Goal: Task Accomplishment & Management: Use online tool/utility

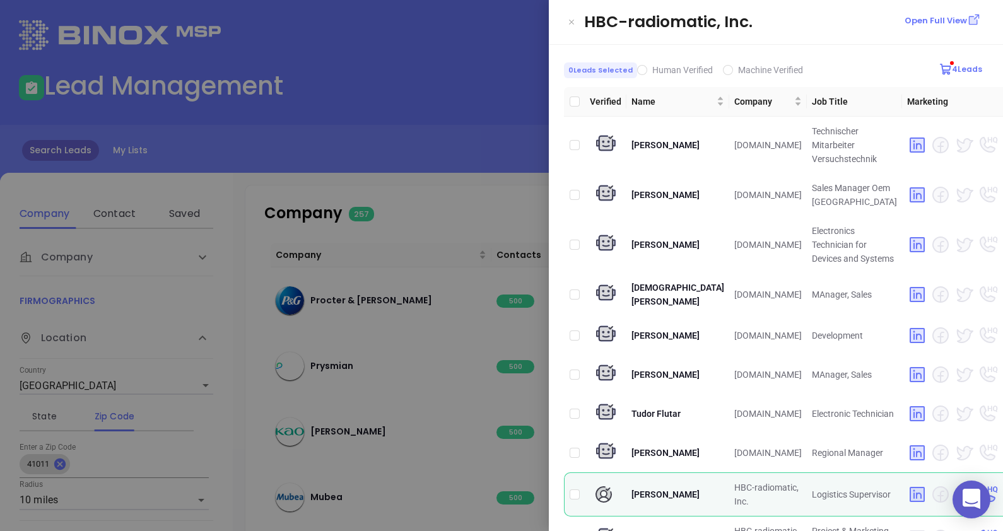
scroll to position [485, 0]
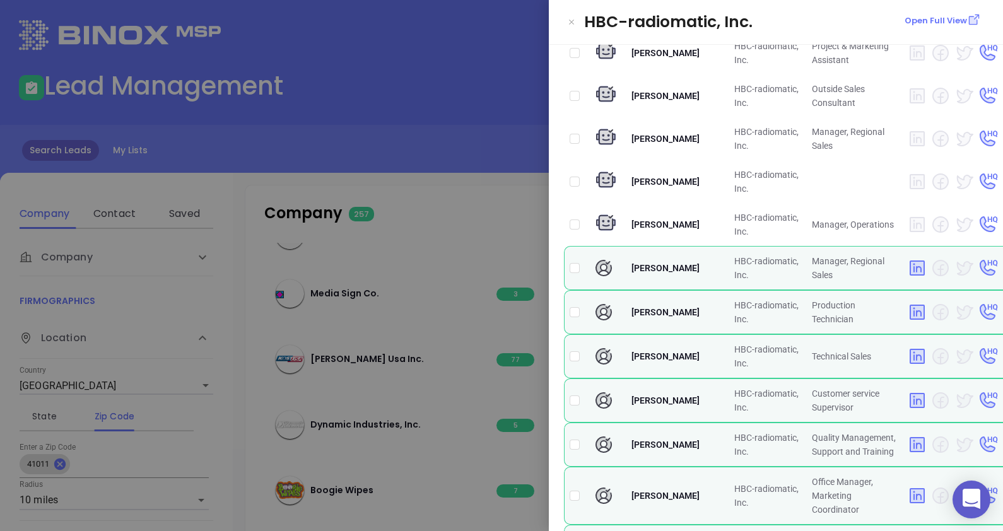
click at [454, 133] on div at bounding box center [501, 265] width 1003 height 531
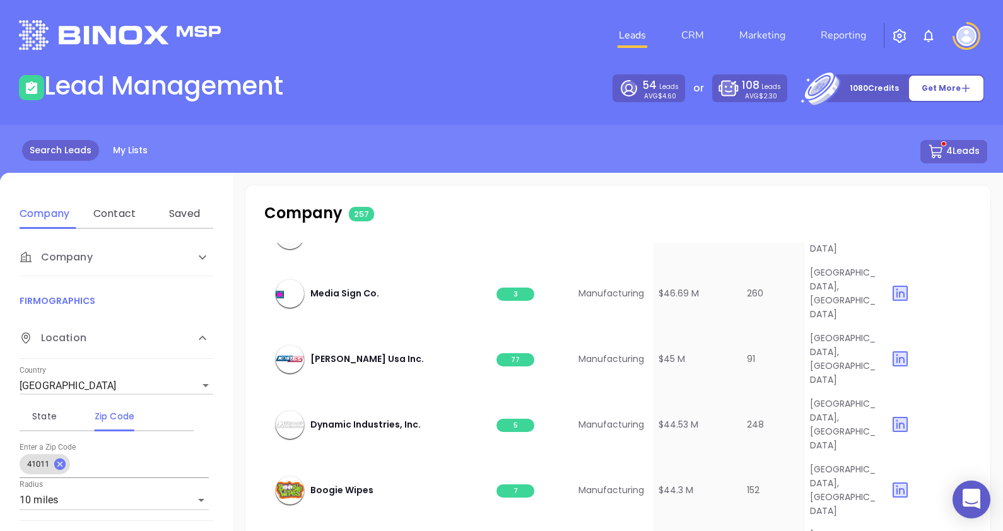
click at [963, 151] on button "4 Leads" at bounding box center [954, 151] width 67 height 23
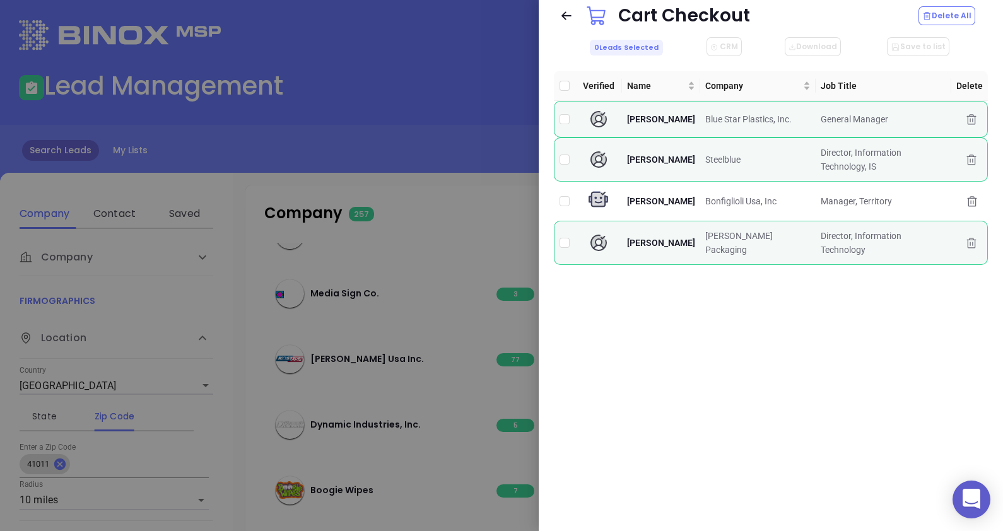
click at [493, 145] on div at bounding box center [501, 265] width 1003 height 531
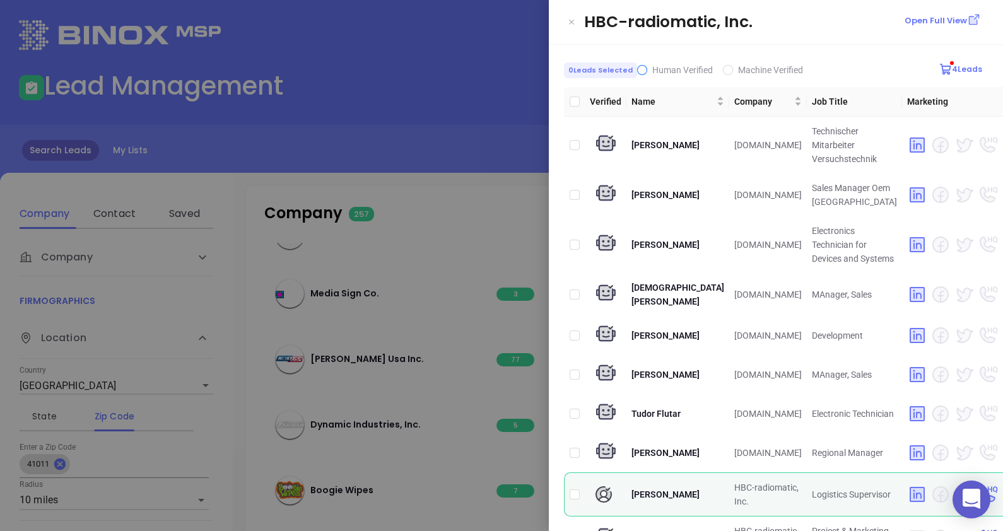
click at [652, 69] on span "Human Verified" at bounding box center [682, 70] width 61 height 10
click at [647, 69] on input "Human Verified" at bounding box center [642, 70] width 10 height 10
checkbox input "true"
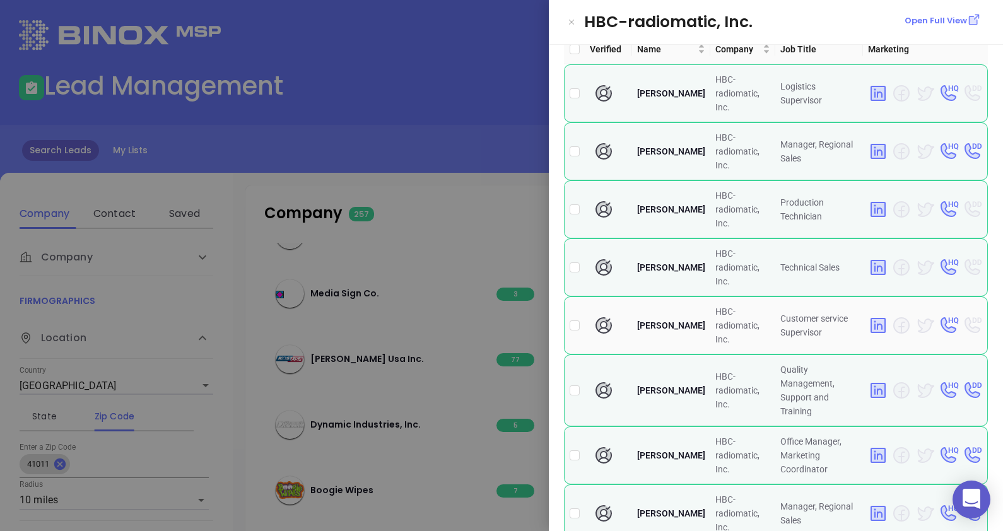
scroll to position [105, 0]
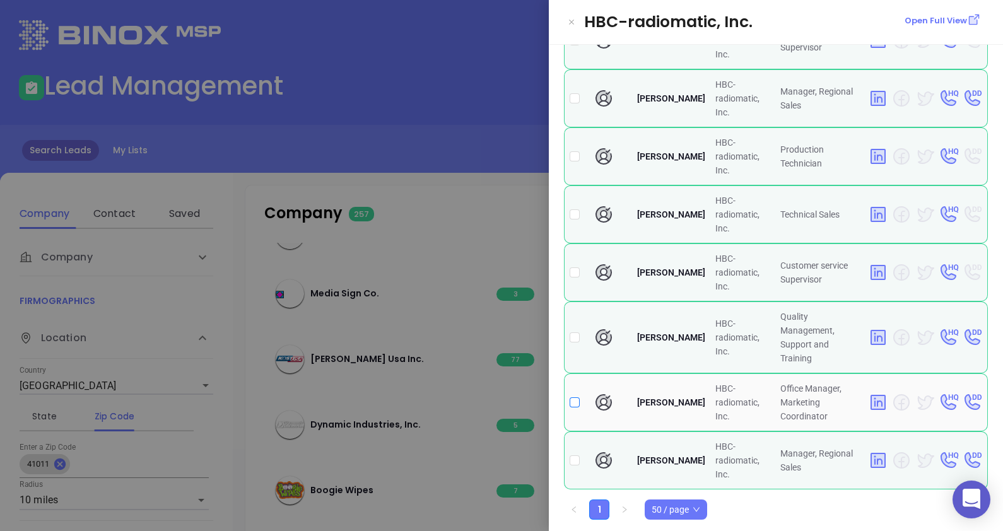
click at [575, 398] on input "checkbox" at bounding box center [575, 403] width 10 height 10
checkbox input "true"
click at [459, 104] on div at bounding box center [501, 265] width 1003 height 531
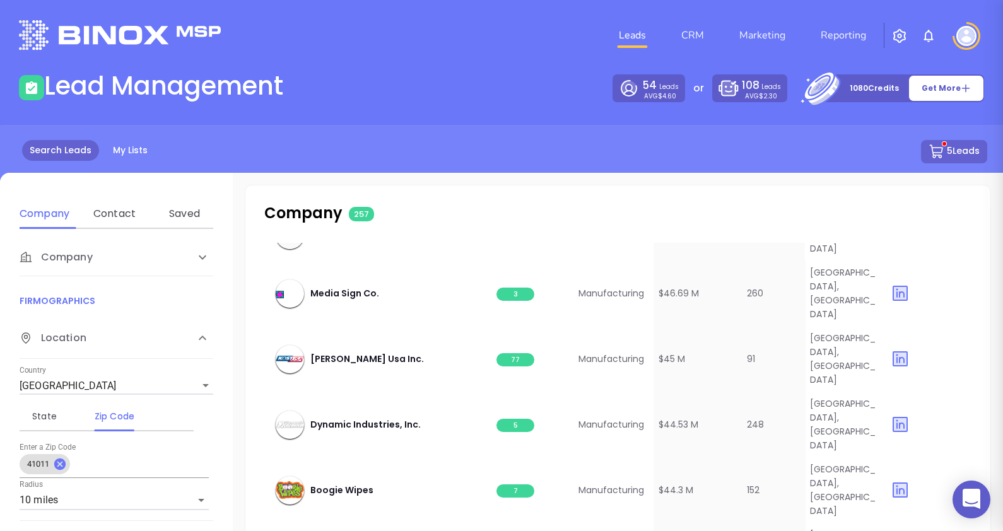
scroll to position [0, 0]
click at [973, 147] on button "5 Leads" at bounding box center [954, 151] width 66 height 23
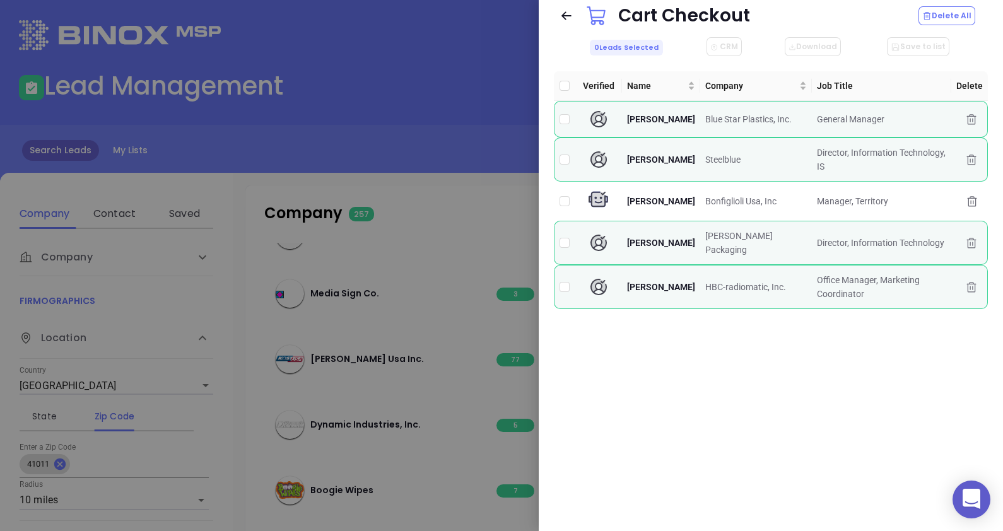
click at [401, 91] on div at bounding box center [501, 265] width 1003 height 531
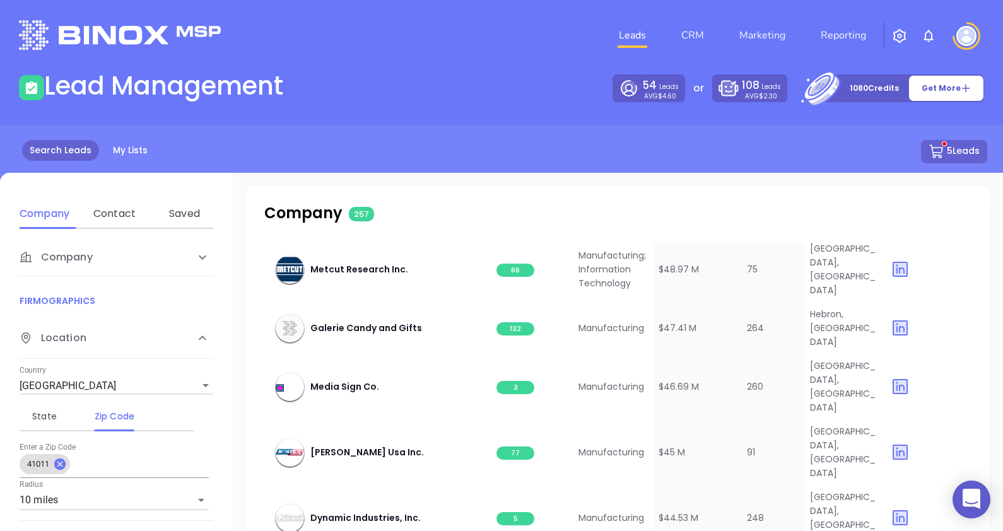
scroll to position [4400, 0]
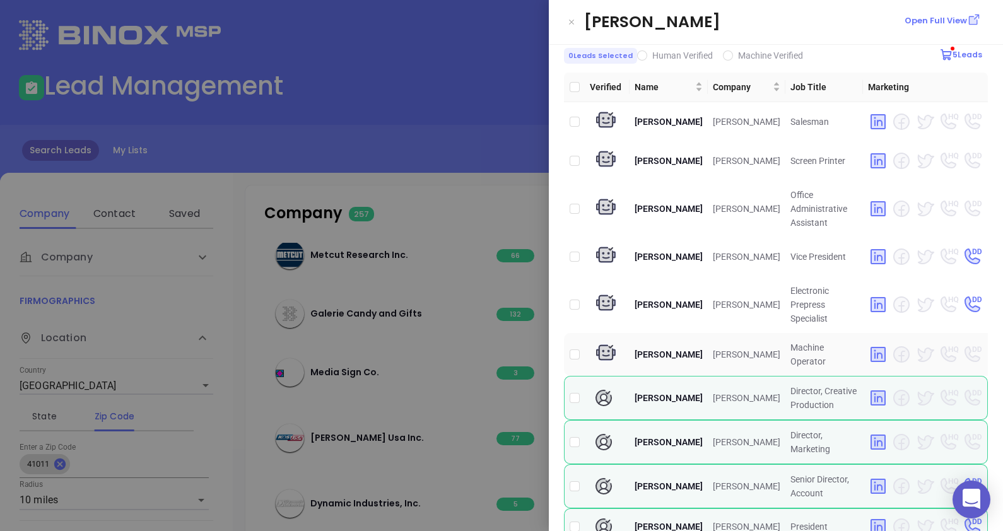
scroll to position [0, 0]
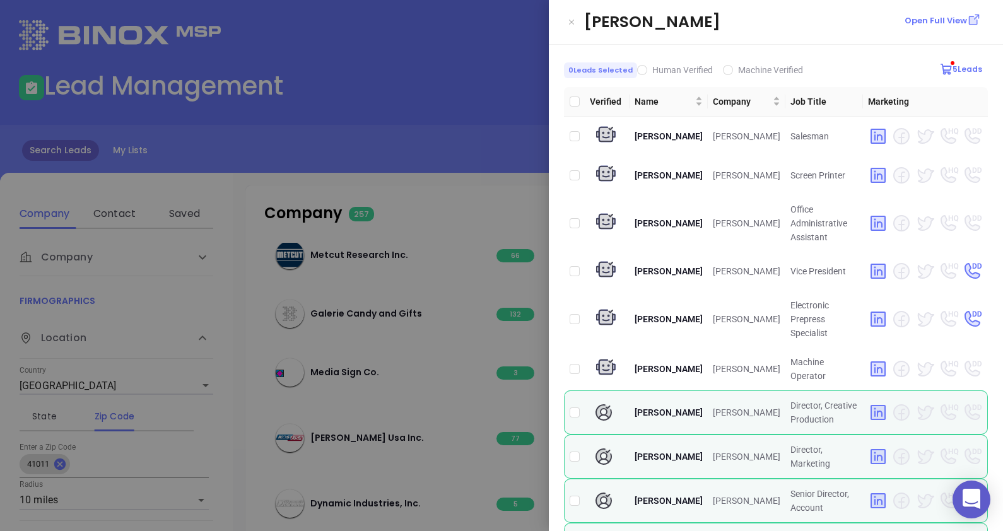
click at [385, 157] on div at bounding box center [501, 265] width 1003 height 531
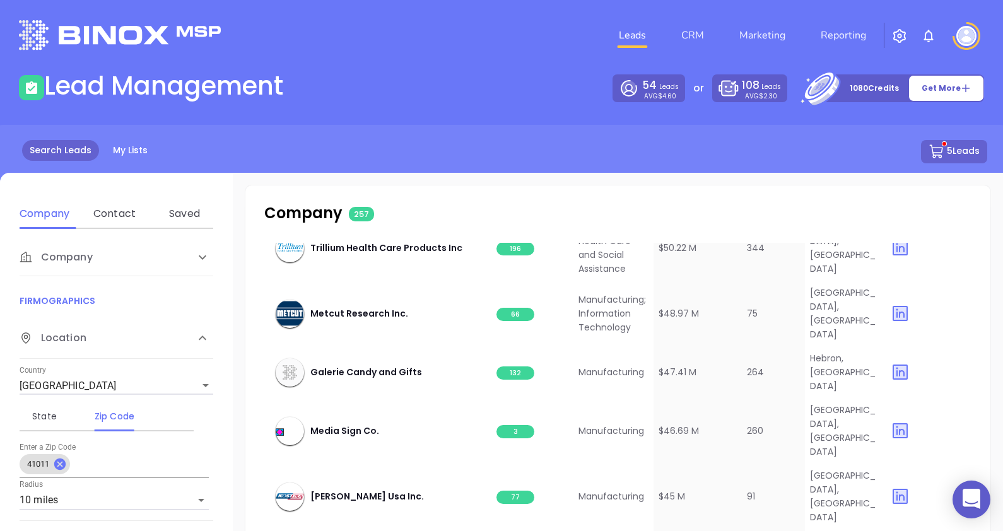
scroll to position [4321, 0]
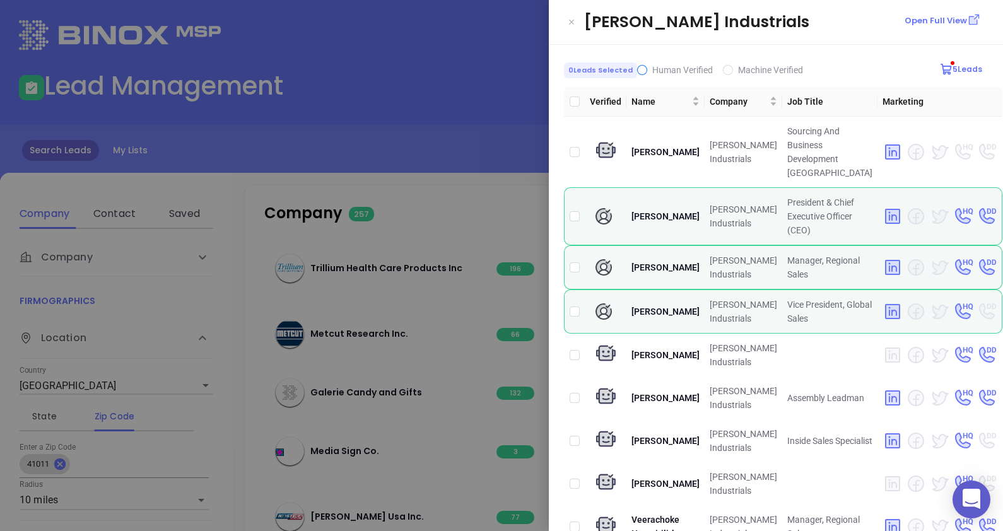
click at [638, 67] on input "Human Verified" at bounding box center [642, 70] width 10 height 10
checkbox input "true"
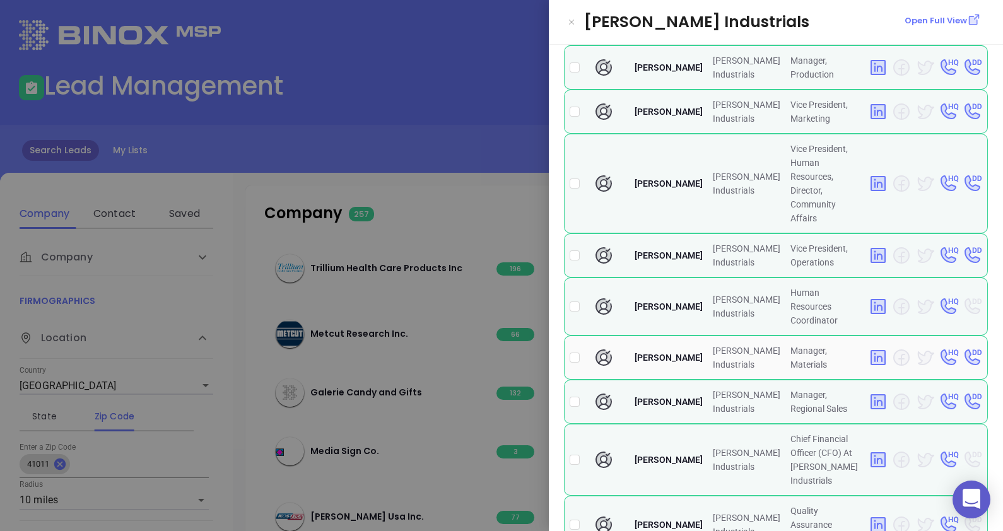
scroll to position [473, 0]
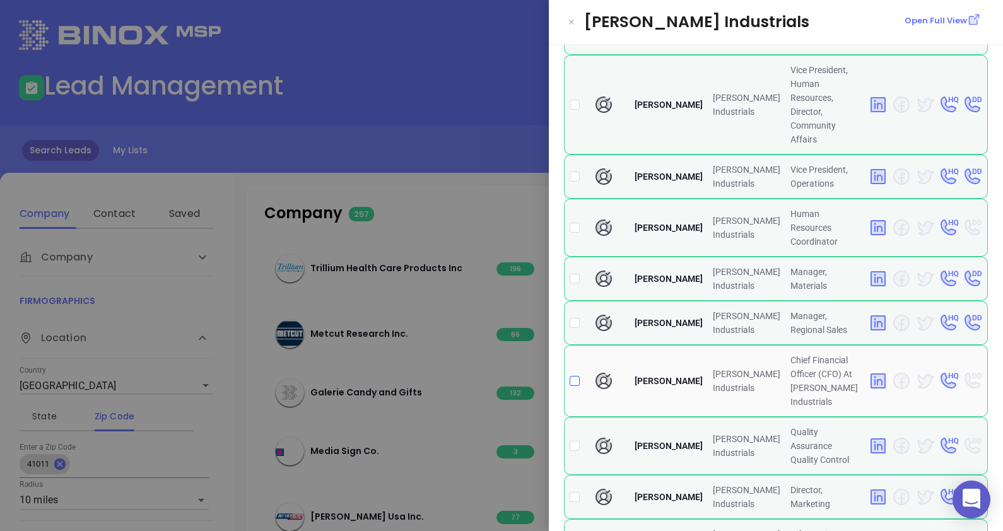
click at [574, 376] on input "checkbox" at bounding box center [575, 381] width 10 height 10
checkbox input "true"
click at [425, 149] on div at bounding box center [501, 265] width 1003 height 531
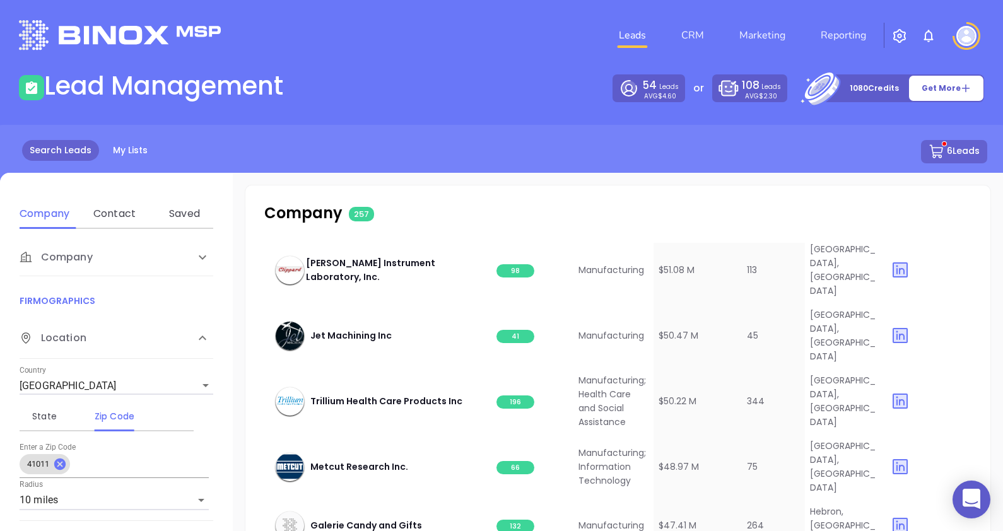
scroll to position [4164, 0]
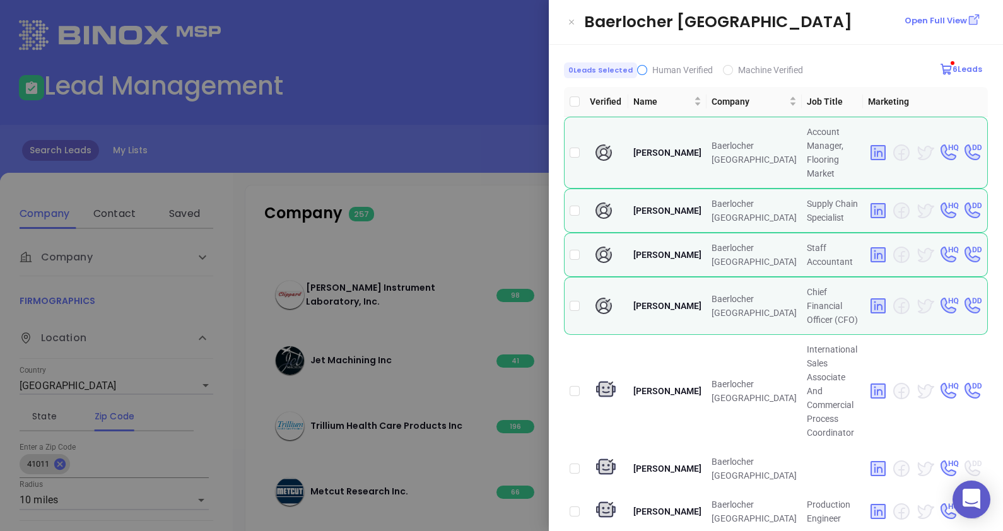
click at [637, 69] on input "Human Verified" at bounding box center [642, 70] width 10 height 10
checkbox input "true"
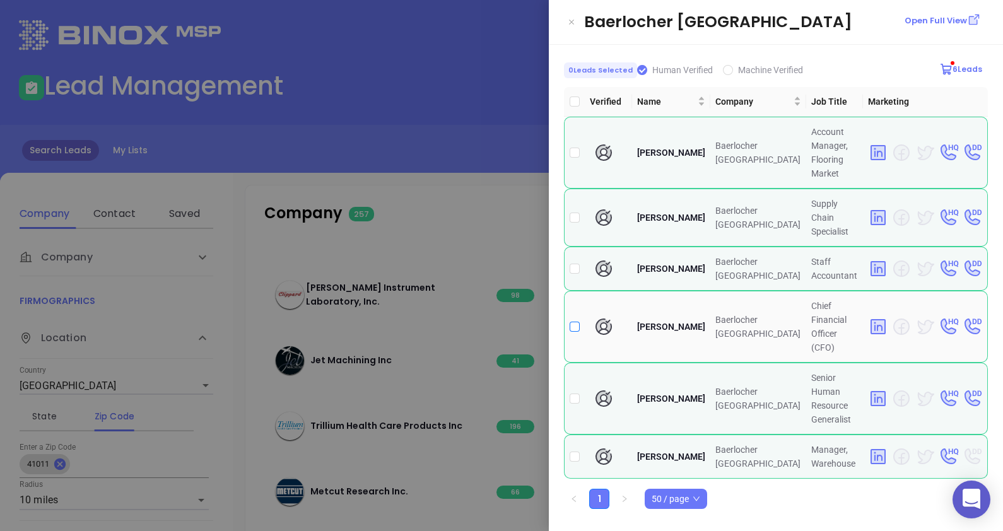
click at [577, 322] on input "checkbox" at bounding box center [575, 327] width 10 height 10
checkbox input "true"
click at [433, 185] on div at bounding box center [501, 265] width 1003 height 531
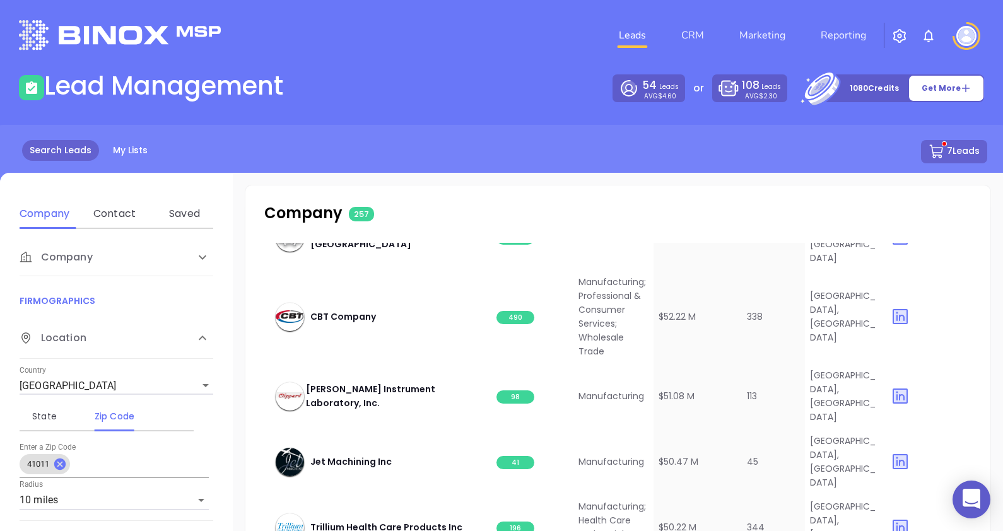
scroll to position [4085, 0]
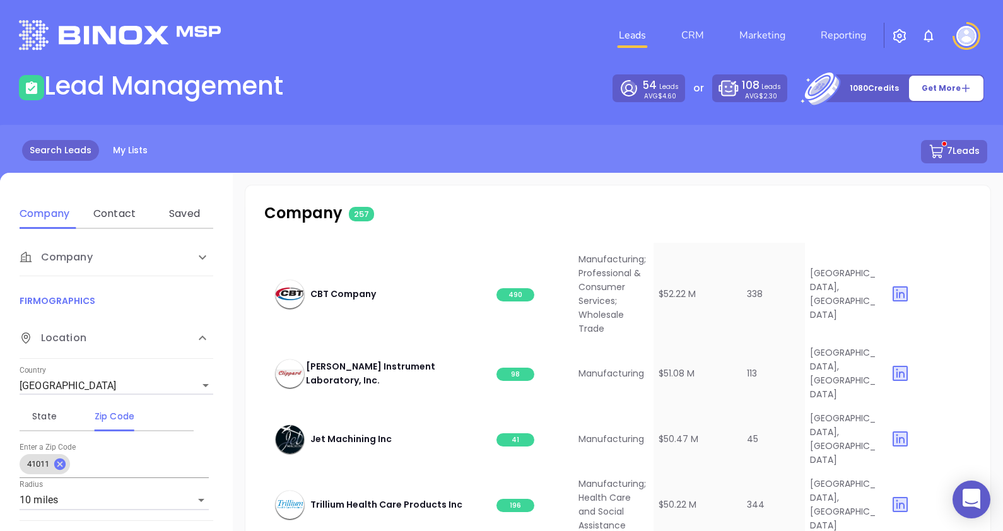
click at [950, 148] on button "7 Leads" at bounding box center [954, 151] width 66 height 23
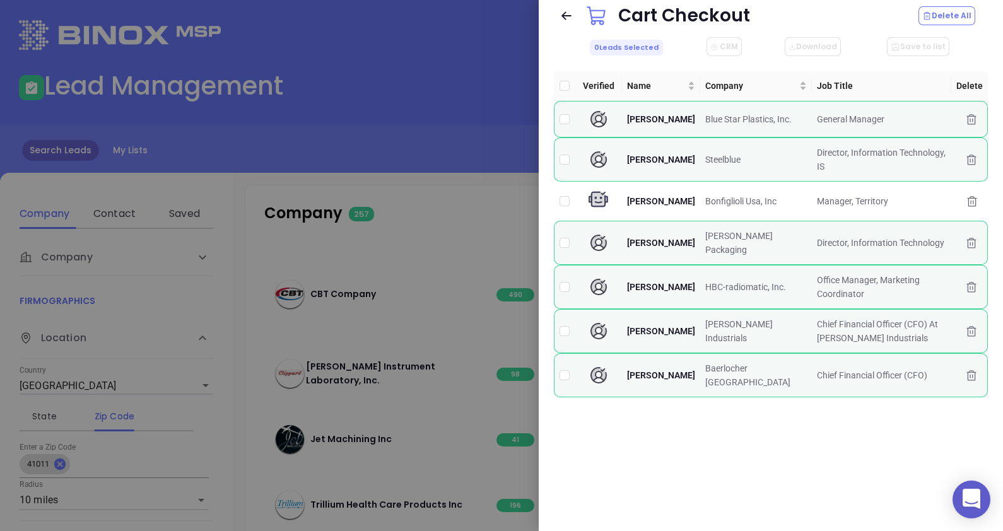
click at [404, 153] on div at bounding box center [501, 265] width 1003 height 531
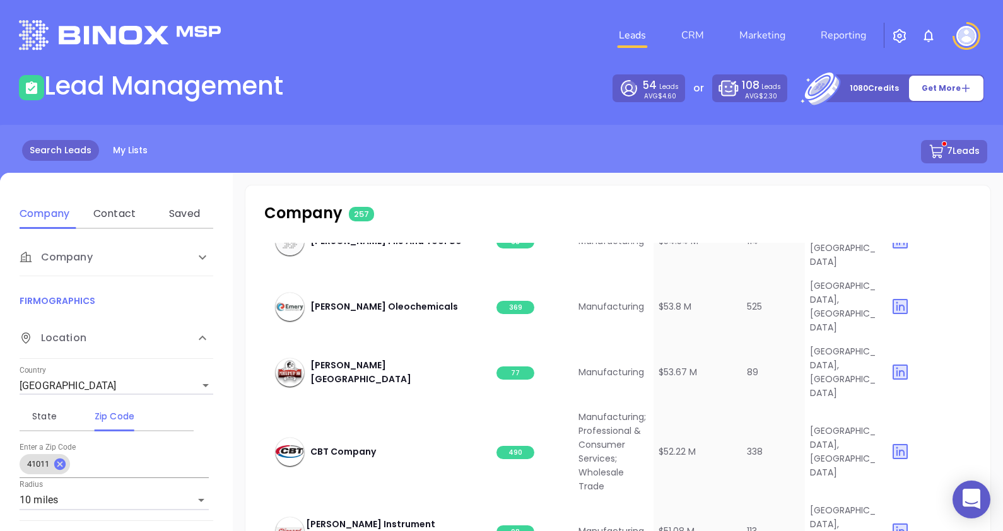
scroll to position [3849, 0]
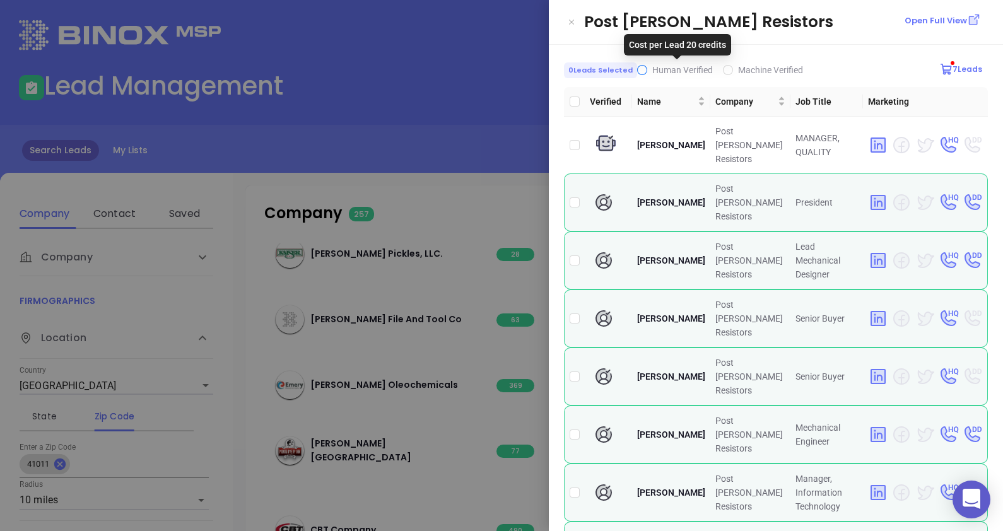
click at [652, 68] on span "Human Verified" at bounding box center [682, 70] width 61 height 10
click at [647, 68] on input "Human Verified" at bounding box center [642, 70] width 10 height 10
checkbox input "true"
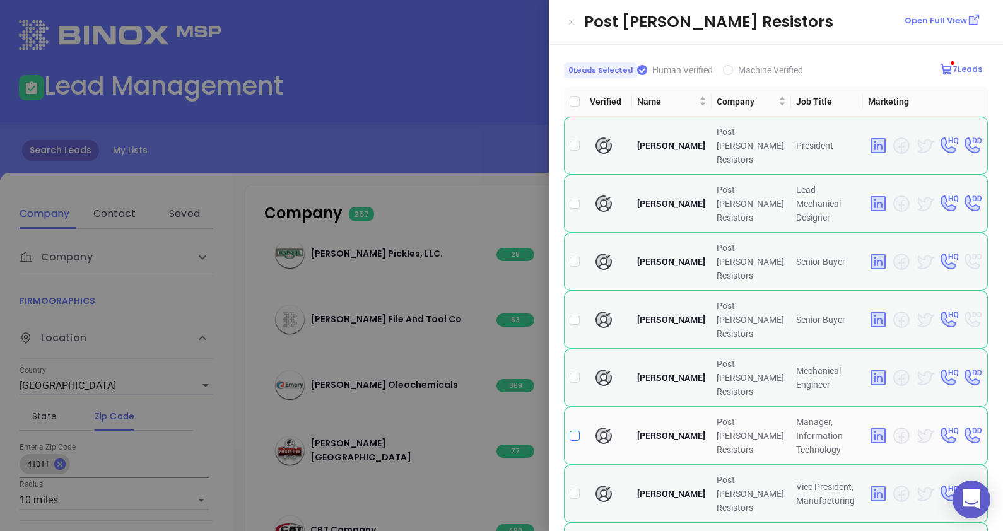
click at [575, 431] on input "checkbox" at bounding box center [575, 436] width 10 height 10
checkbox input "true"
click at [398, 154] on div at bounding box center [501, 265] width 1003 height 531
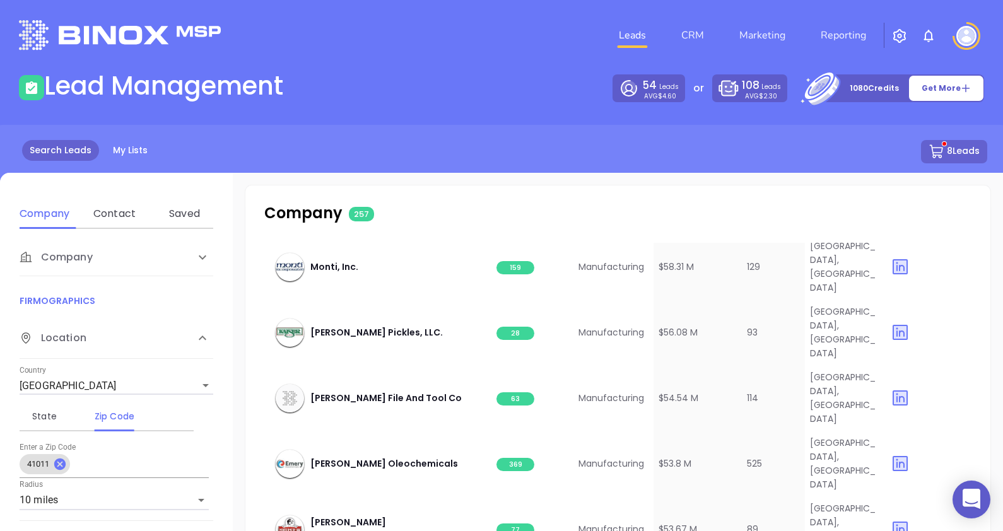
scroll to position [3691, 0]
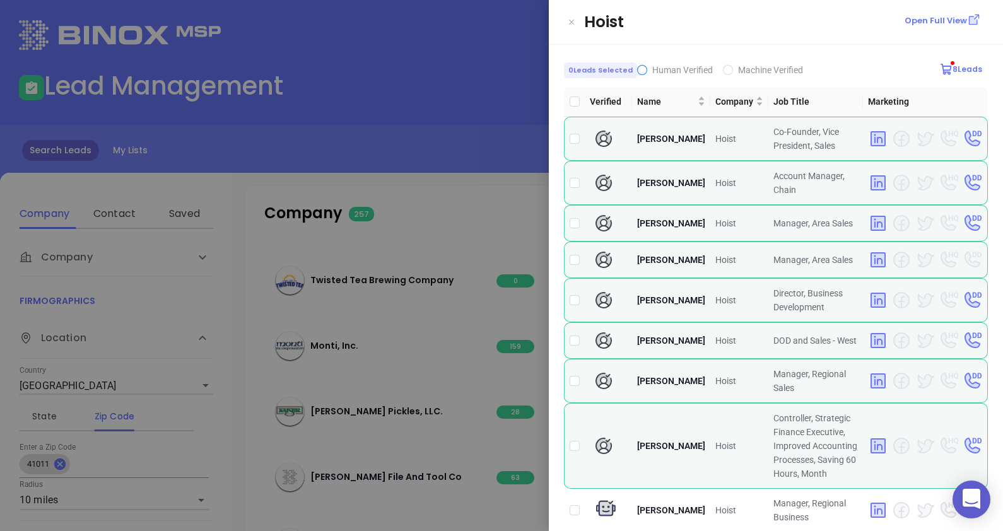
click at [647, 68] on span "Human Verified" at bounding box center [682, 70] width 71 height 14
click at [645, 68] on input "Human Verified" at bounding box center [642, 70] width 10 height 10
checkbox input "true"
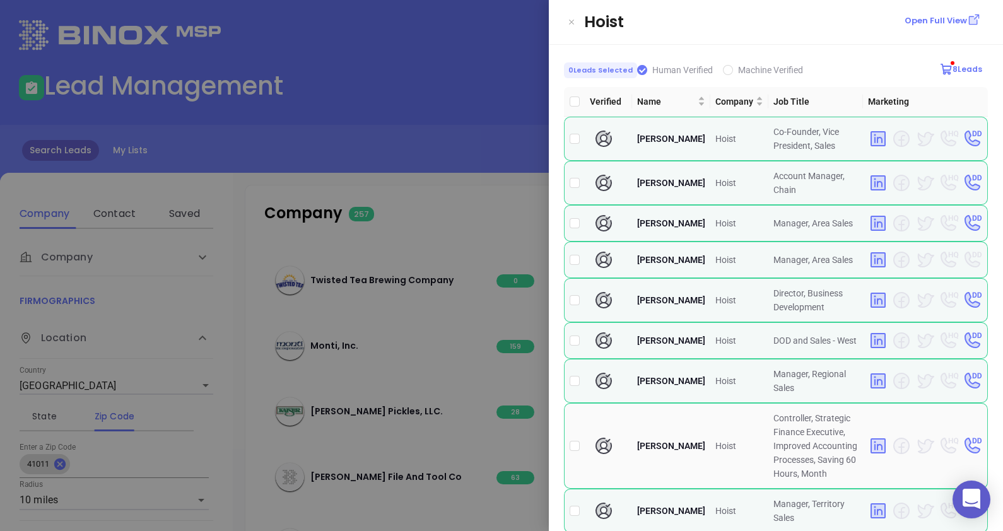
click at [580, 463] on td at bounding box center [574, 446] width 21 height 86
click at [575, 451] on input "checkbox" at bounding box center [575, 446] width 10 height 10
checkbox input "true"
click at [447, 180] on div at bounding box center [501, 265] width 1003 height 531
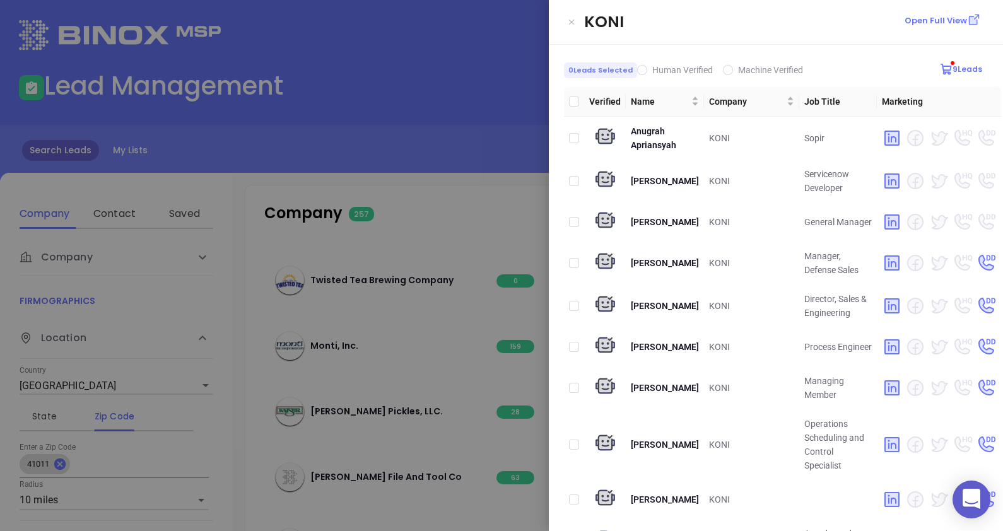
scroll to position [0, 0]
drag, startPoint x: 579, startPoint y: 218, endPoint x: 571, endPoint y: 230, distance: 14.0
click at [579, 218] on input "checkbox" at bounding box center [574, 222] width 10 height 10
checkbox input "true"
click at [377, 112] on div at bounding box center [501, 265] width 1003 height 531
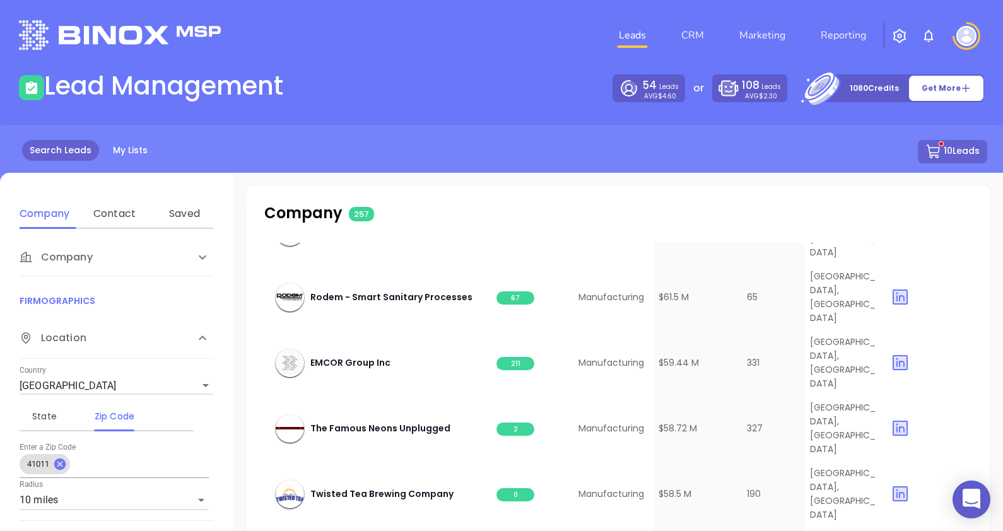
scroll to position [3454, 0]
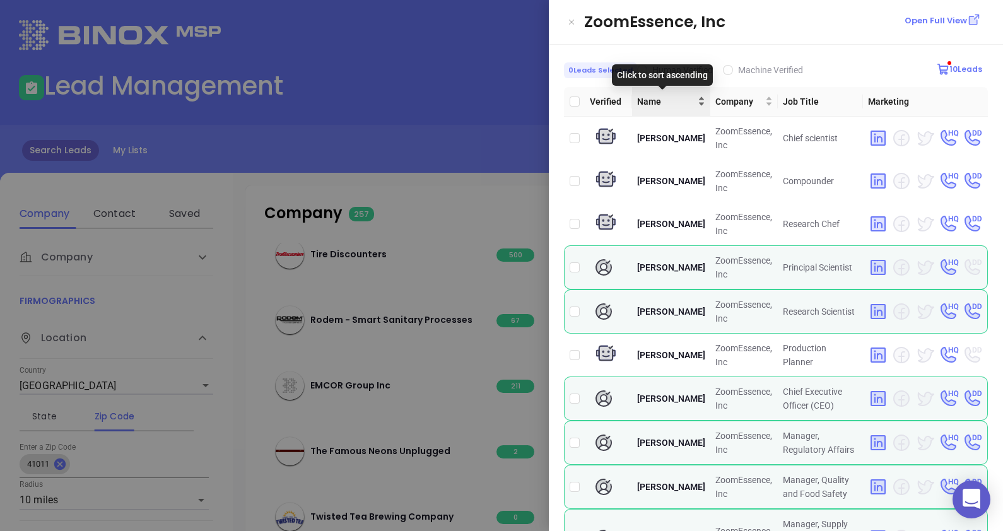
click at [648, 69] on div "Click to sort ascending" at bounding box center [662, 74] width 101 height 21
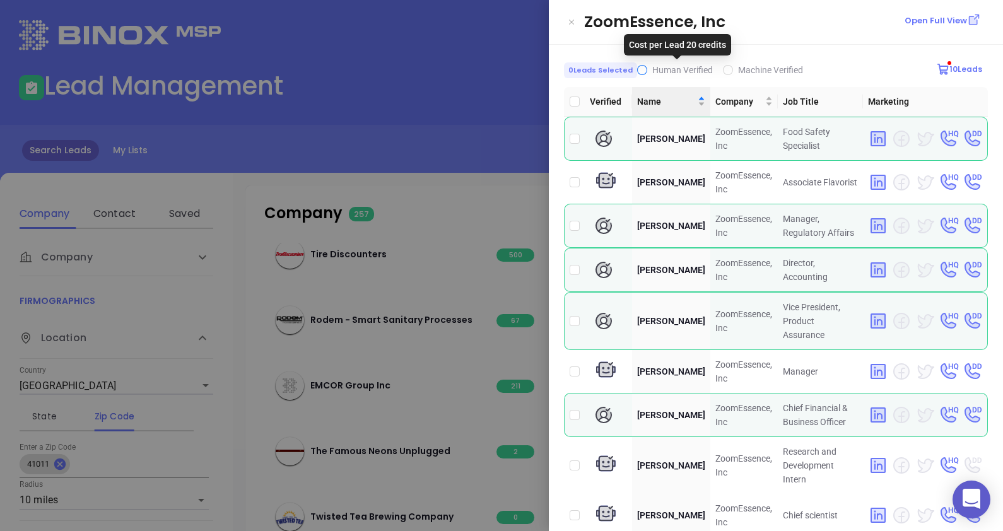
click at [654, 67] on span "Human Verified" at bounding box center [682, 70] width 61 height 10
click at [647, 67] on input "Human Verified" at bounding box center [642, 70] width 10 height 10
checkbox input "true"
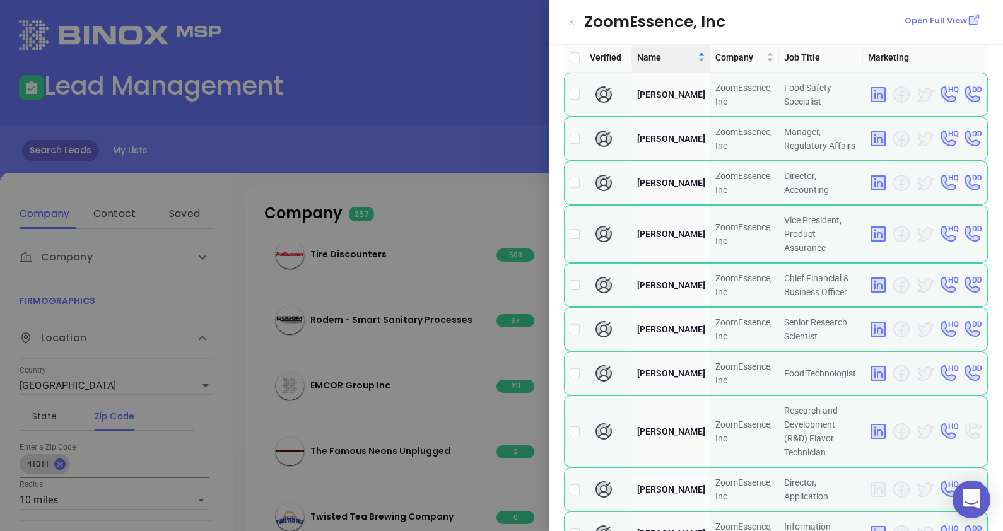
scroll to position [0, 0]
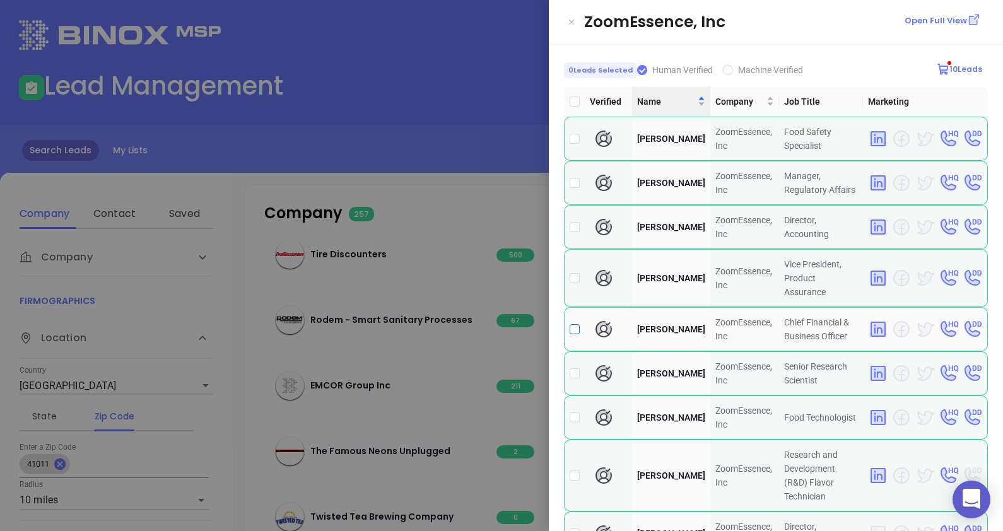
click at [574, 324] on input "checkbox" at bounding box center [575, 329] width 10 height 10
checkbox input "true"
click at [382, 90] on div at bounding box center [501, 265] width 1003 height 531
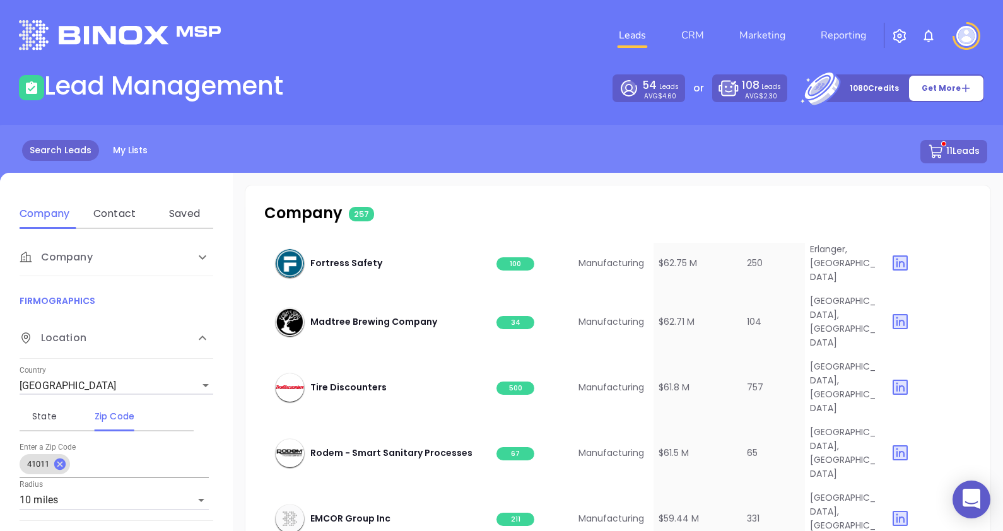
scroll to position [3297, 0]
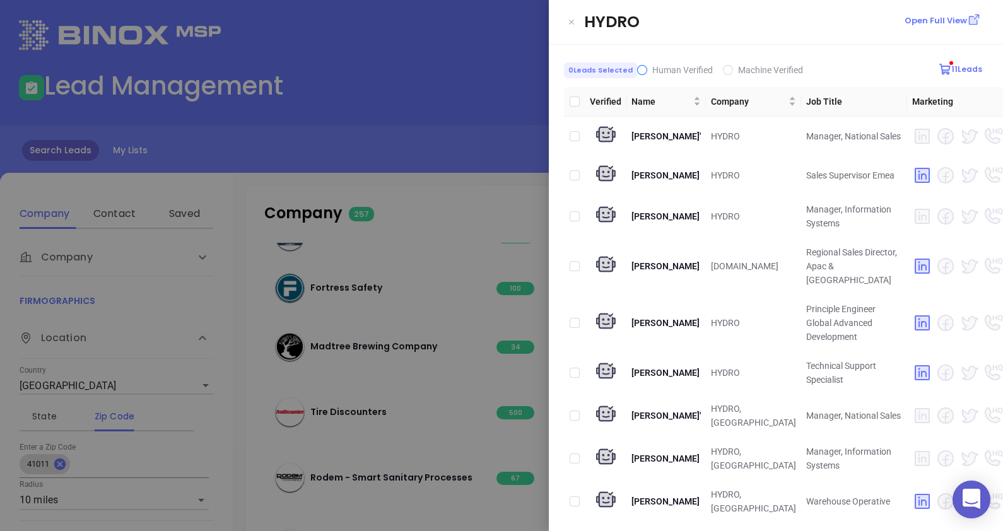
click at [647, 69] on span "Human Verified" at bounding box center [682, 70] width 71 height 14
click at [645, 69] on input "Human Verified" at bounding box center [642, 70] width 10 height 10
checkbox input "true"
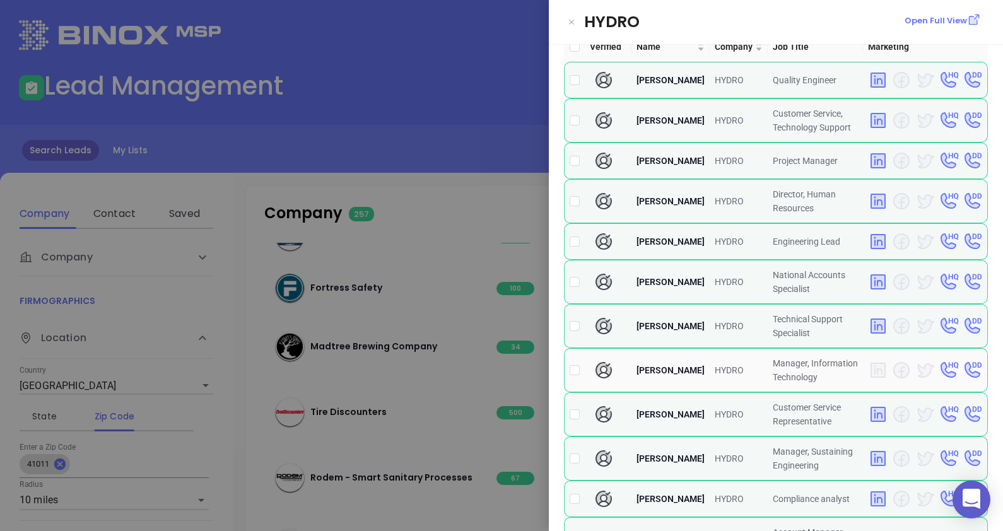
scroll to position [78, 0]
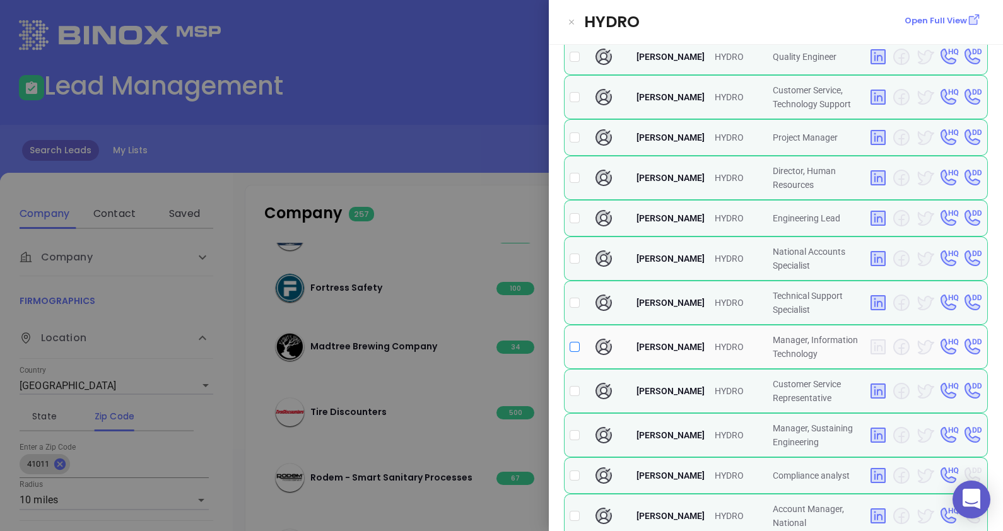
click at [574, 352] on input "checkbox" at bounding box center [575, 347] width 10 height 10
checkbox input "true"
click at [436, 147] on div at bounding box center [501, 265] width 1003 height 531
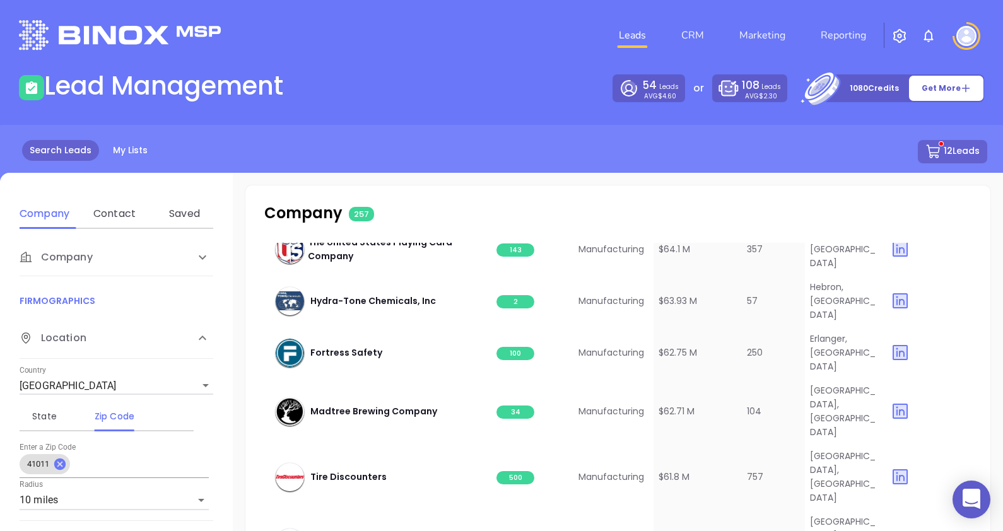
scroll to position [3218, 0]
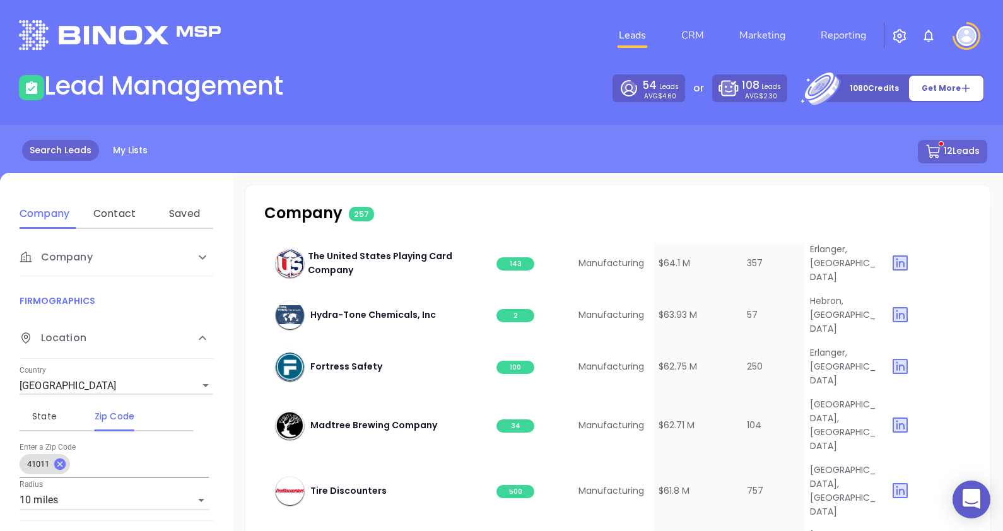
click at [931, 154] on icon at bounding box center [934, 152] width 16 height 16
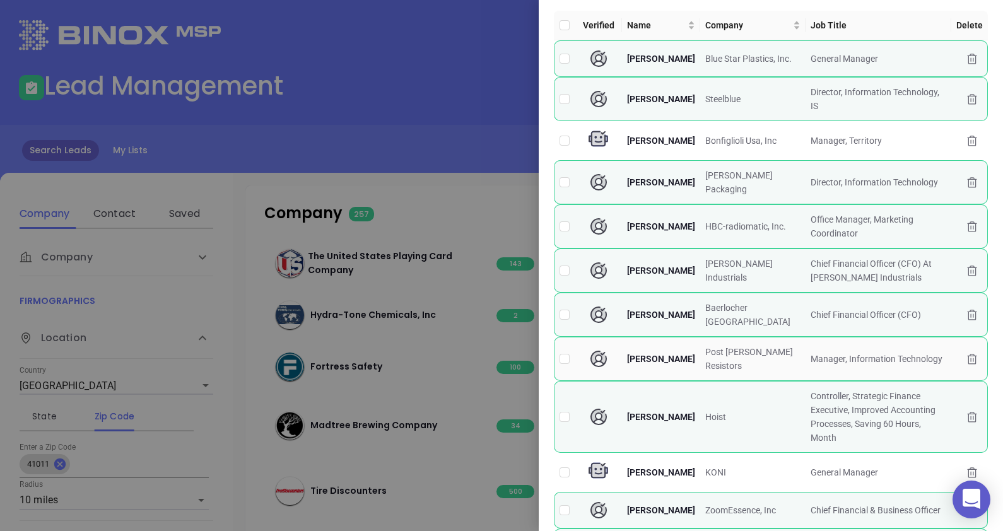
scroll to position [0, 0]
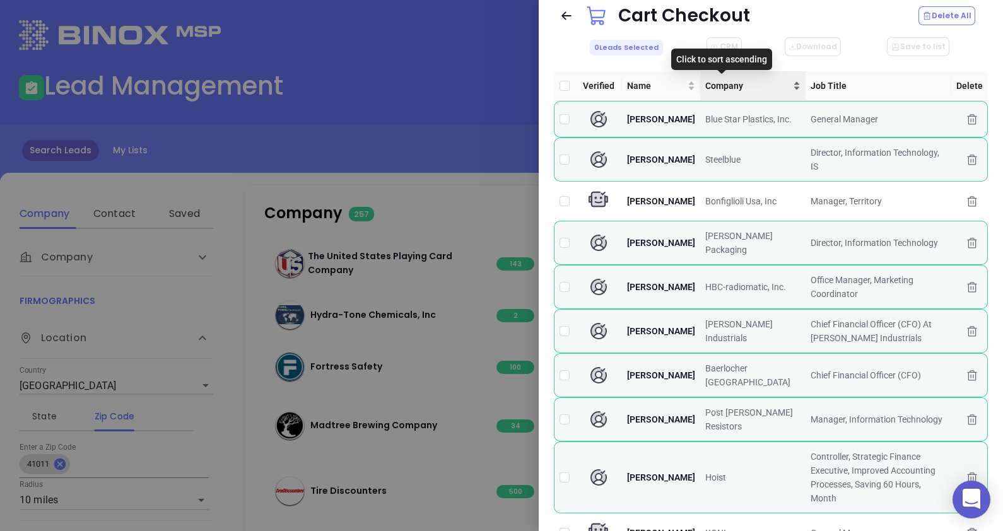
click at [753, 92] on div "Company" at bounding box center [752, 86] width 95 height 14
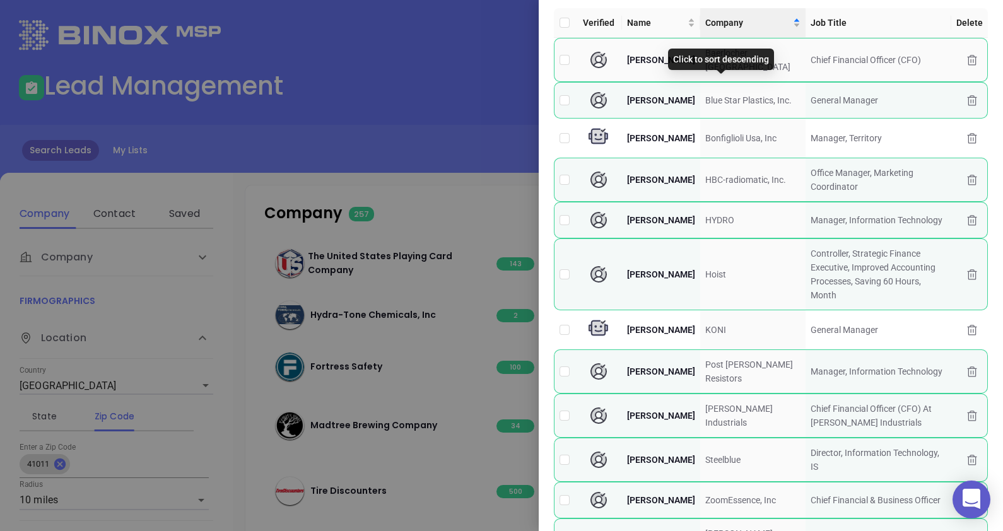
scroll to position [110, 0]
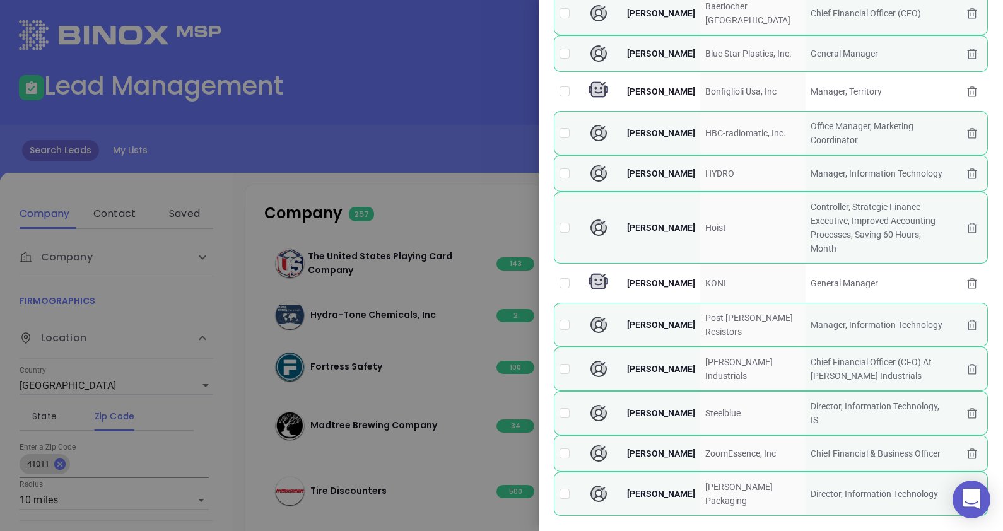
drag, startPoint x: 463, startPoint y: 168, endPoint x: 464, endPoint y: 179, distance: 10.7
click at [463, 170] on div at bounding box center [501, 265] width 1003 height 531
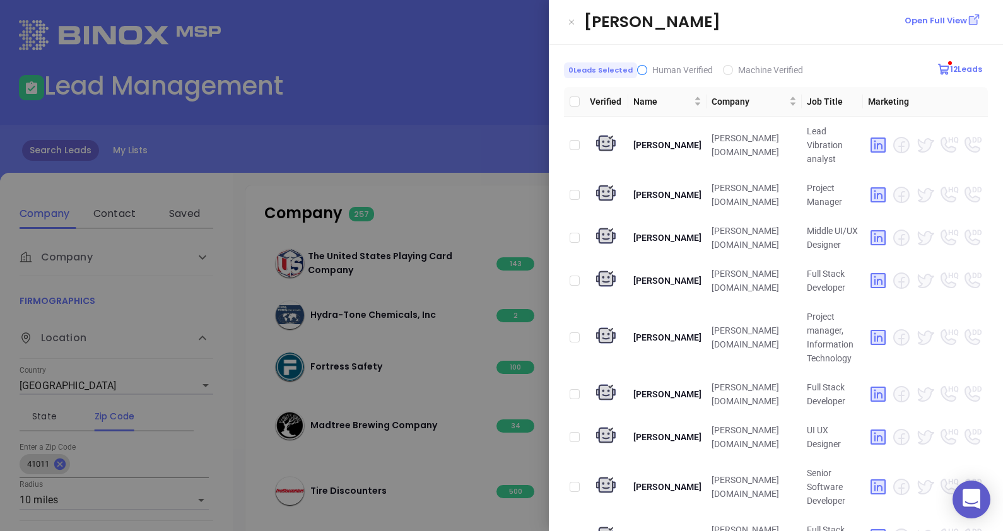
click at [640, 70] on input "Human Verified" at bounding box center [642, 70] width 10 height 10
checkbox input "true"
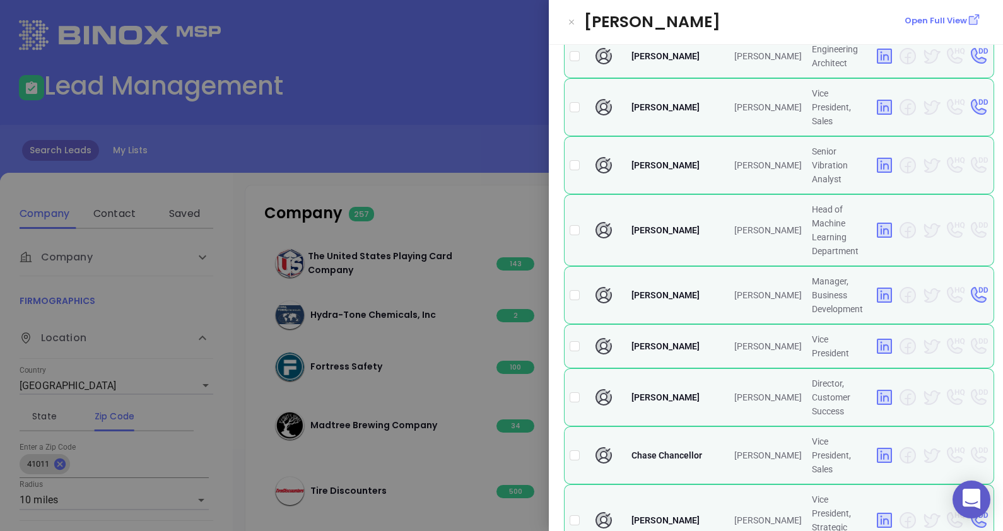
scroll to position [1025, 0]
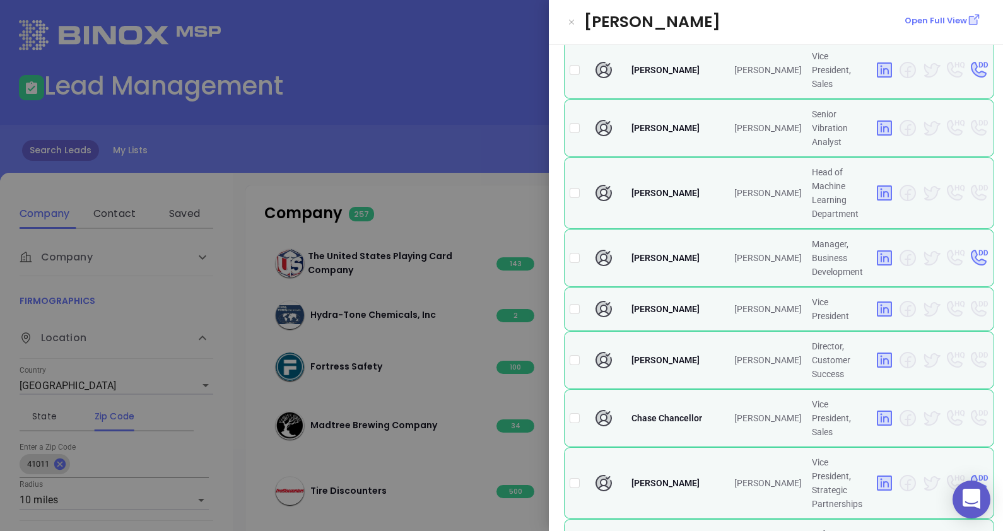
checkbox input "true"
click at [344, 158] on div at bounding box center [501, 265] width 1003 height 531
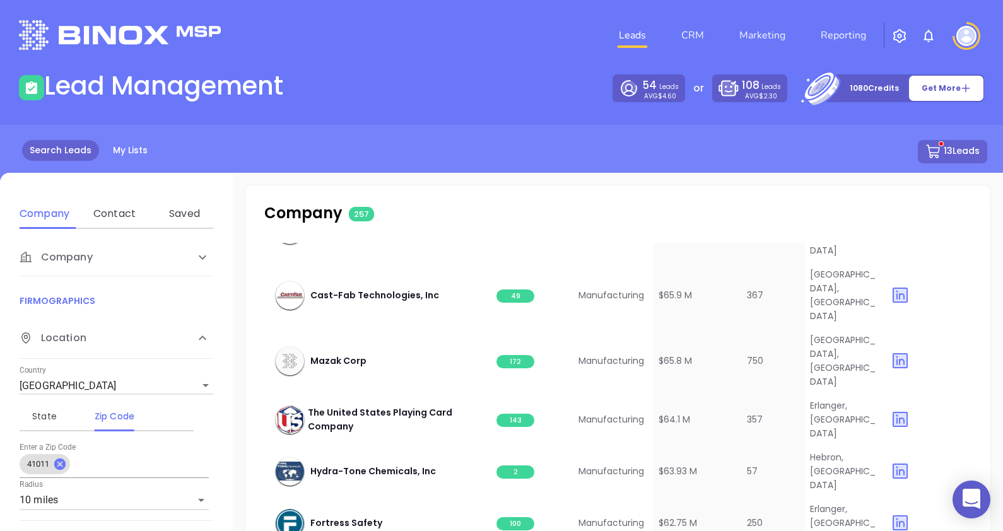
scroll to position [3060, 0]
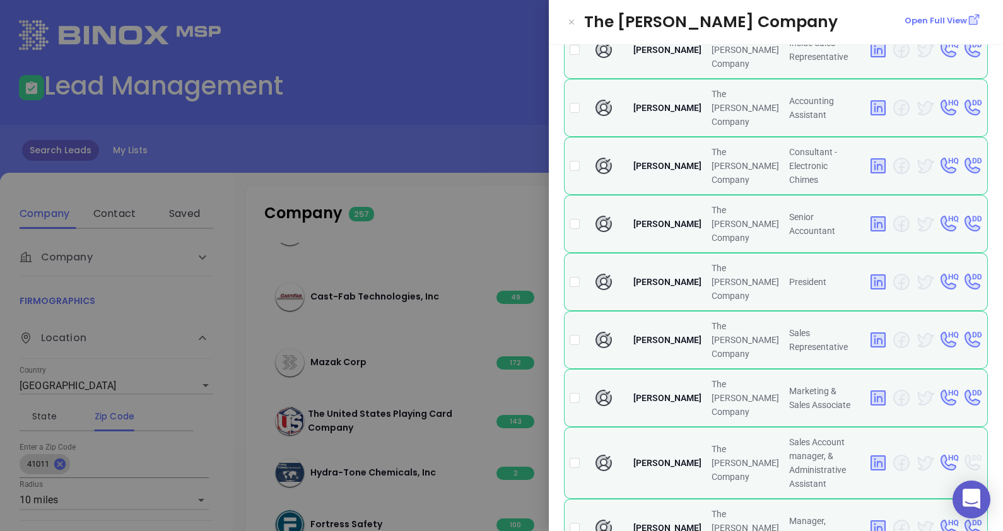
scroll to position [0, 0]
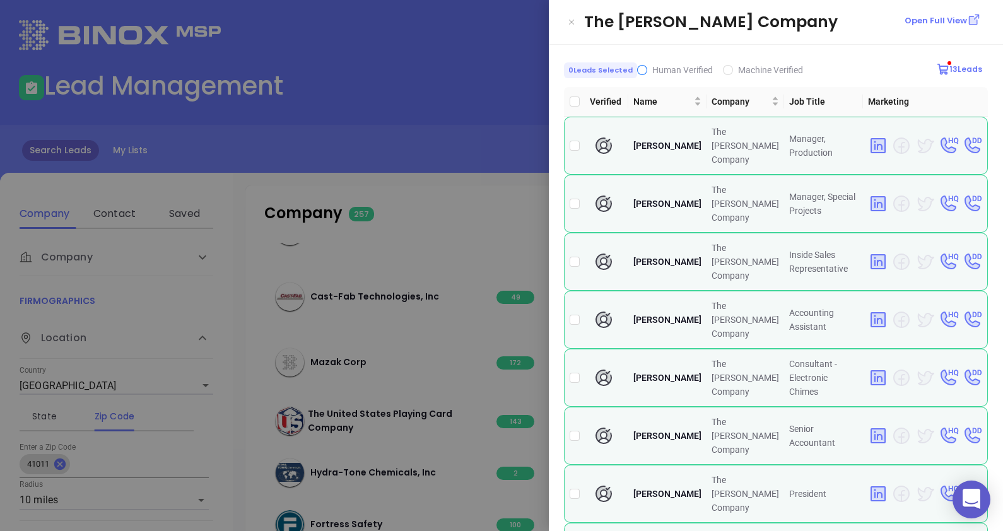
click at [637, 69] on input "Human Verified" at bounding box center [642, 70] width 10 height 10
checkbox input "true"
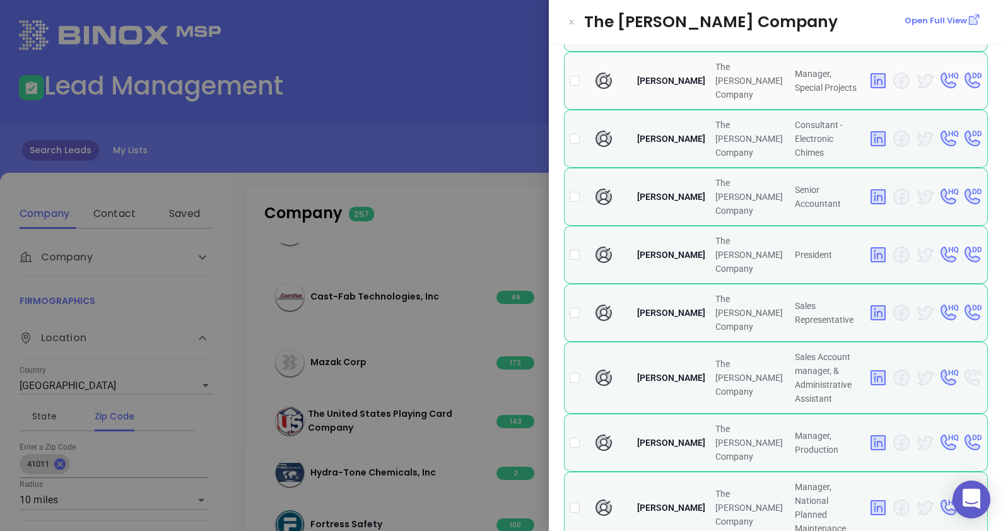
scroll to position [157, 0]
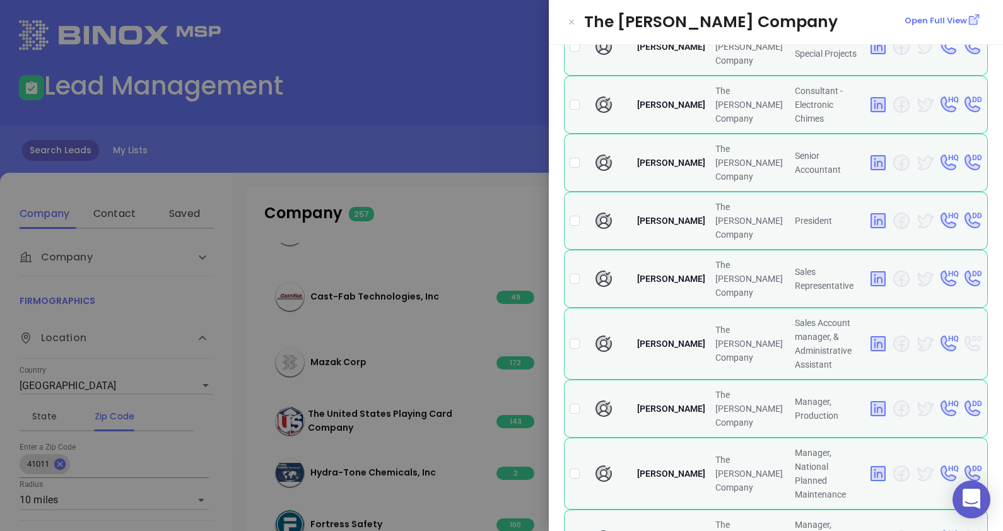
checkbox input "true"
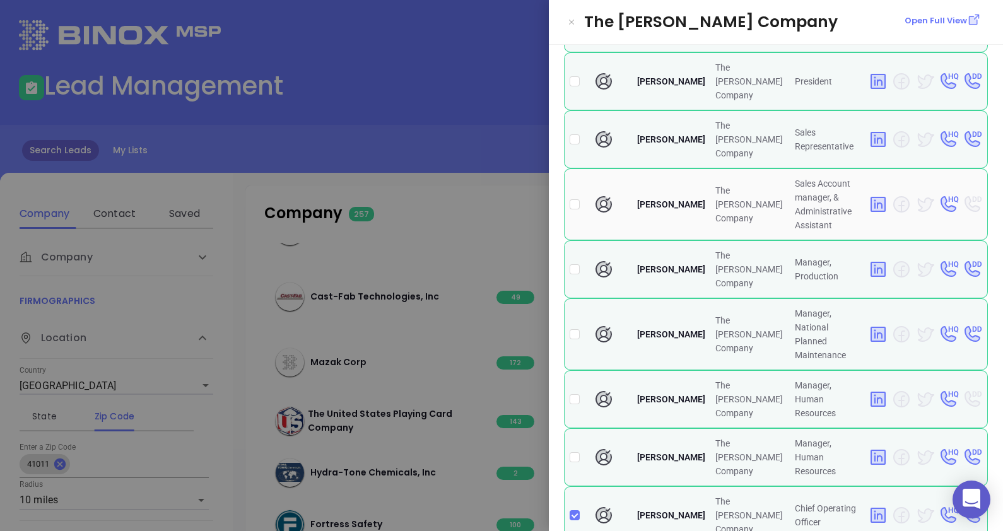
scroll to position [374, 0]
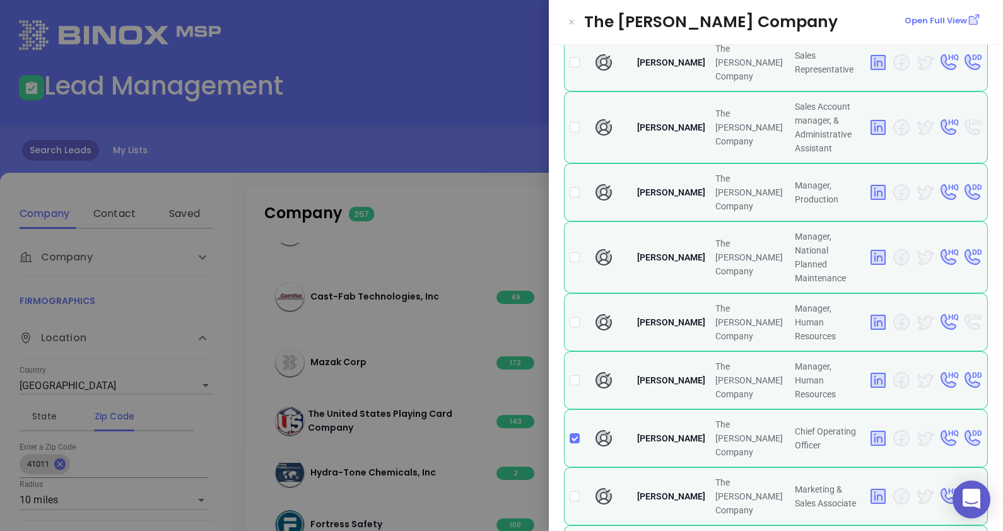
click at [331, 148] on div at bounding box center [501, 265] width 1003 height 531
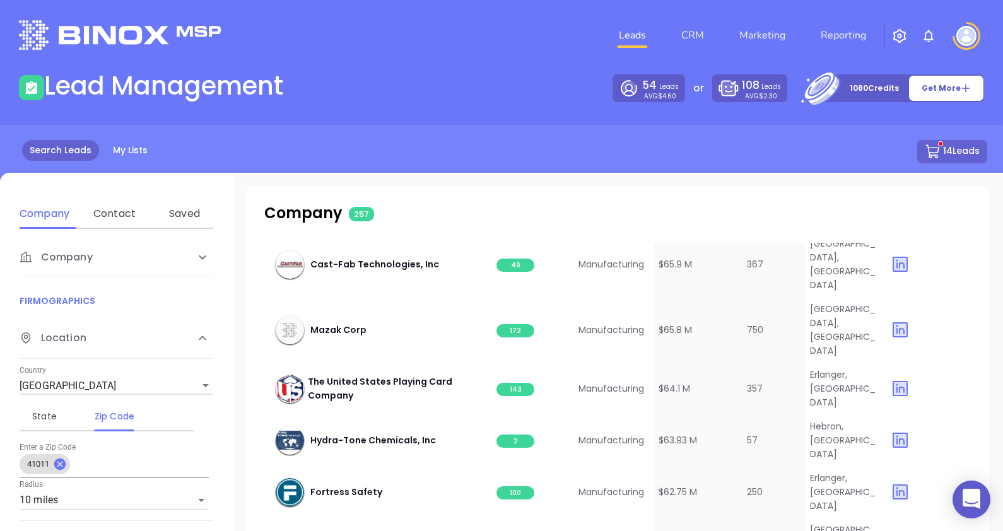
scroll to position [3060, 0]
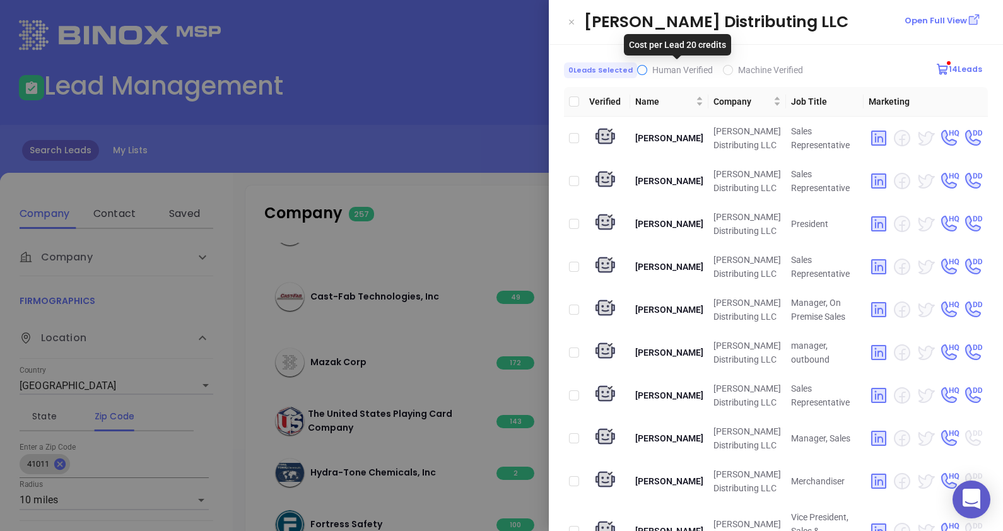
click at [669, 75] on span "Human Verified" at bounding box center [682, 70] width 61 height 10
click at [647, 75] on input "Human Verified" at bounding box center [642, 70] width 10 height 10
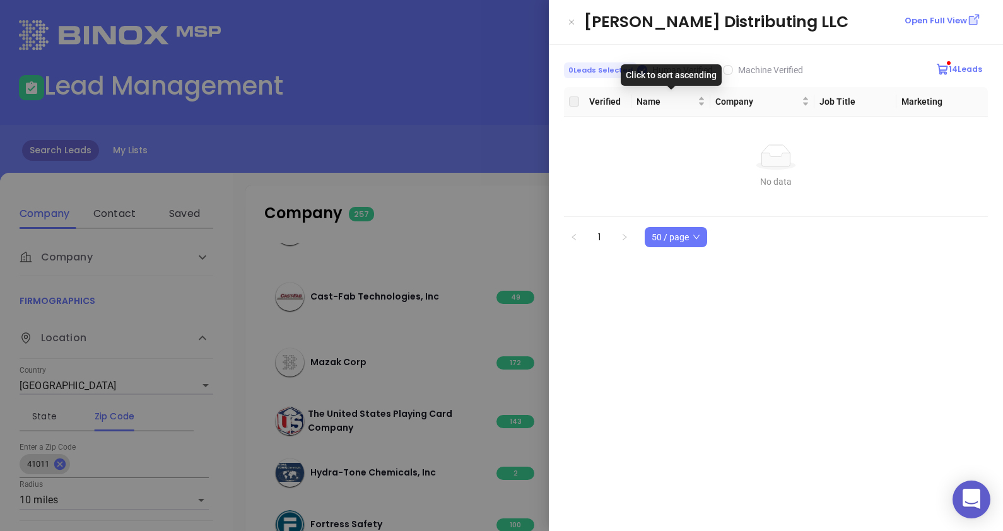
click at [652, 69] on div "Click to sort ascending" at bounding box center [671, 74] width 101 height 21
click at [638, 66] on input "Human Verified" at bounding box center [642, 70] width 10 height 10
checkbox input "false"
click at [297, 112] on div at bounding box center [501, 265] width 1003 height 531
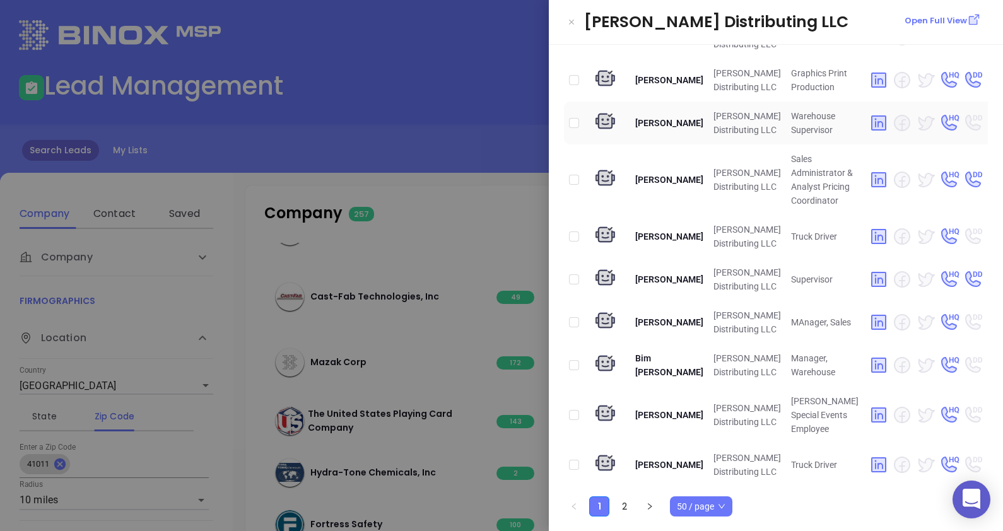
scroll to position [2444, 0]
click at [445, 204] on div at bounding box center [501, 265] width 1003 height 531
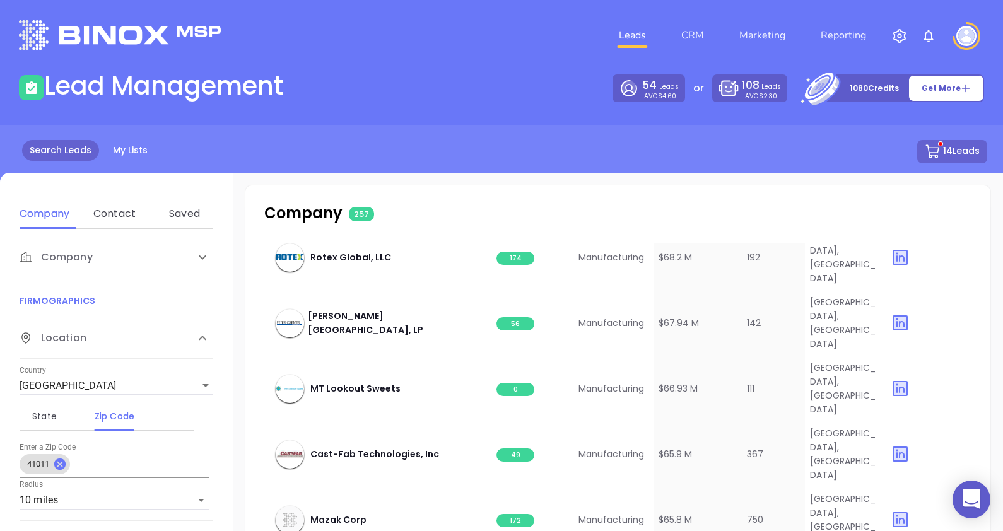
scroll to position [2824, 0]
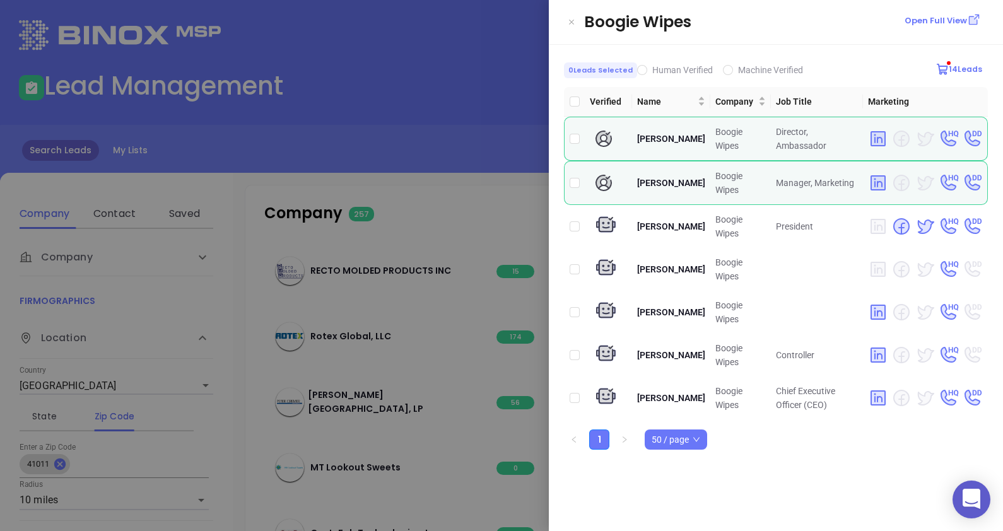
click at [405, 161] on div at bounding box center [501, 265] width 1003 height 531
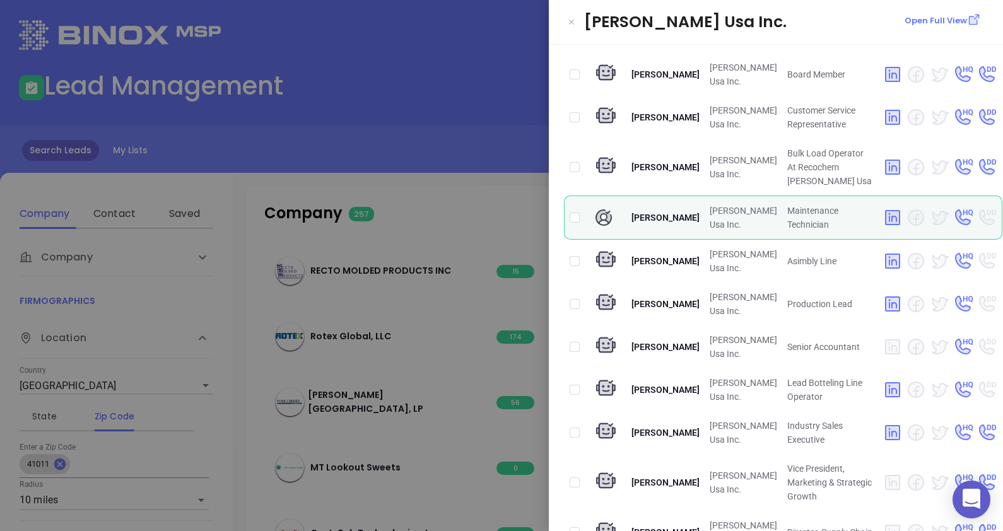
scroll to position [1907, 0]
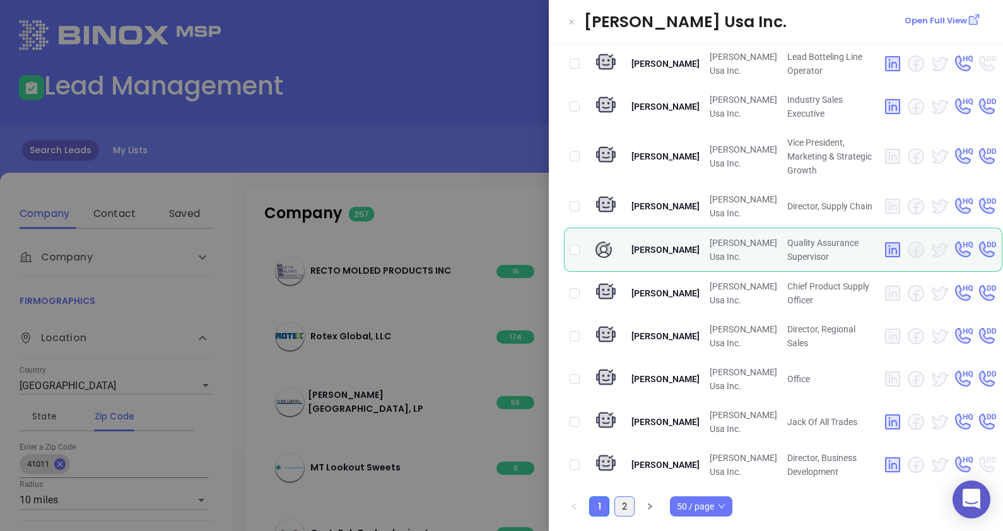
click at [625, 499] on link "2" at bounding box center [624, 506] width 19 height 19
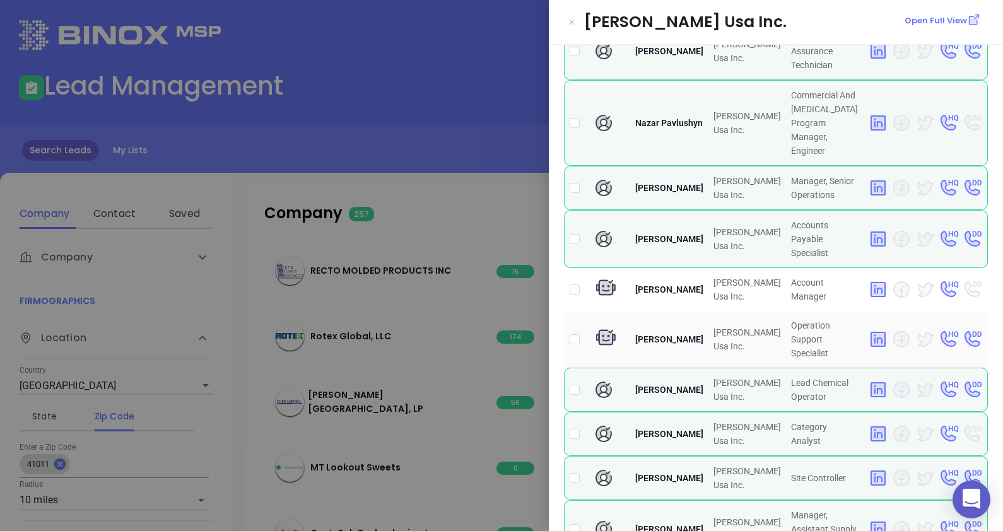
scroll to position [867, 0]
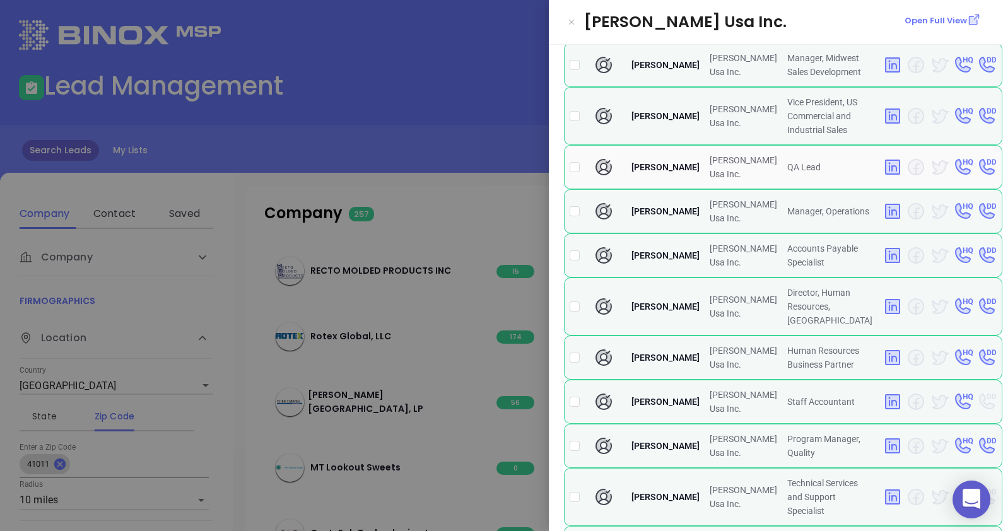
scroll to position [93, 0]
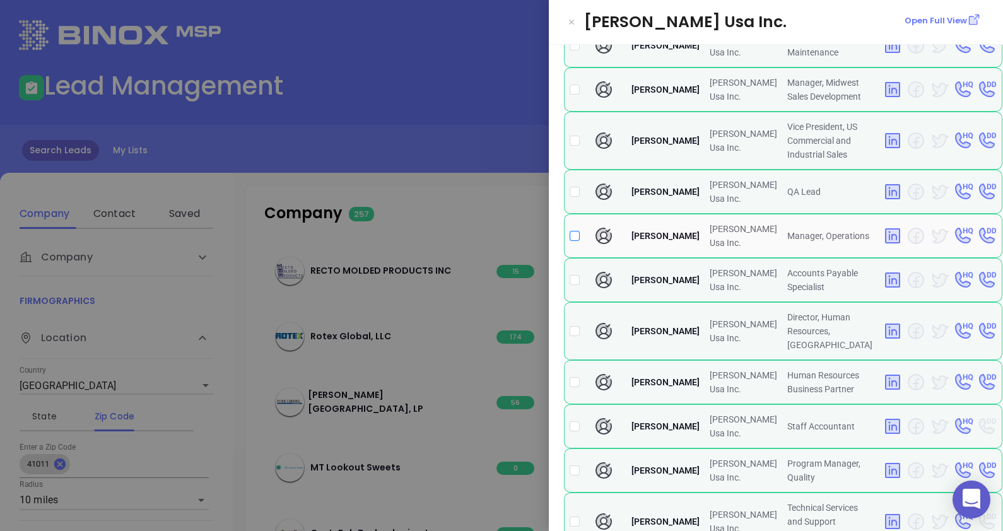
click at [574, 233] on input "checkbox" at bounding box center [575, 236] width 10 height 10
checkbox input "true"
click at [455, 105] on div at bounding box center [501, 265] width 1003 height 531
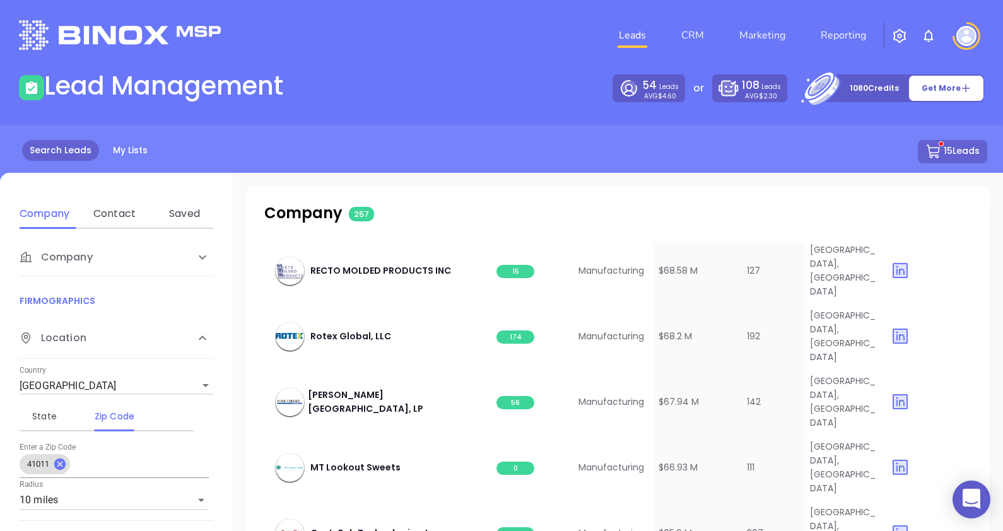
scroll to position [2666, 0]
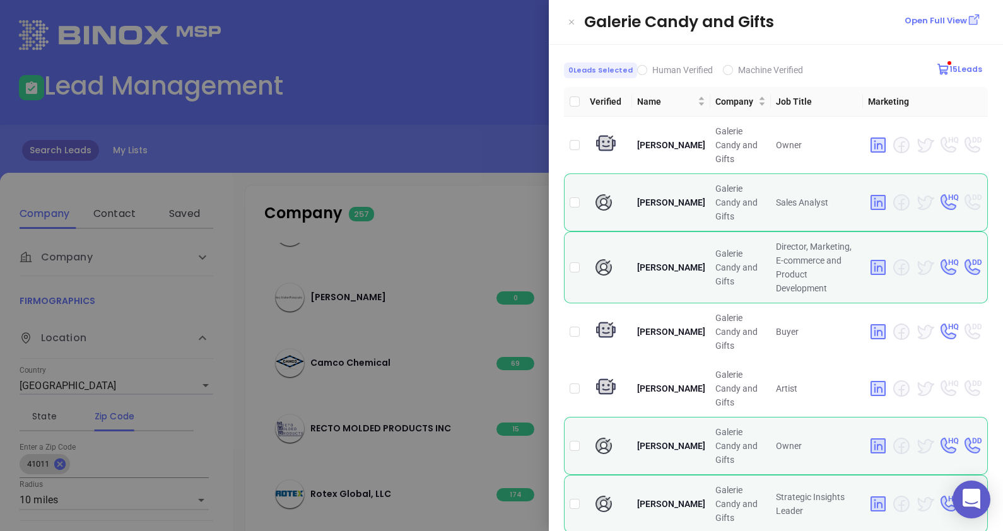
drag, startPoint x: 643, startPoint y: 69, endPoint x: 595, endPoint y: 76, distance: 48.4
click at [647, 69] on span "Human Verified" at bounding box center [682, 70] width 71 height 14
click at [643, 69] on input "Human Verified" at bounding box center [642, 70] width 10 height 10
checkbox input "true"
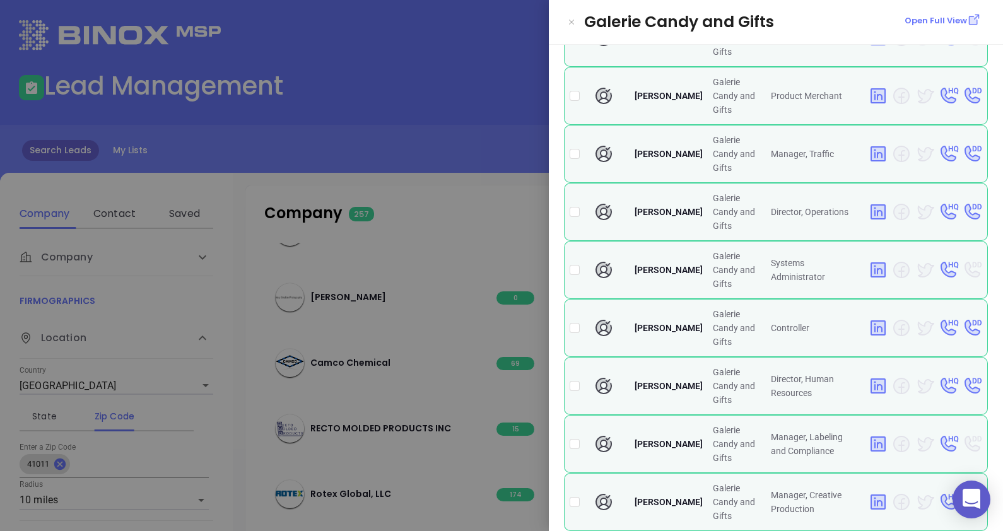
scroll to position [709, 0]
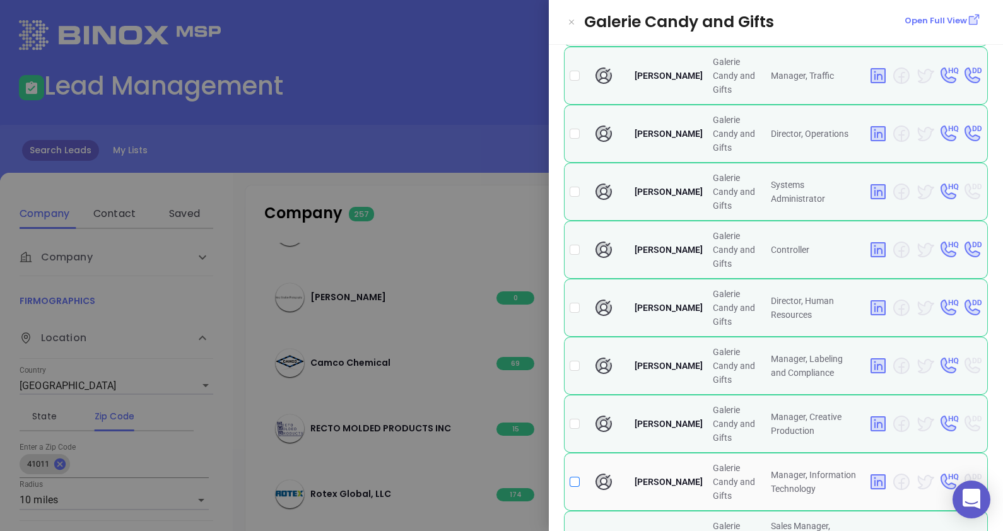
click at [575, 477] on input "checkbox" at bounding box center [575, 482] width 10 height 10
checkbox input "true"
click at [457, 167] on div at bounding box center [501, 265] width 1003 height 531
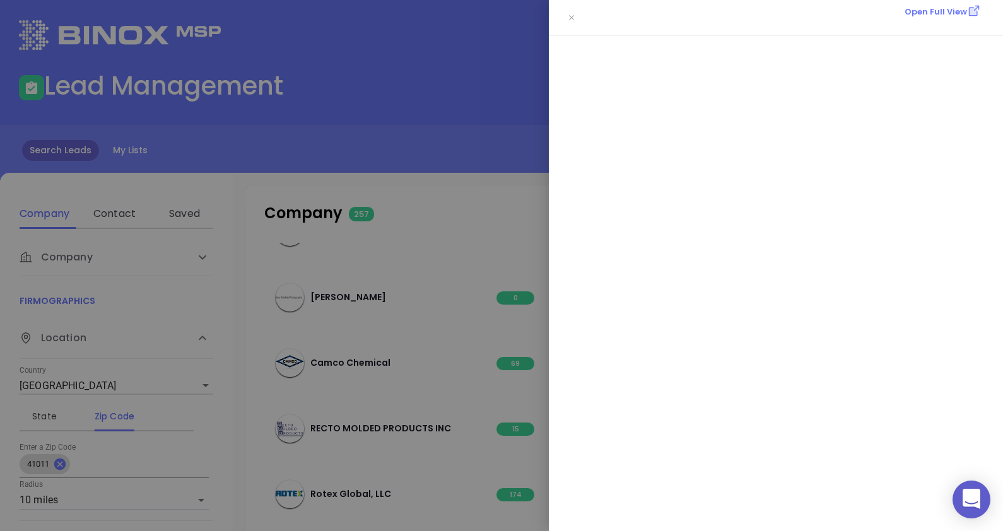
scroll to position [0, 0]
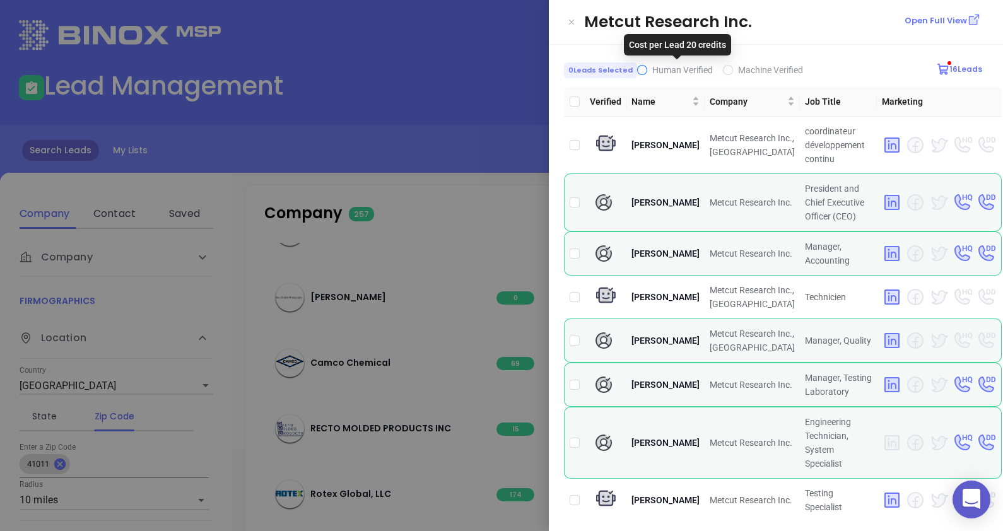
click at [652, 70] on span "Human Verified" at bounding box center [682, 70] width 61 height 10
click at [647, 70] on input "Human Verified" at bounding box center [642, 70] width 10 height 10
checkbox input "true"
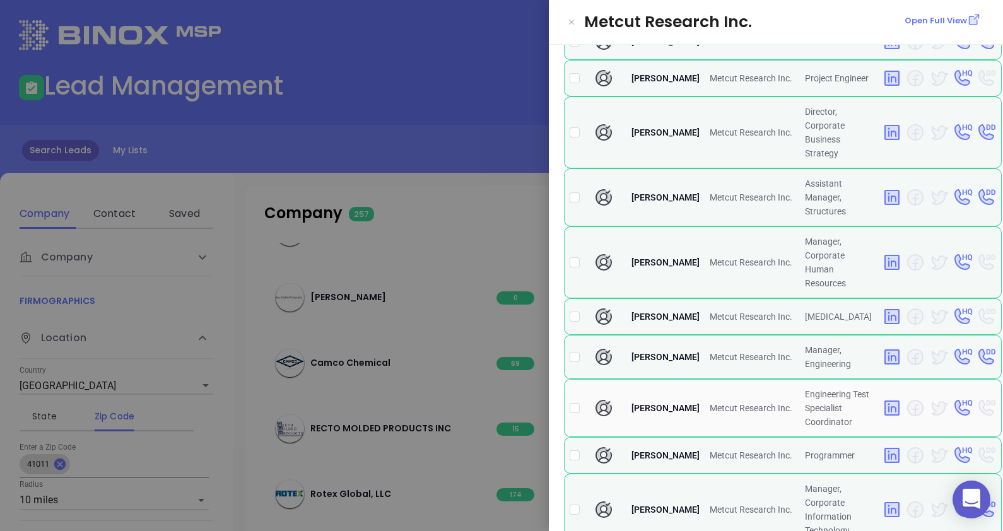
scroll to position [551, 0]
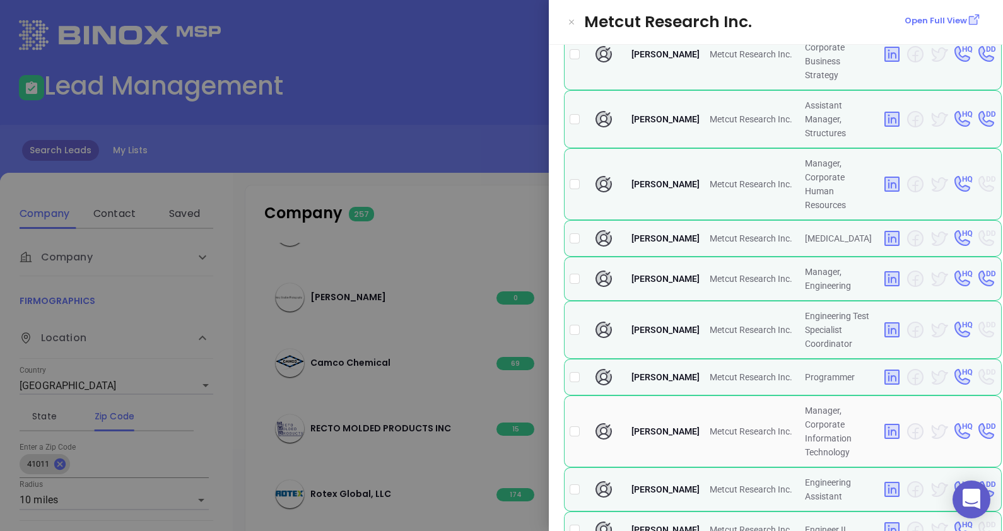
click at [568, 412] on td at bounding box center [574, 432] width 21 height 72
click at [577, 427] on input "checkbox" at bounding box center [575, 432] width 10 height 10
checkbox input "true"
click at [456, 180] on div at bounding box center [501, 265] width 1003 height 531
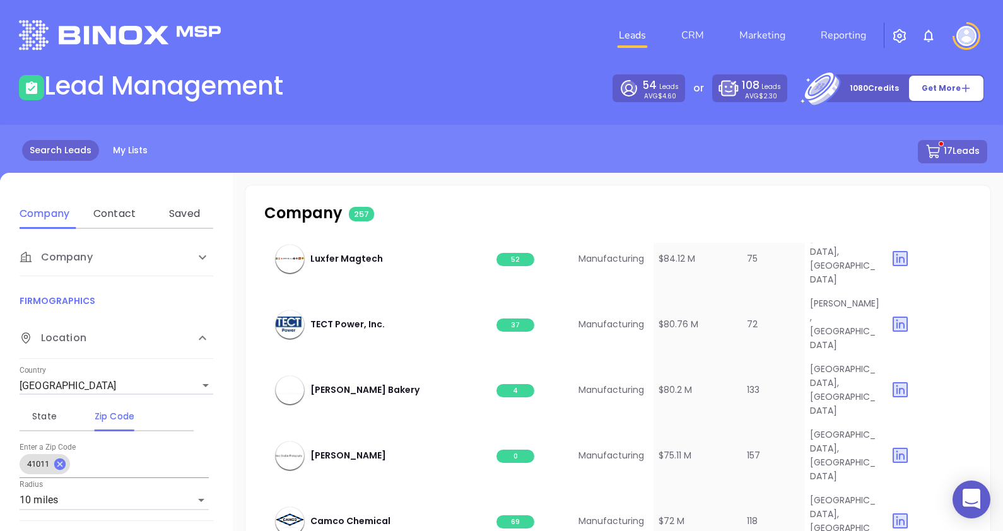
scroll to position [2587, 0]
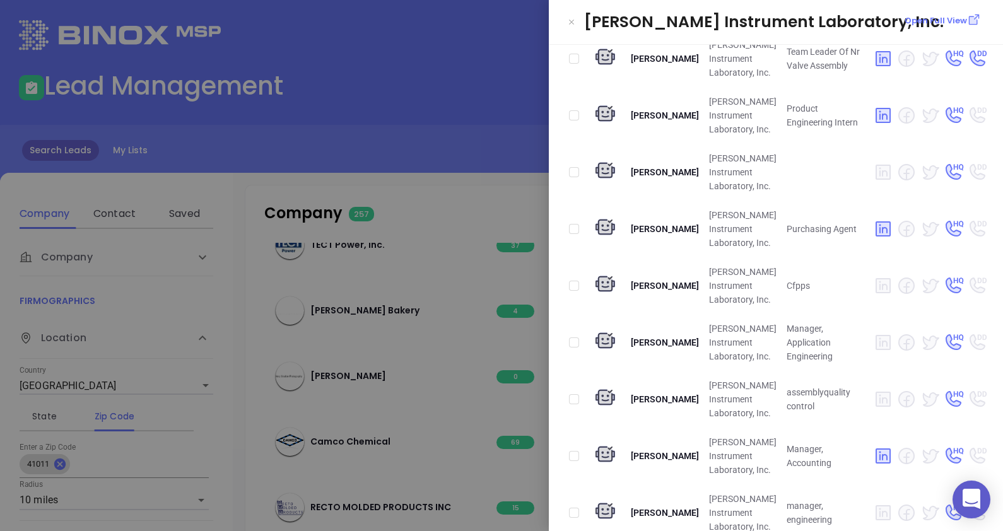
scroll to position [0, 0]
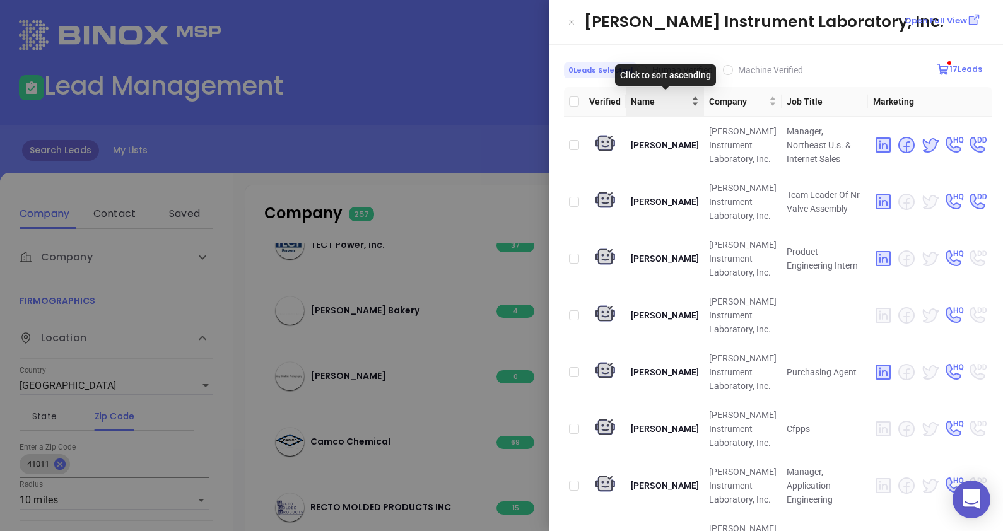
click at [690, 105] on div "Name" at bounding box center [665, 102] width 68 height 14
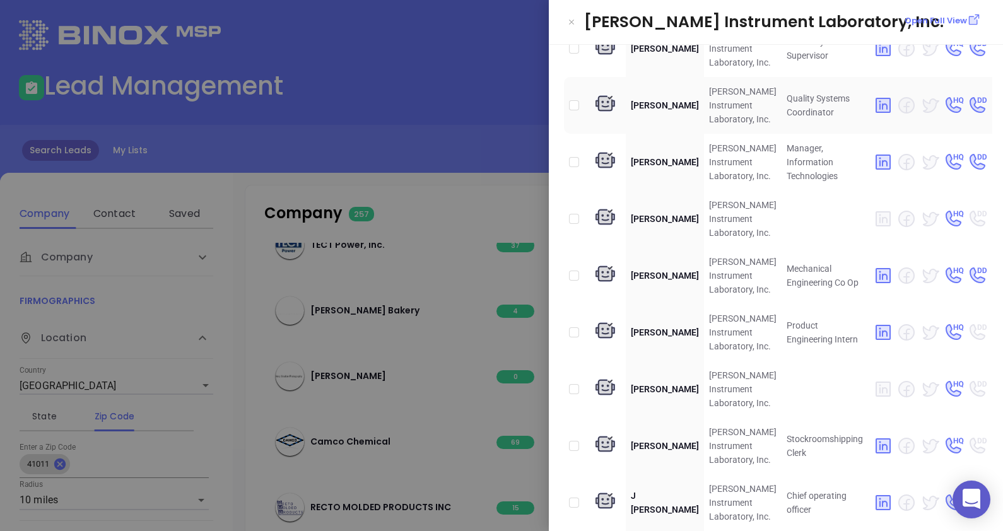
scroll to position [551, 0]
click at [570, 167] on input "checkbox" at bounding box center [574, 161] width 10 height 10
checkbox input "true"
click at [429, 153] on div at bounding box center [501, 265] width 1003 height 531
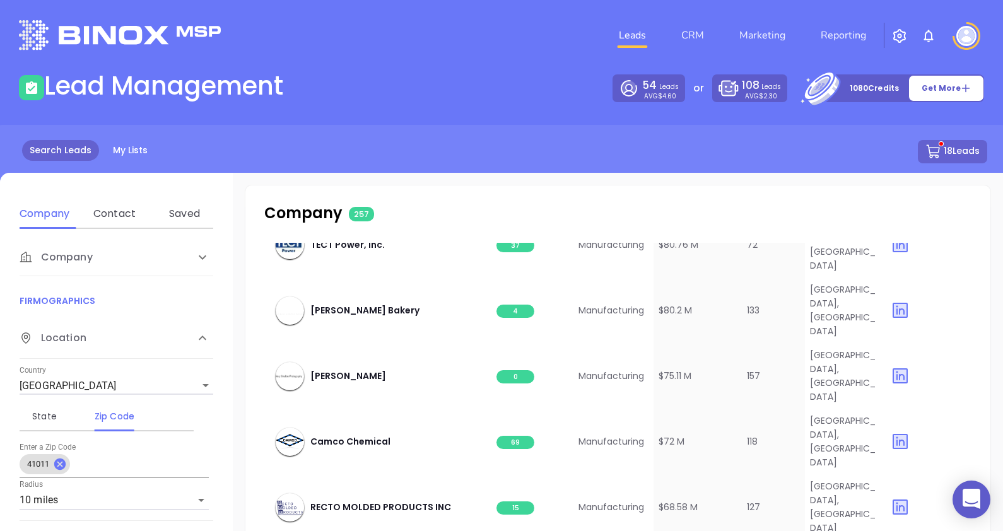
scroll to position [2507, 0]
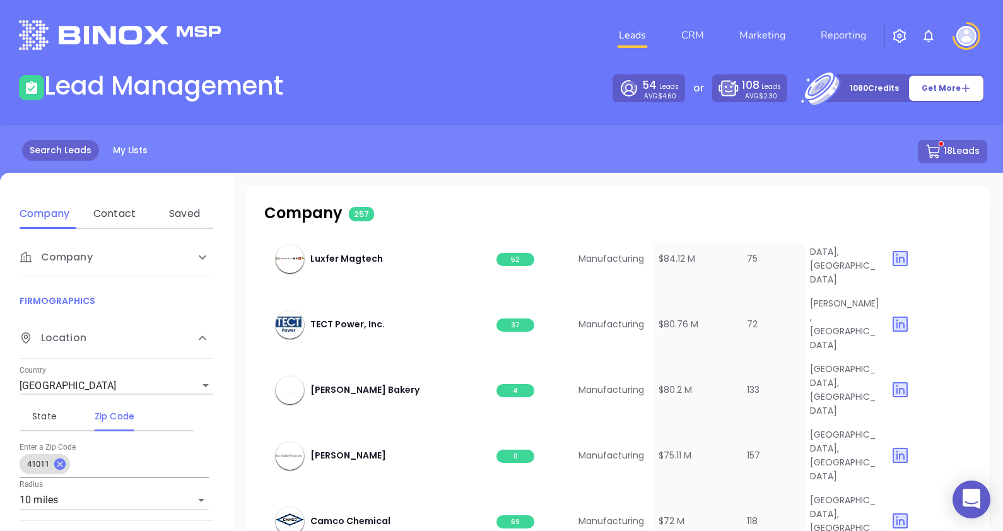
click at [958, 146] on button "18 Leads" at bounding box center [952, 151] width 69 height 23
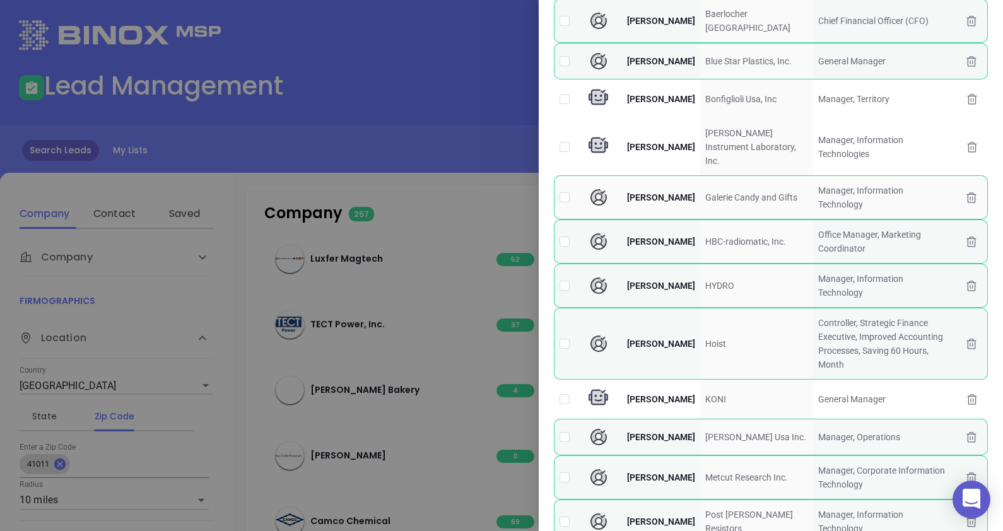
scroll to position [78, 0]
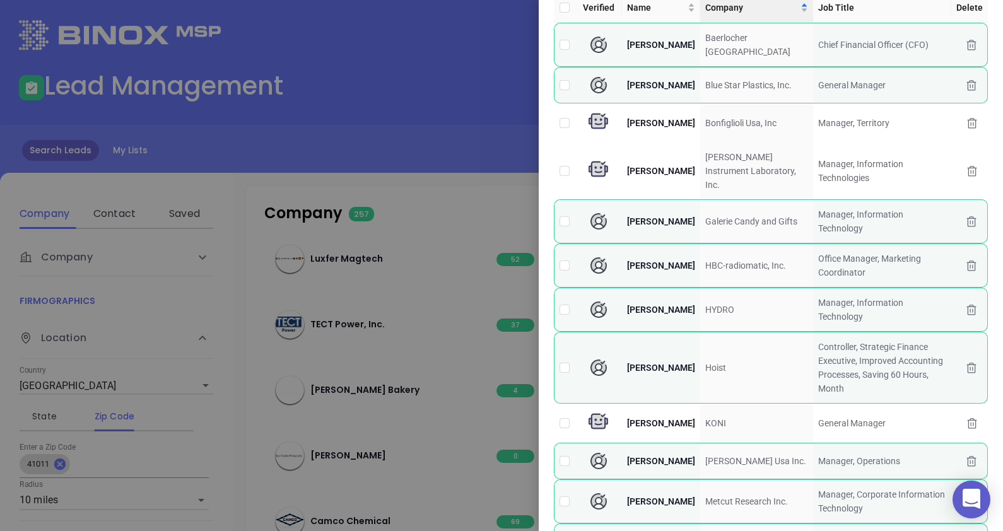
click at [434, 184] on div at bounding box center [501, 265] width 1003 height 531
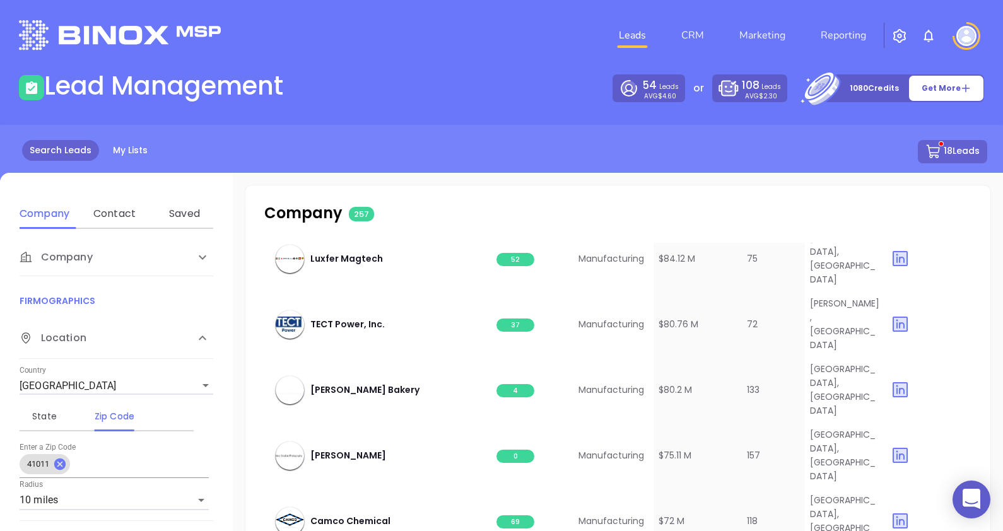
click at [955, 151] on button "18 Leads" at bounding box center [952, 151] width 69 height 23
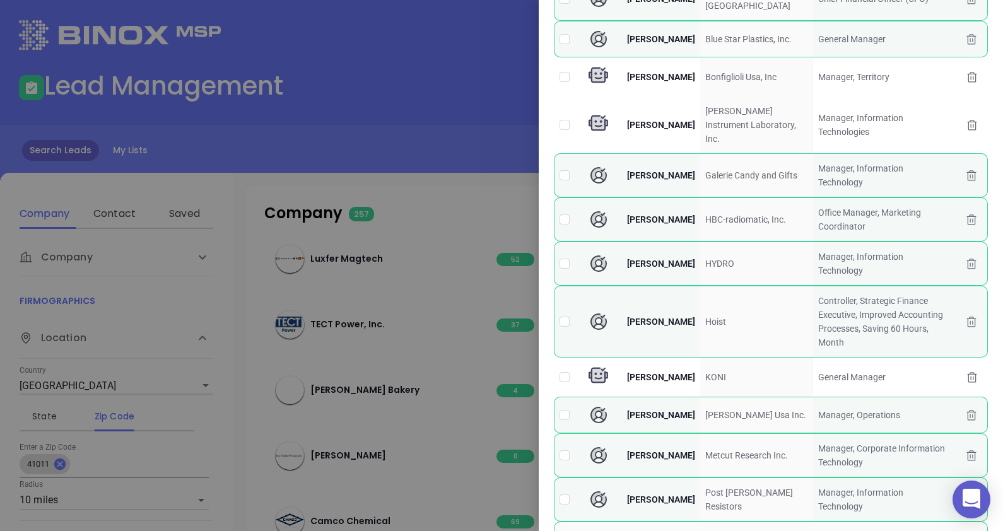
scroll to position [0, 0]
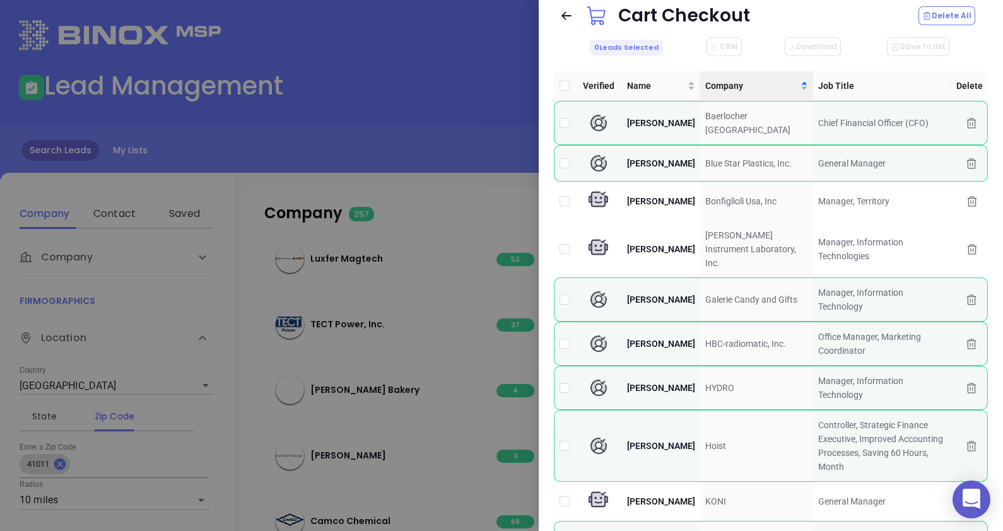
click at [363, 103] on div at bounding box center [501, 265] width 1003 height 531
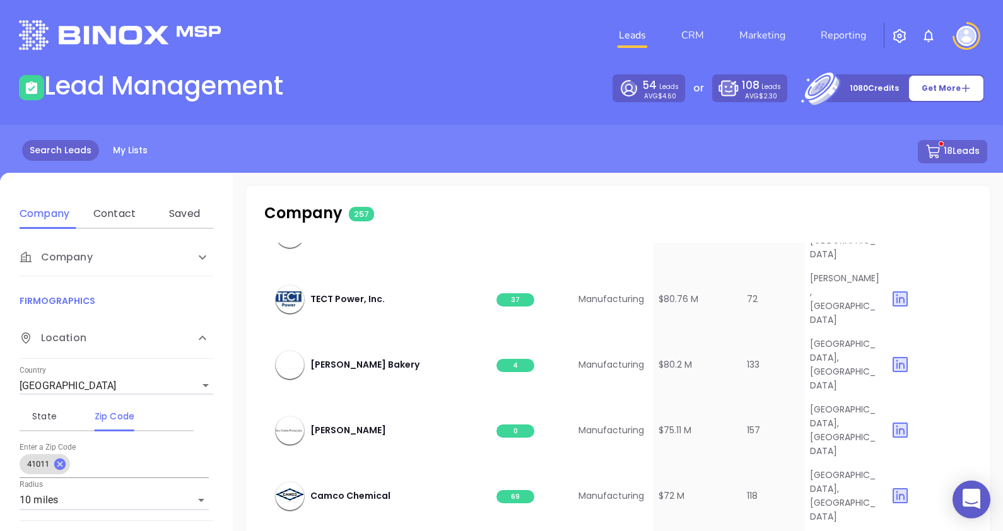
scroll to position [2507, 0]
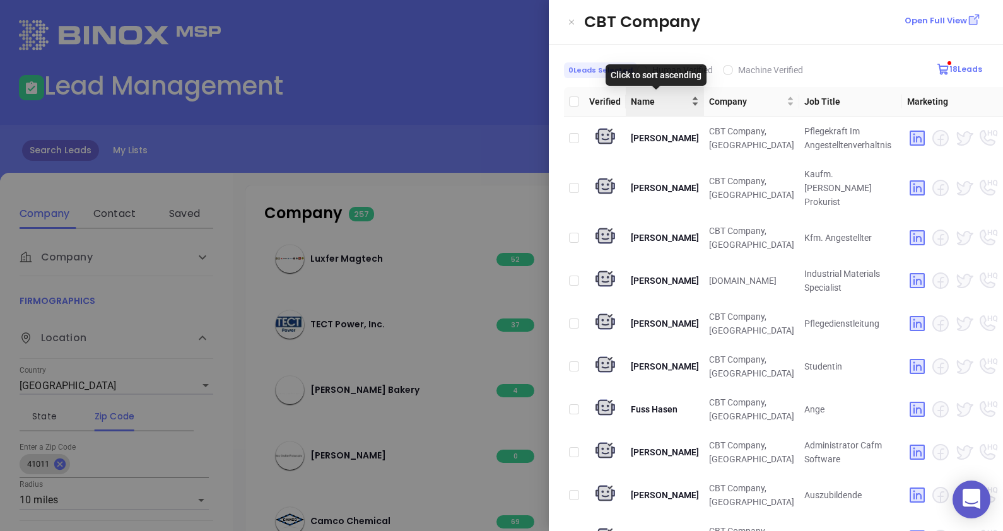
click at [679, 103] on div "Name" at bounding box center [665, 102] width 68 height 14
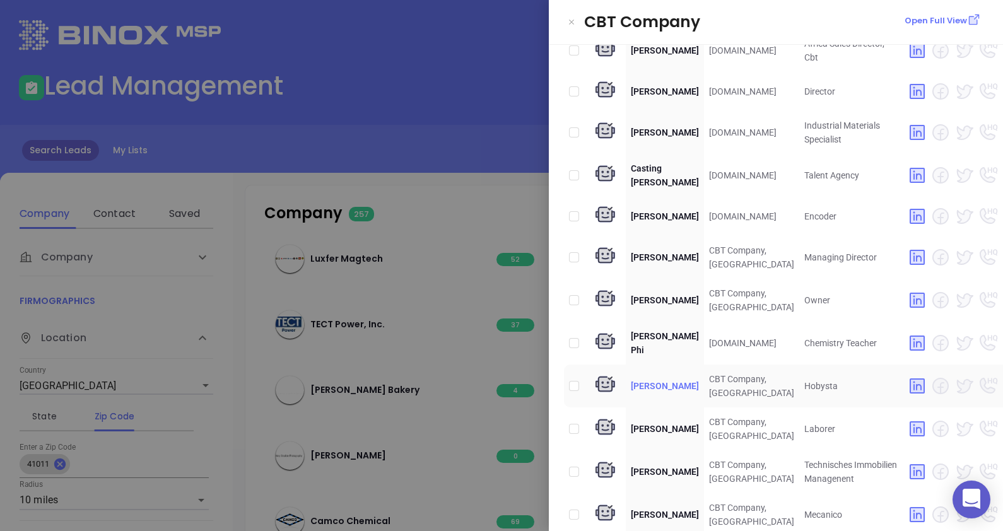
scroll to position [0, 0]
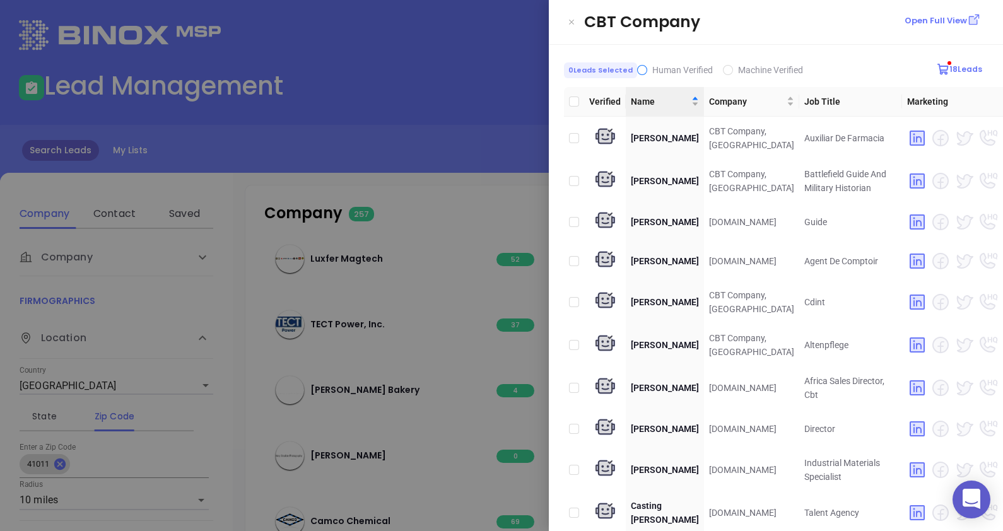
click at [639, 69] on input "Human Verified" at bounding box center [642, 70] width 10 height 10
checkbox input "true"
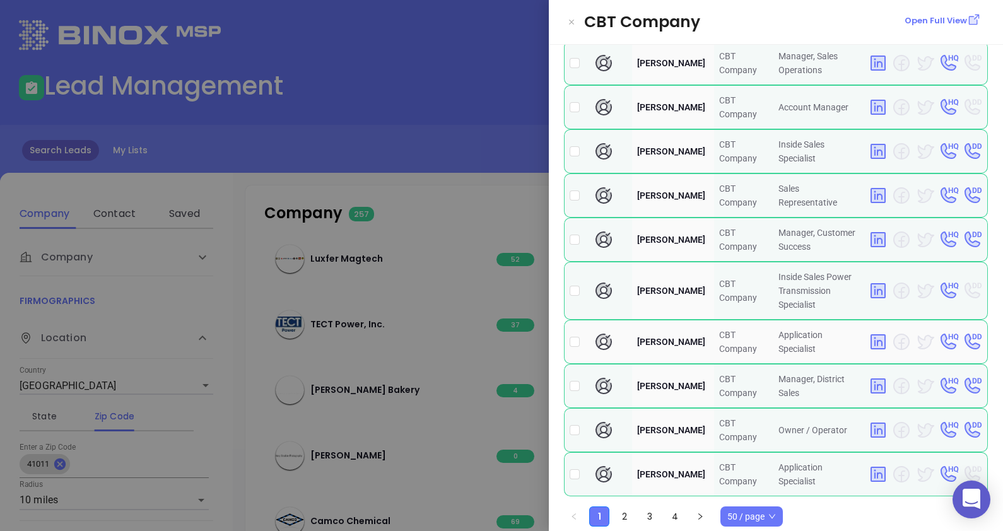
scroll to position [1937, 0]
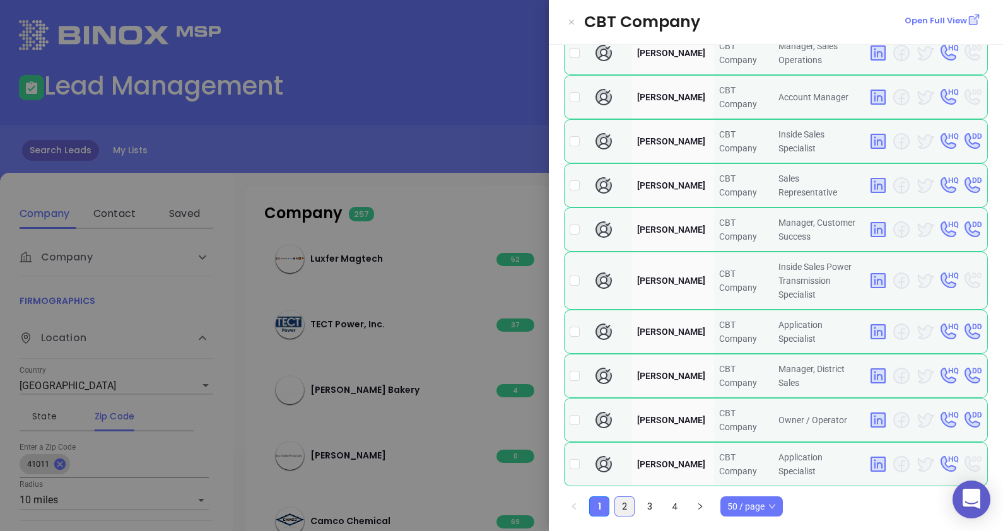
click at [623, 502] on link "2" at bounding box center [624, 506] width 19 height 19
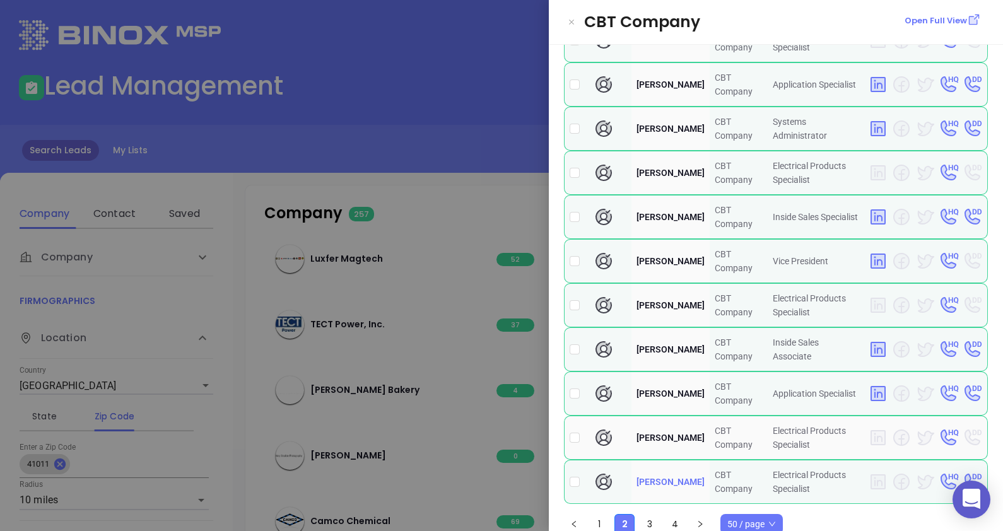
scroll to position [1950, 0]
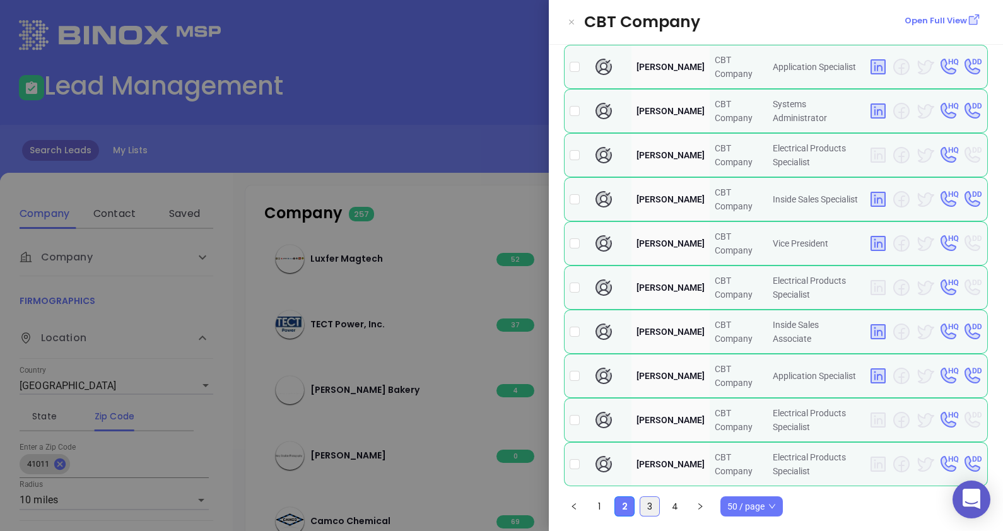
click at [651, 509] on link "3" at bounding box center [649, 506] width 19 height 19
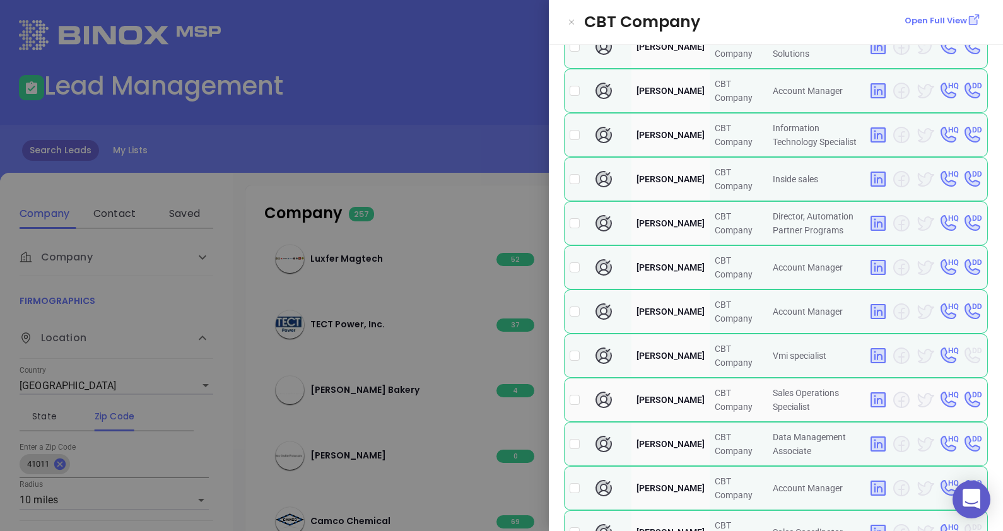
scroll to position [1895, 0]
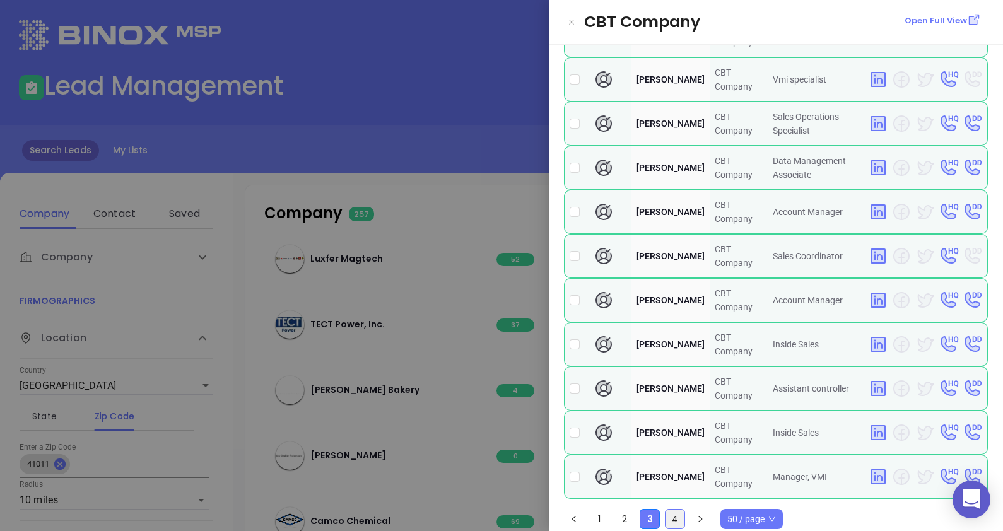
click at [675, 510] on link "4" at bounding box center [675, 519] width 19 height 19
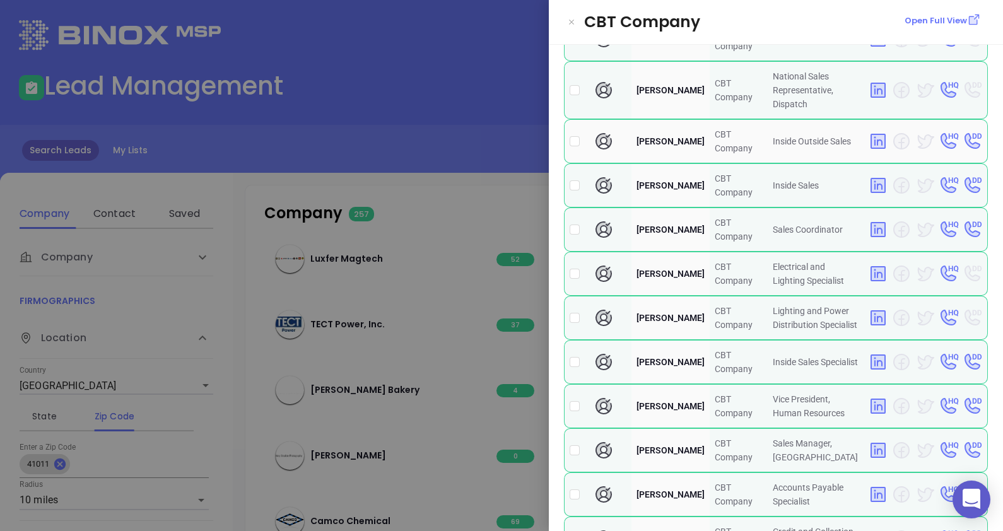
scroll to position [394, 0]
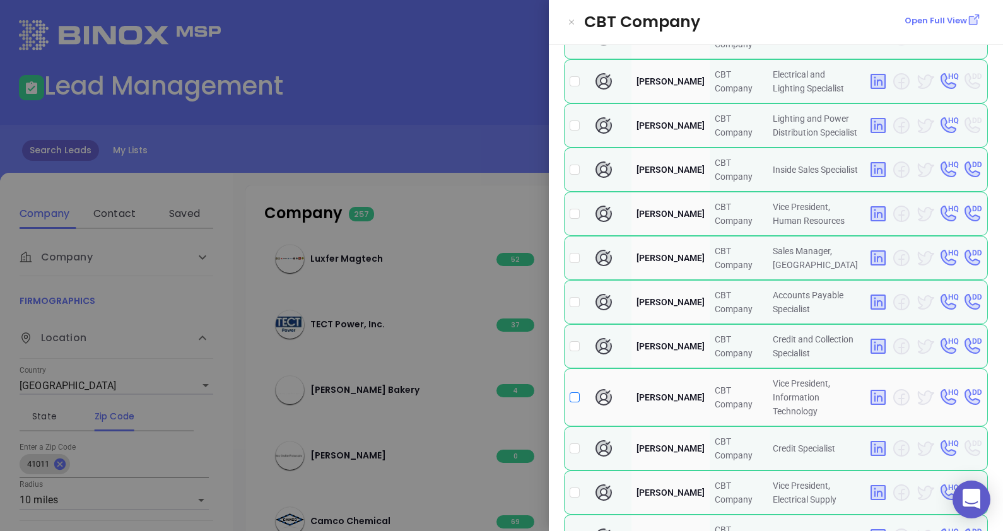
click at [571, 392] on input "checkbox" at bounding box center [575, 397] width 10 height 10
checkbox input "true"
click at [425, 49] on div at bounding box center [501, 265] width 1003 height 531
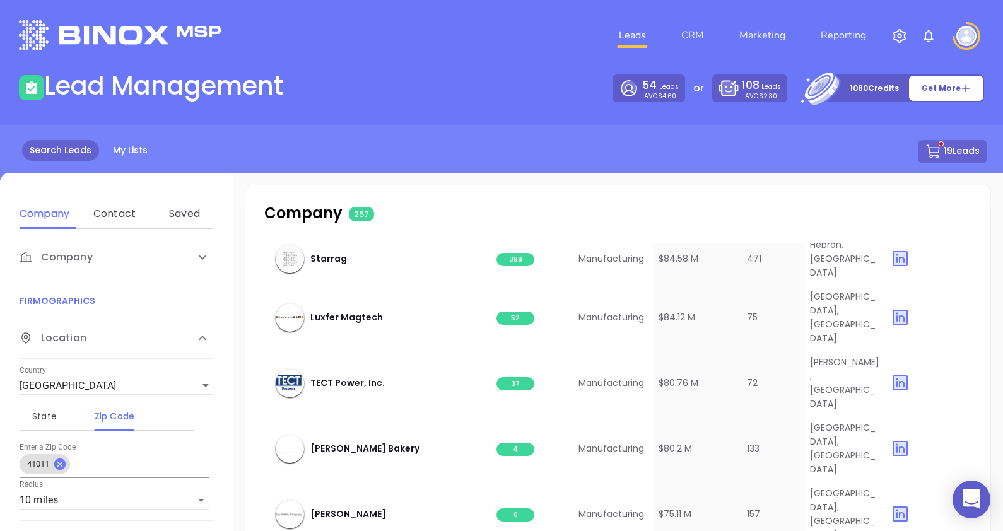
scroll to position [2350, 0]
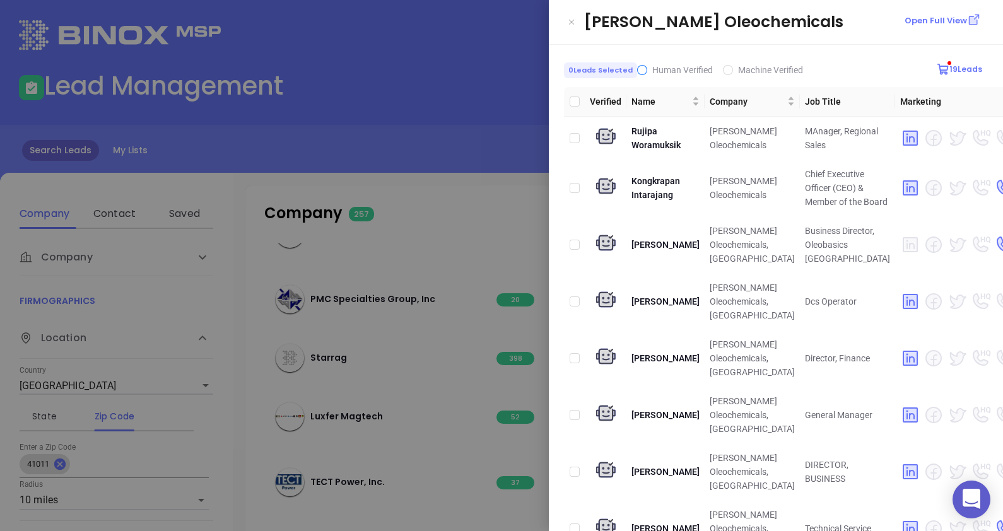
click at [652, 68] on span "Human Verified" at bounding box center [682, 70] width 61 height 10
click at [647, 68] on input "Human Verified" at bounding box center [642, 70] width 10 height 10
checkbox input "true"
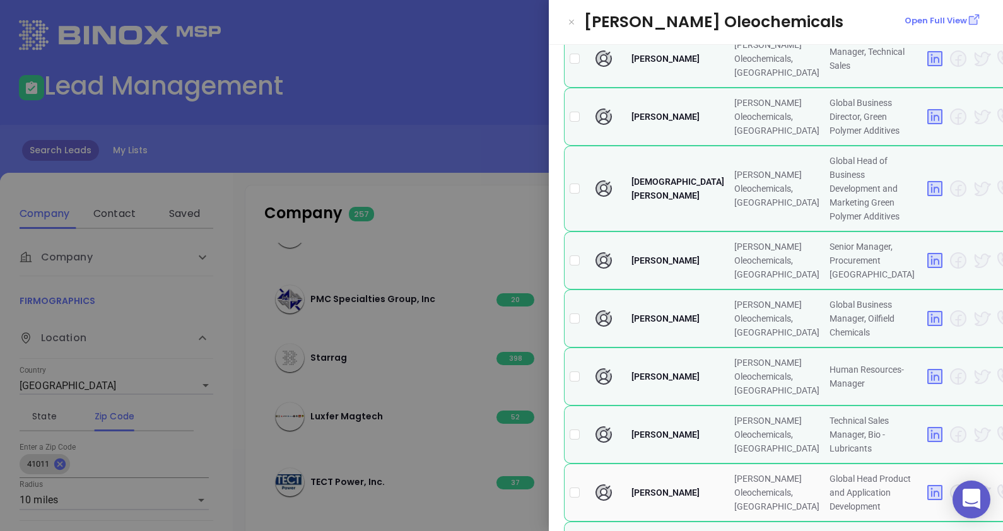
scroll to position [0, 0]
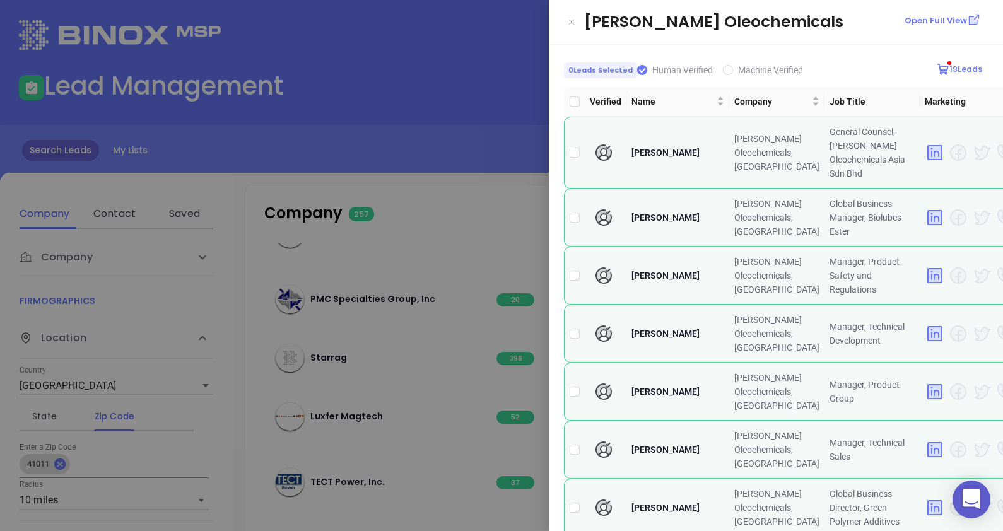
drag, startPoint x: 758, startPoint y: 104, endPoint x: 830, endPoint y: 38, distance: 97.8
click at [836, 40] on div "[PERSON_NAME] Oleochemicals Open Full View 0 Leads Selected Human Verified Mach…" at bounding box center [776, 265] width 454 height 531
click at [686, 101] on div "Name" at bounding box center [678, 102] width 93 height 14
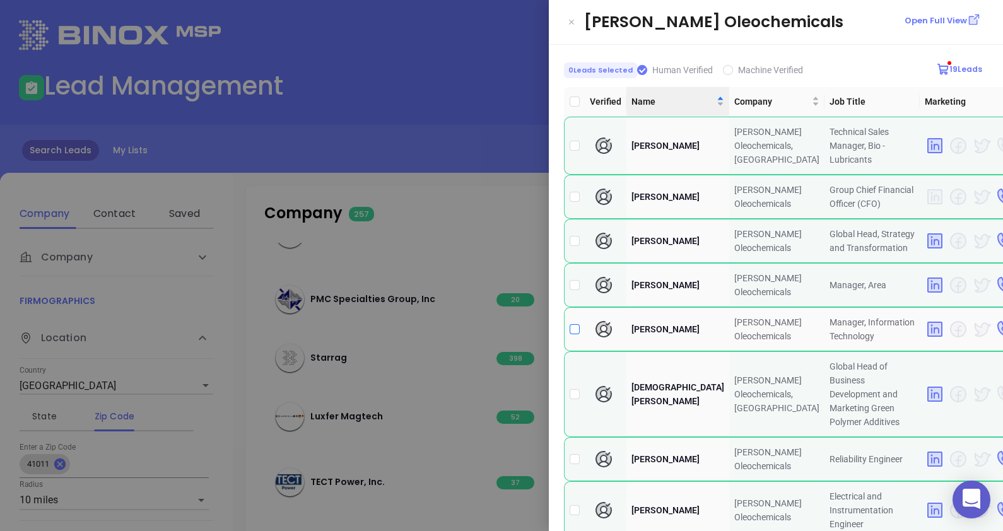
click at [574, 334] on input "checkbox" at bounding box center [575, 329] width 10 height 10
checkbox input "true"
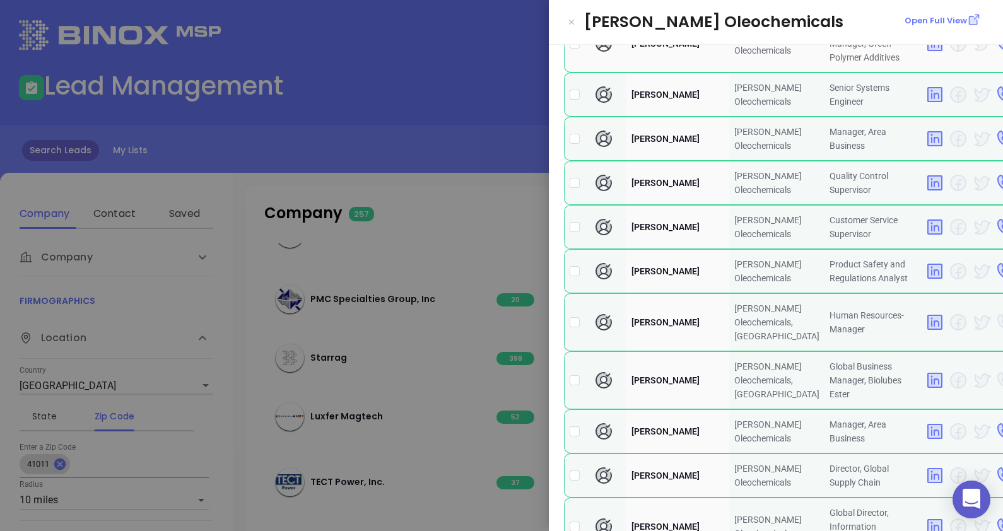
scroll to position [1341, 0]
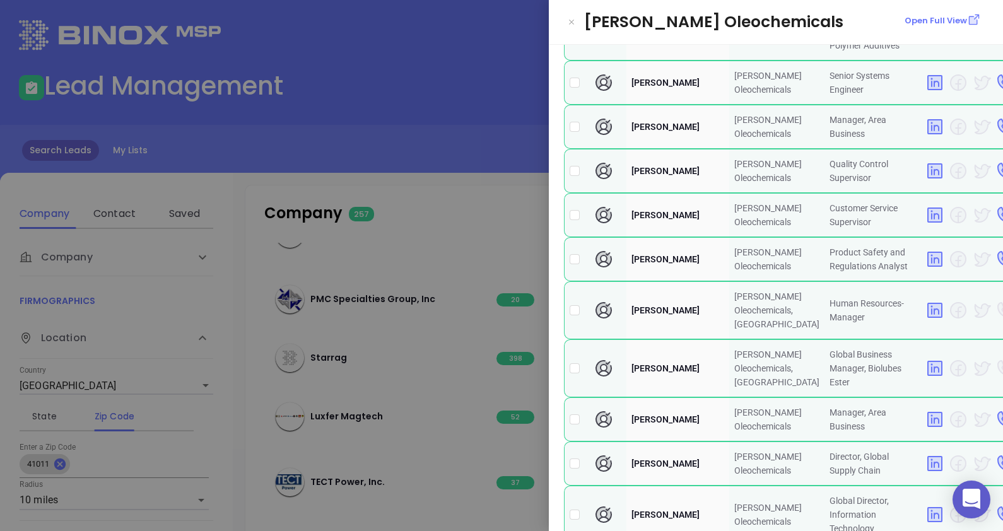
click at [435, 67] on div at bounding box center [501, 265] width 1003 height 531
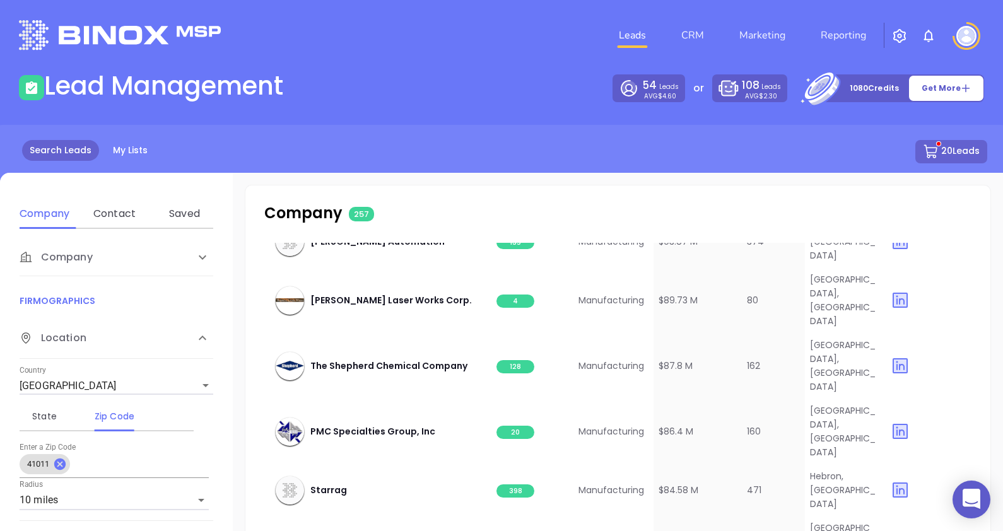
scroll to position [2192, 0]
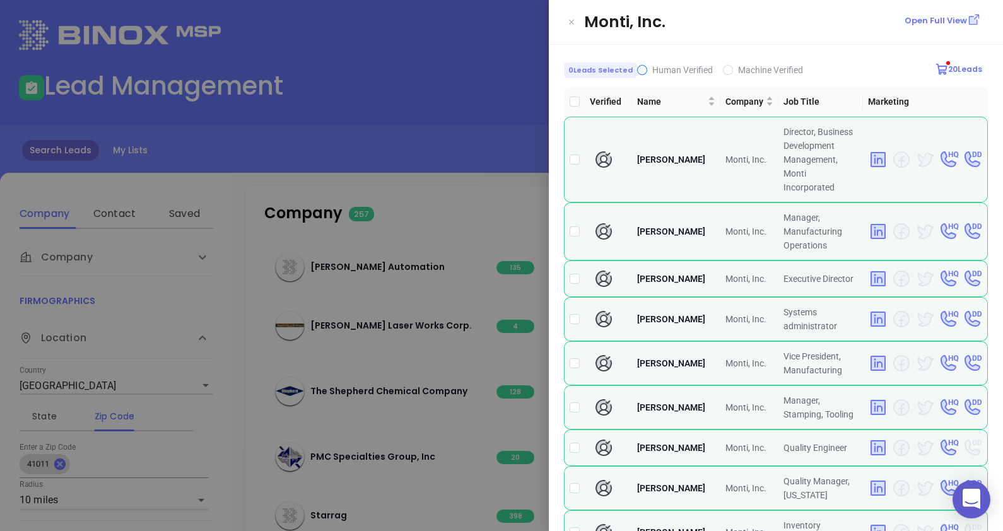
click at [640, 69] on input "Human Verified" at bounding box center [642, 70] width 10 height 10
checkbox input "true"
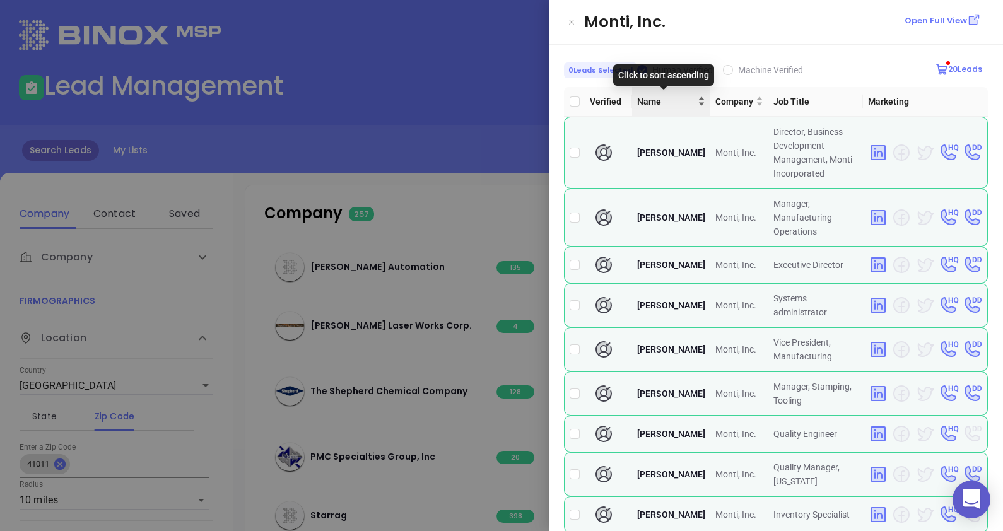
click at [687, 101] on div "Name" at bounding box center [671, 102] width 68 height 14
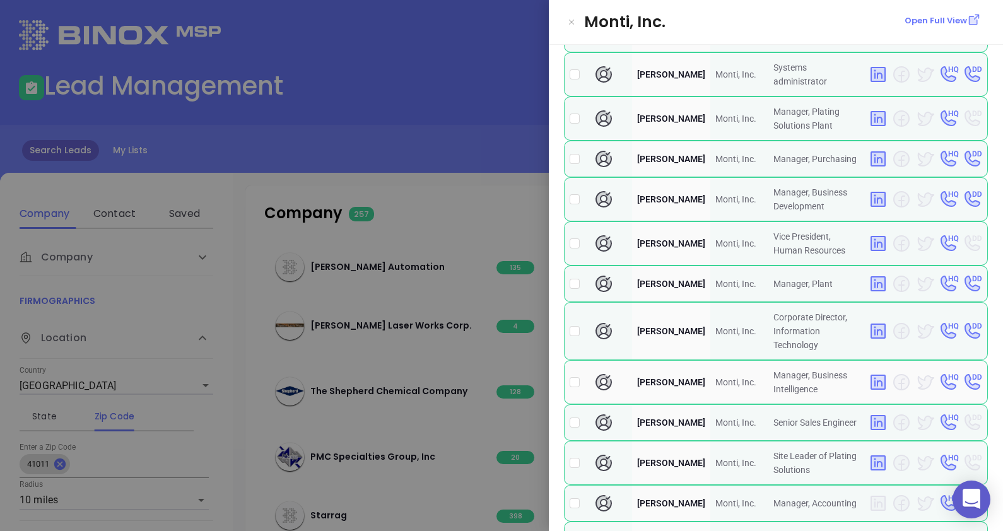
scroll to position [1151, 0]
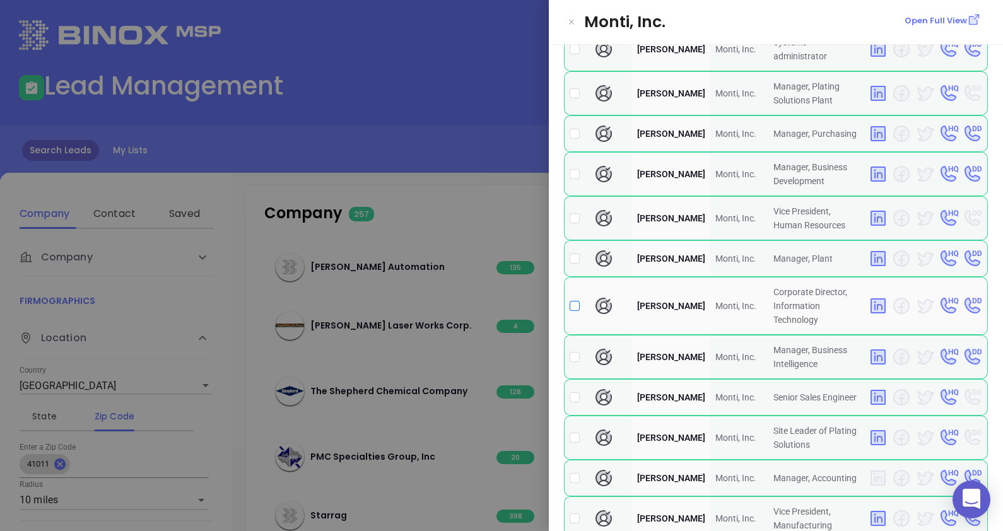
click at [574, 311] on input "checkbox" at bounding box center [575, 306] width 10 height 10
checkbox input "true"
click at [489, 120] on div at bounding box center [501, 265] width 1003 height 531
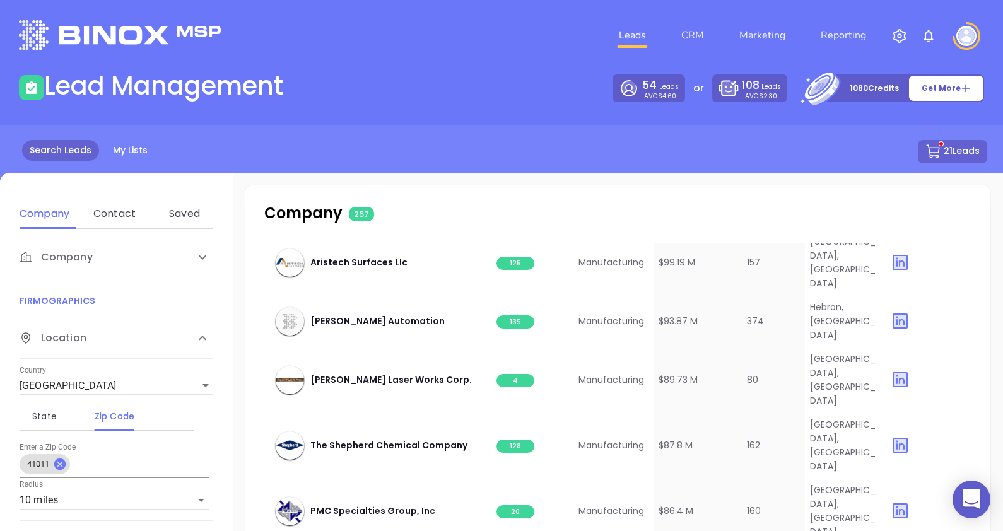
scroll to position [2113, 0]
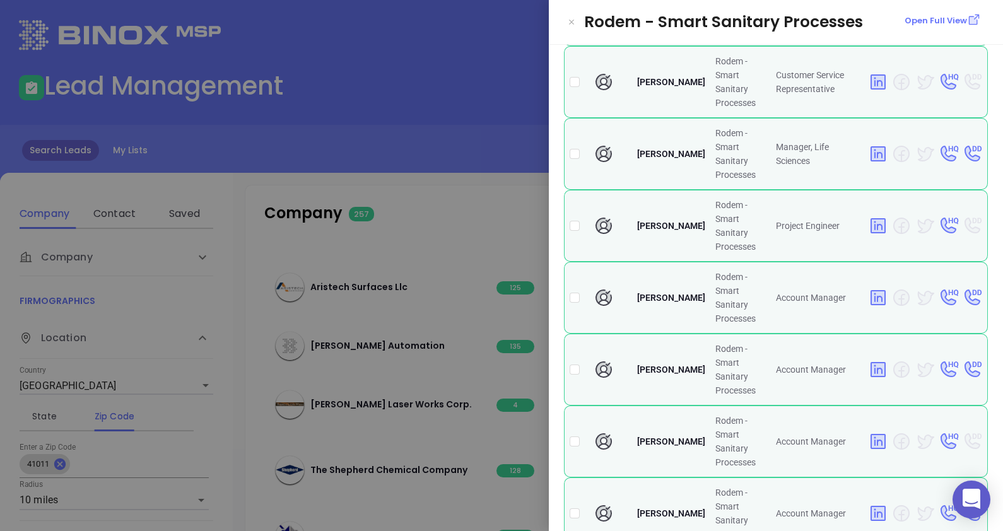
scroll to position [0, 0]
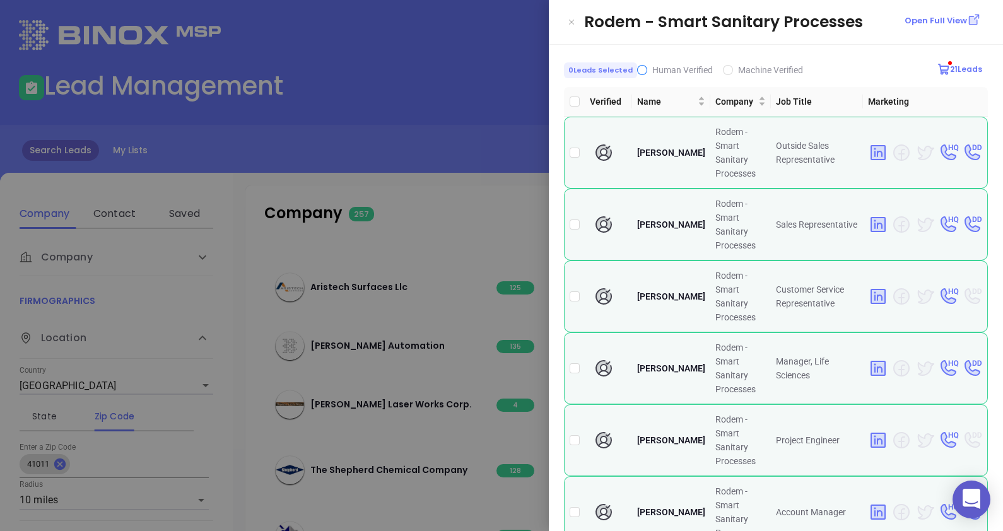
click at [637, 68] on input "Human Verified" at bounding box center [642, 70] width 10 height 10
checkbox input "true"
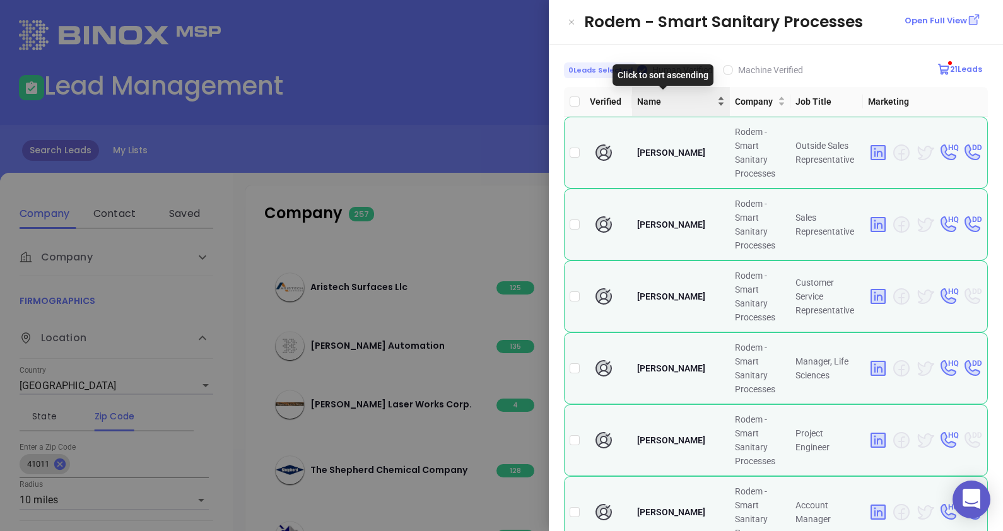
drag, startPoint x: 686, startPoint y: 102, endPoint x: 680, endPoint y: 106, distance: 7.4
click at [686, 102] on div "Name" at bounding box center [681, 102] width 88 height 14
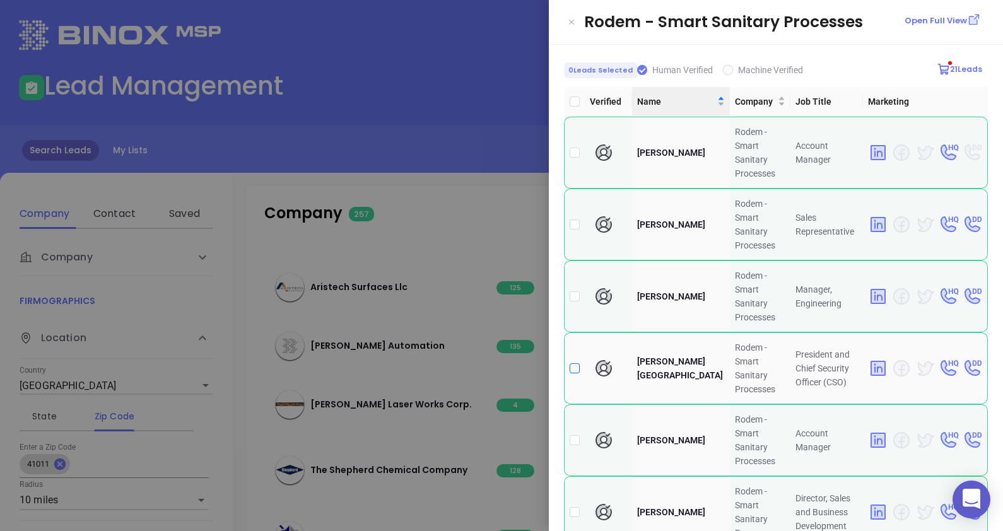
click at [574, 363] on input "checkbox" at bounding box center [575, 368] width 10 height 10
checkbox input "true"
click at [417, 117] on div at bounding box center [501, 265] width 1003 height 531
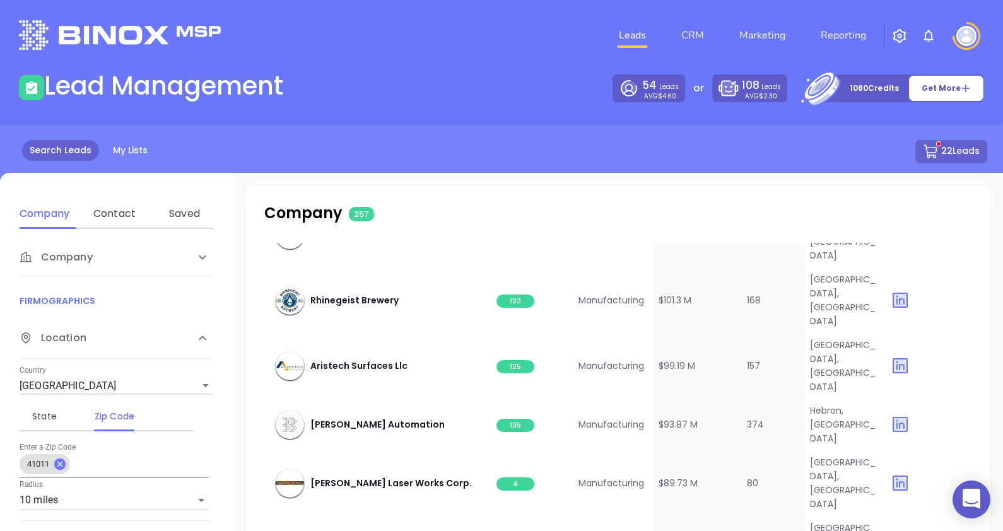
scroll to position [1955, 0]
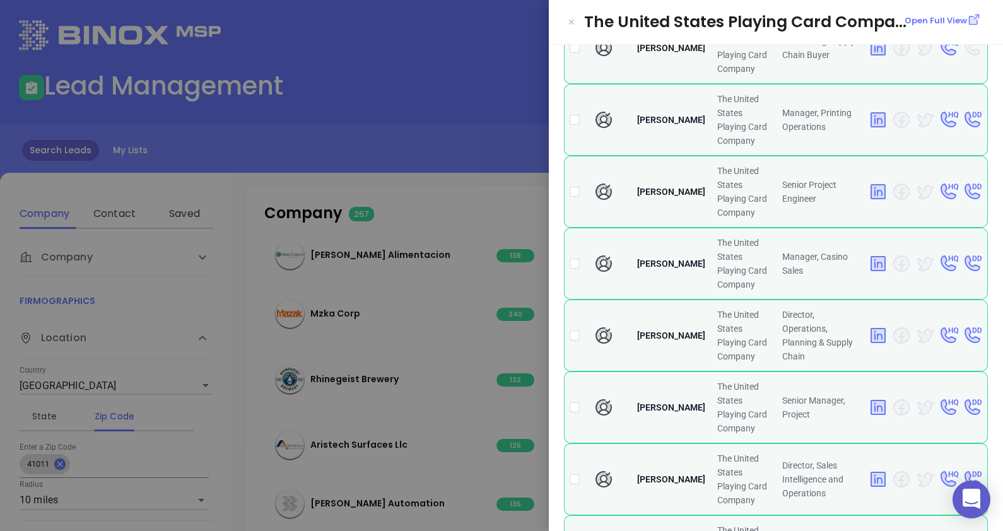
scroll to position [0, 0]
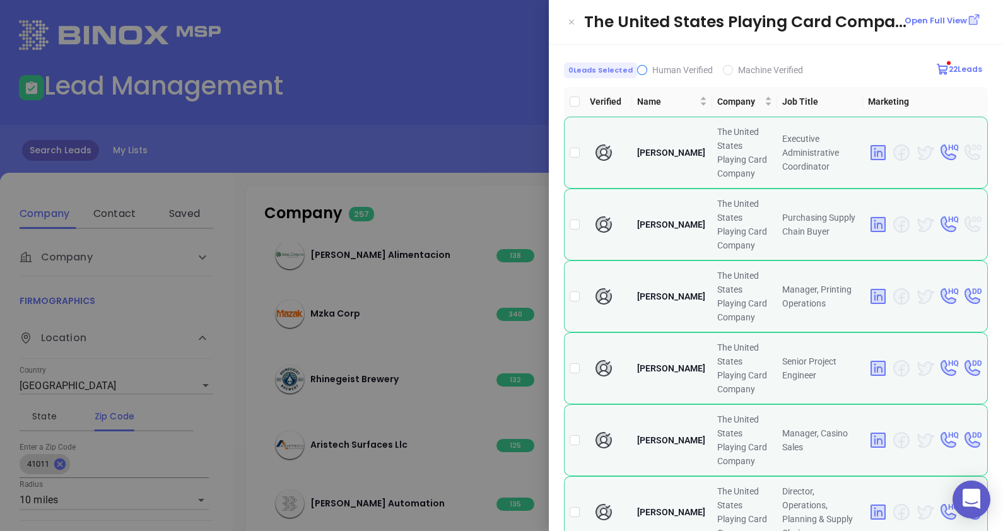
click at [639, 69] on input "Human Verified" at bounding box center [642, 70] width 10 height 10
checkbox input "true"
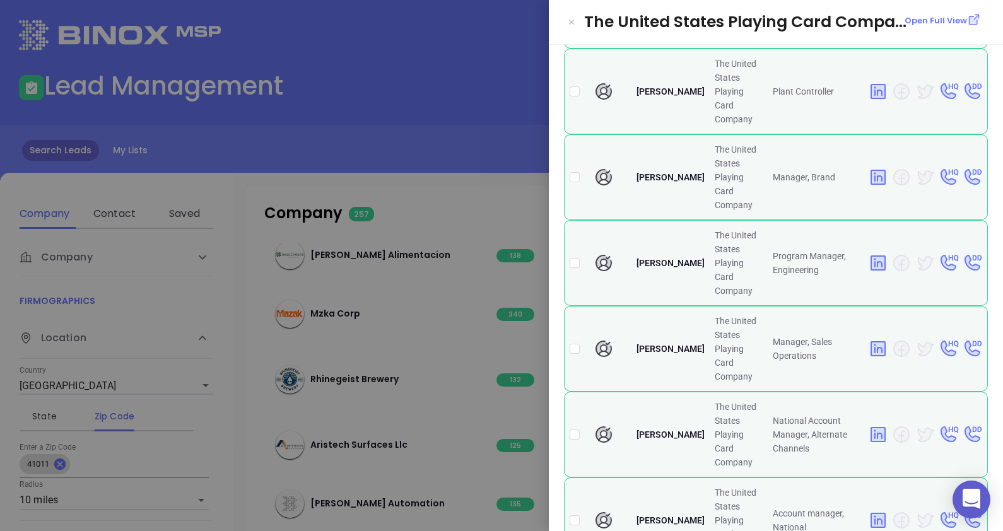
scroll to position [1448, 0]
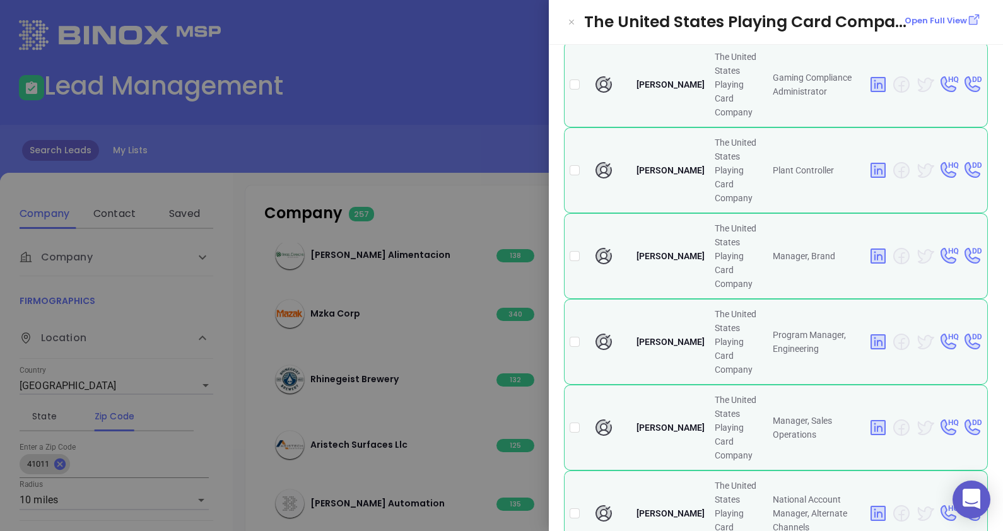
checkbox input "true"
click at [451, 139] on div at bounding box center [501, 265] width 1003 height 531
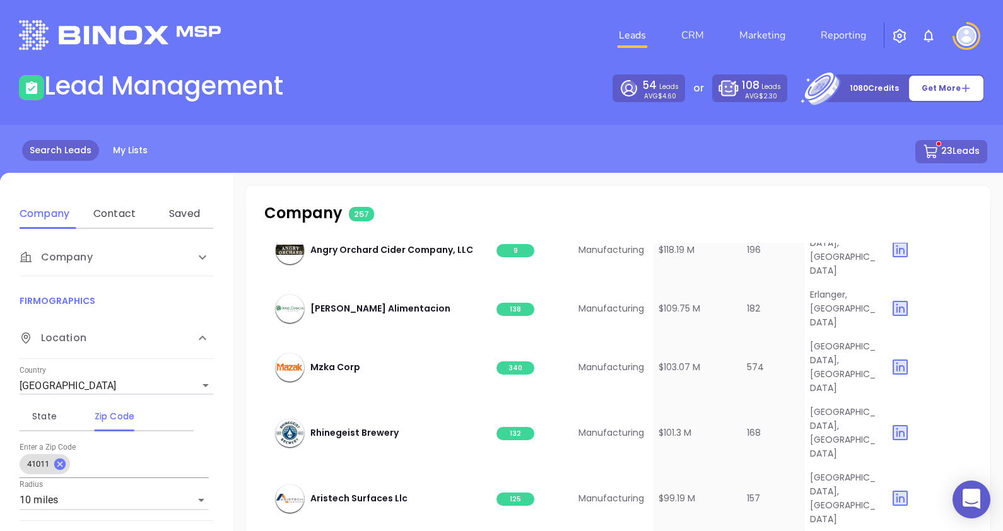
scroll to position [1877, 0]
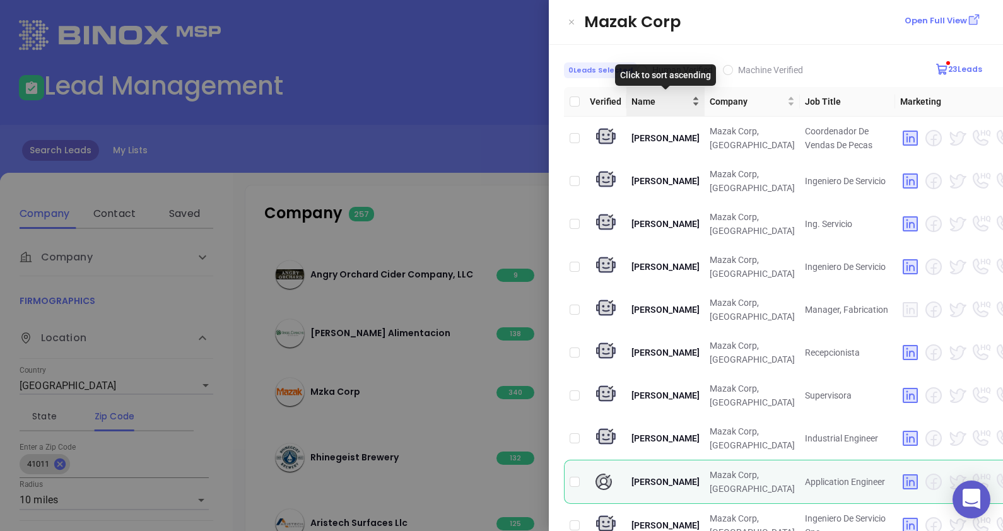
click at [690, 101] on div "Name" at bounding box center [666, 102] width 68 height 14
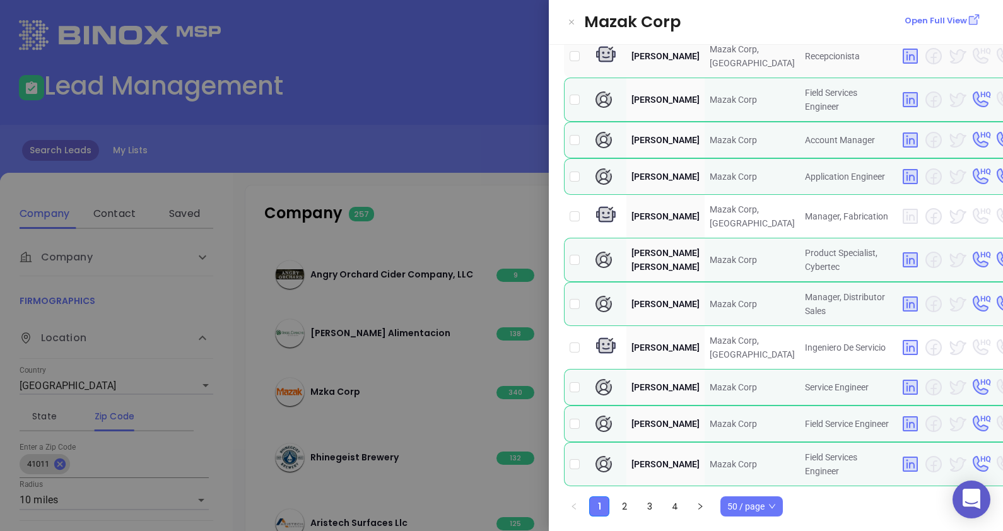
scroll to position [1842, 0]
click at [622, 503] on link "2" at bounding box center [624, 506] width 19 height 19
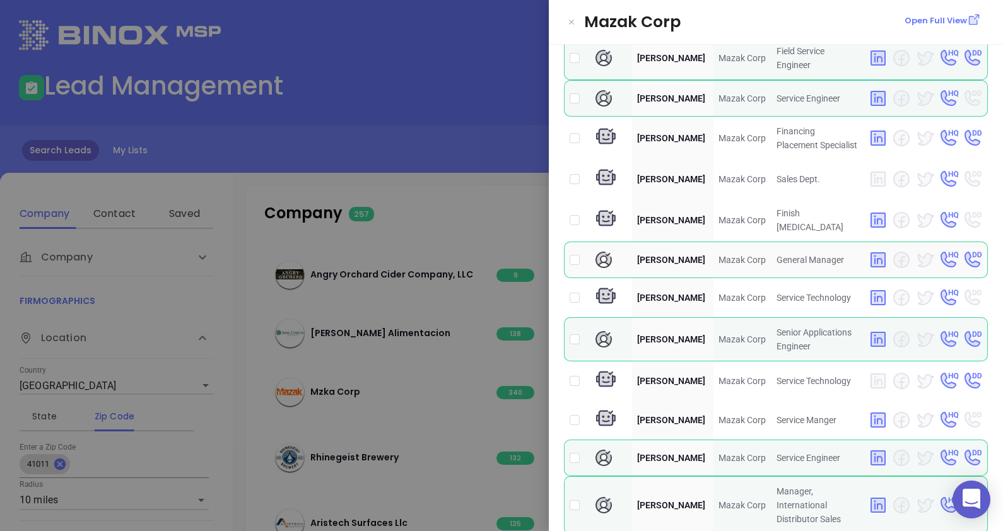
scroll to position [1748, 0]
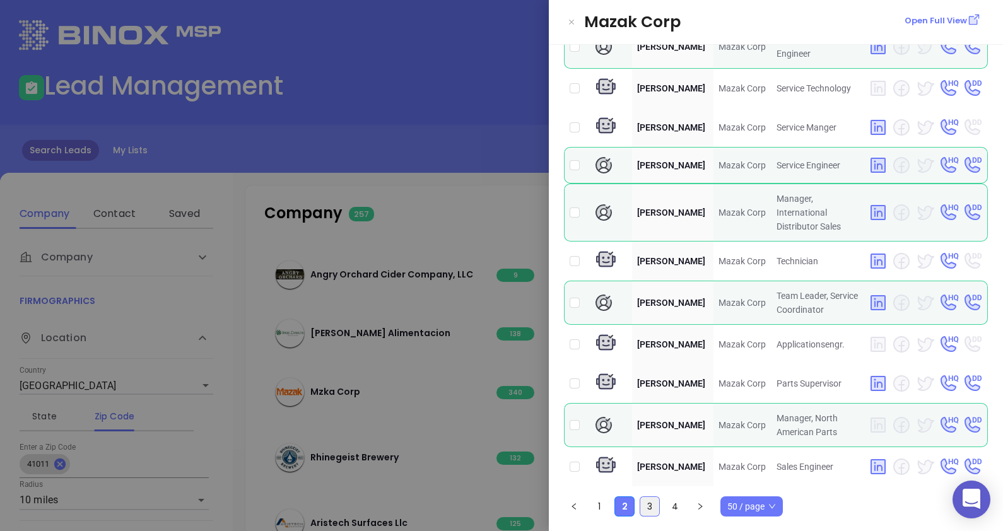
click at [653, 505] on link "3" at bounding box center [649, 506] width 19 height 19
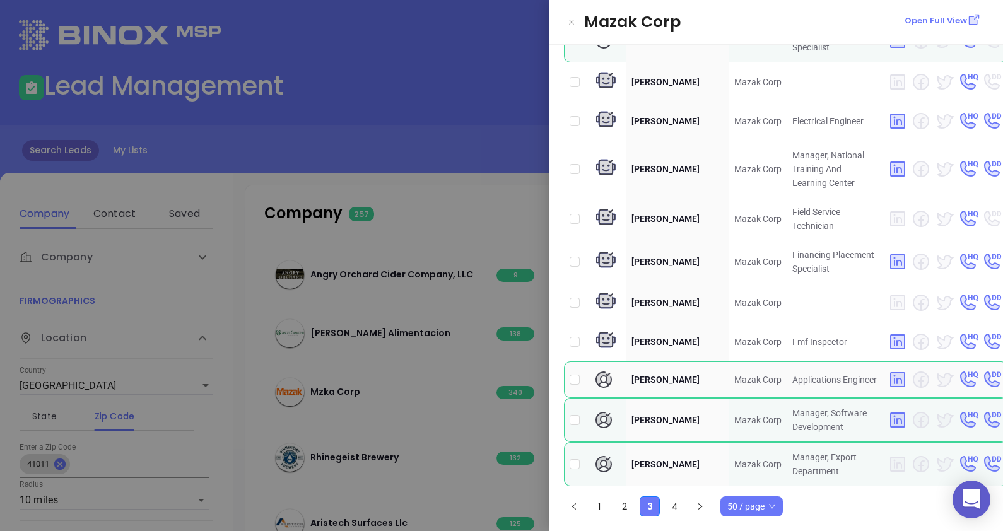
scroll to position [1808, 0]
click at [674, 505] on link "4" at bounding box center [675, 506] width 19 height 19
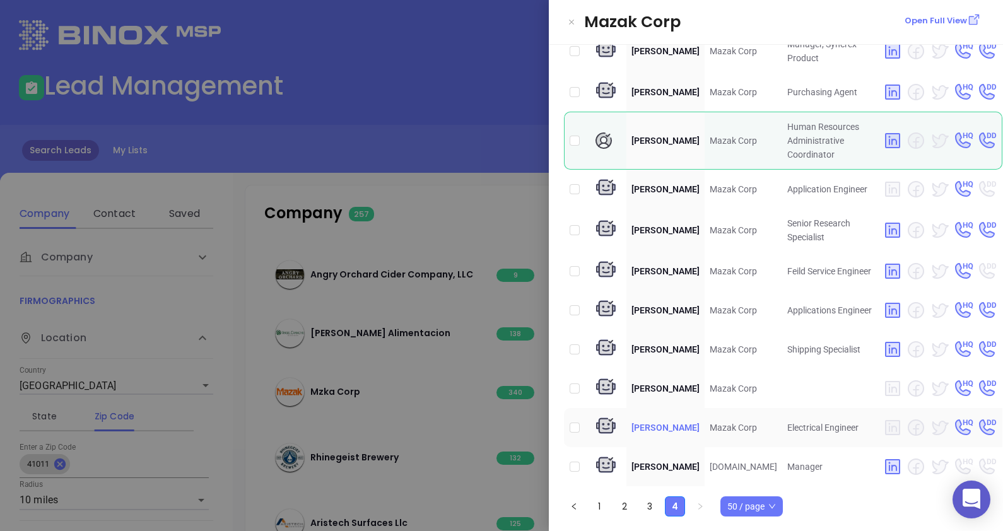
scroll to position [661, 0]
click at [602, 505] on link "1" at bounding box center [599, 506] width 19 height 19
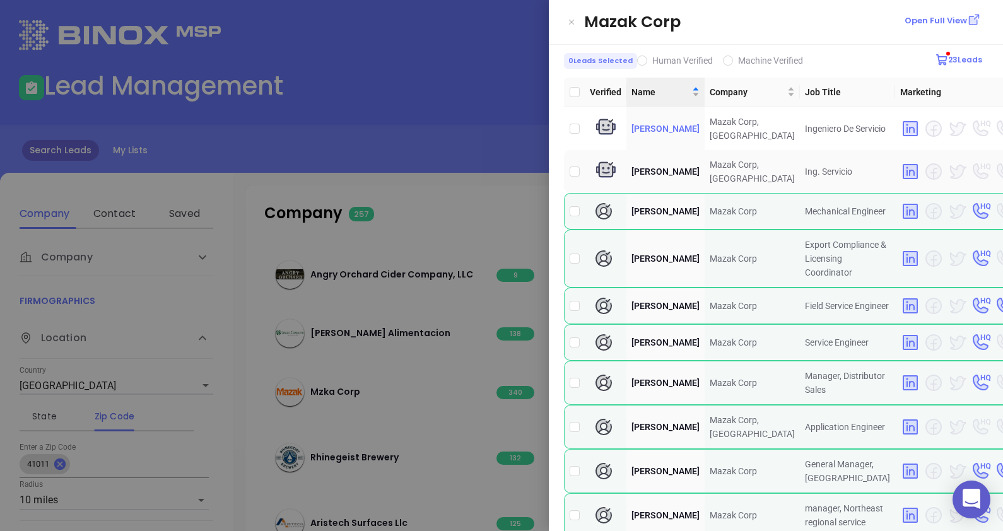
scroll to position [0, 0]
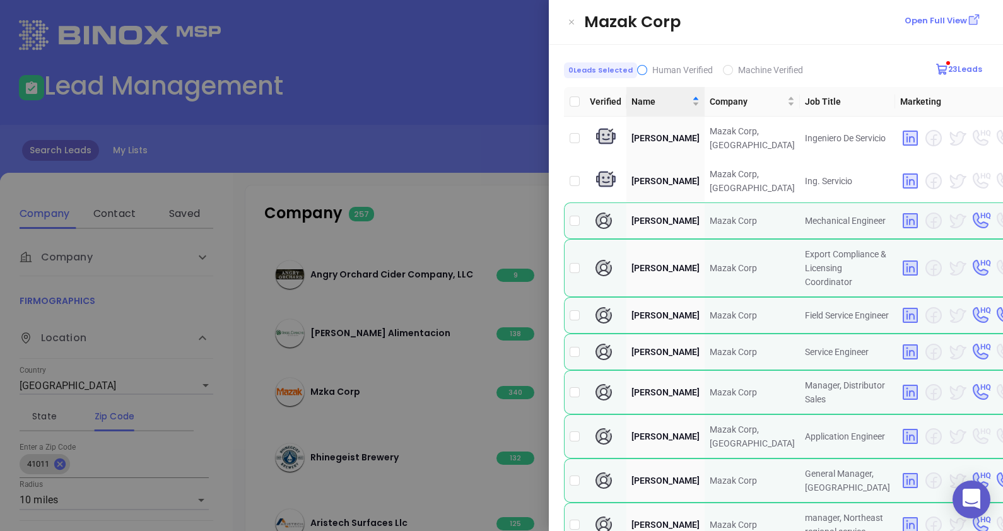
click at [639, 67] on input "Human Verified" at bounding box center [642, 70] width 10 height 10
checkbox input "true"
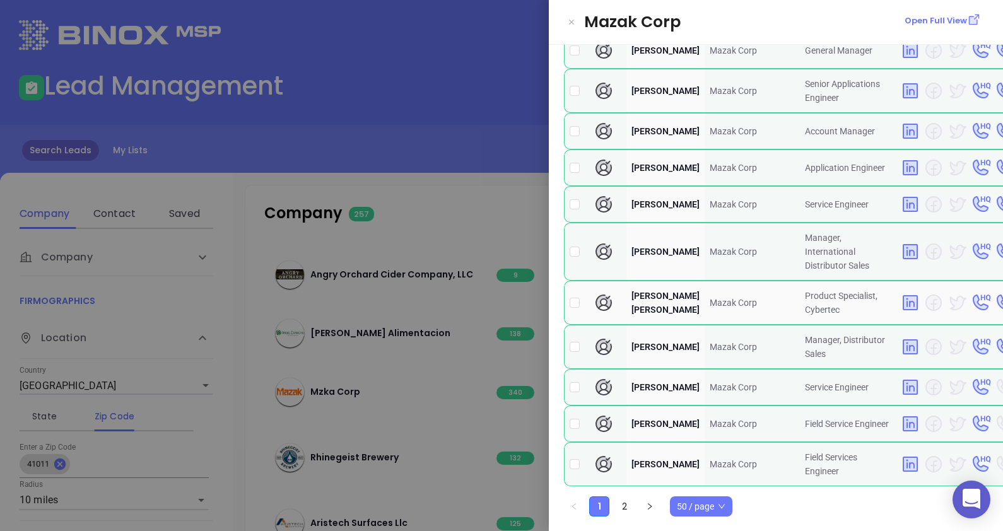
scroll to position [1858, 0]
click at [625, 497] on li "2" at bounding box center [625, 507] width 20 height 20
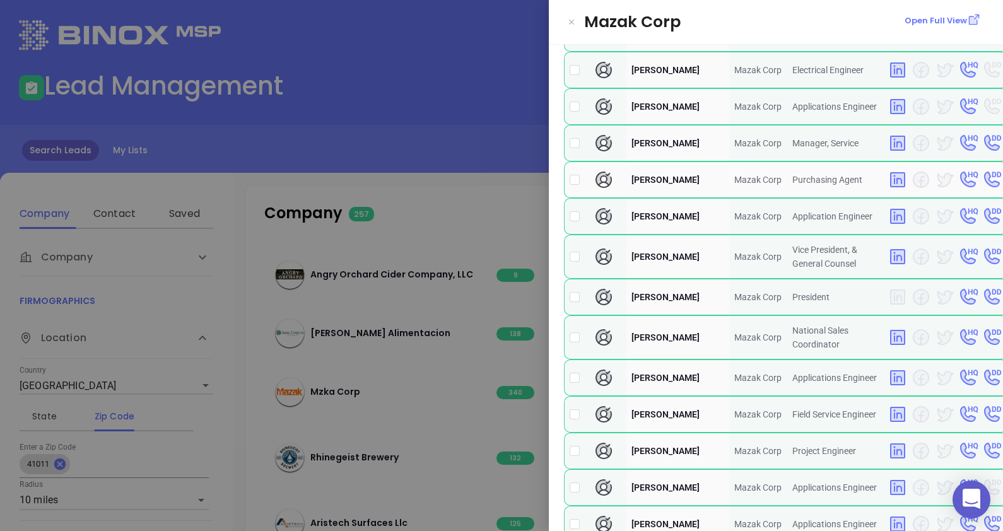
scroll to position [0, 0]
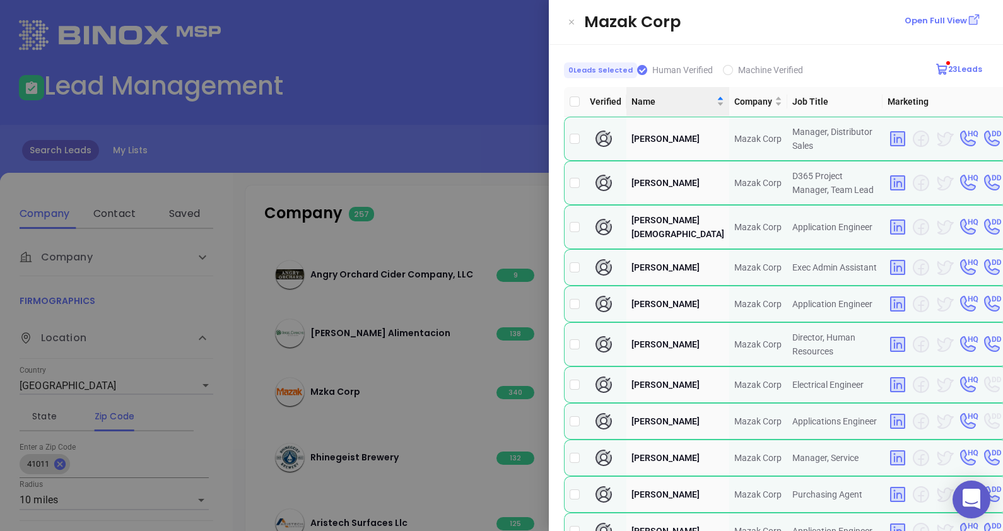
click at [387, 167] on div at bounding box center [501, 265] width 1003 height 531
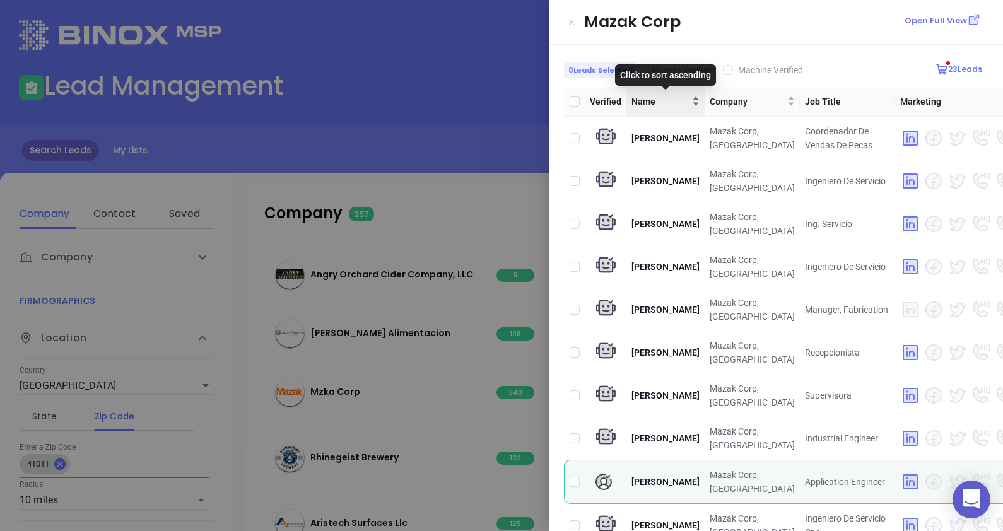
click at [690, 104] on div "Name" at bounding box center [666, 102] width 68 height 14
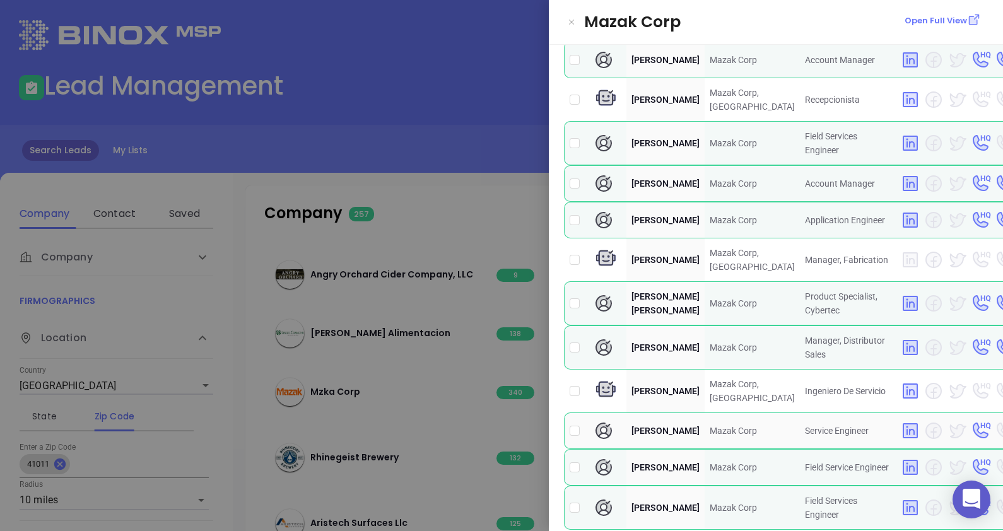
scroll to position [1842, 0]
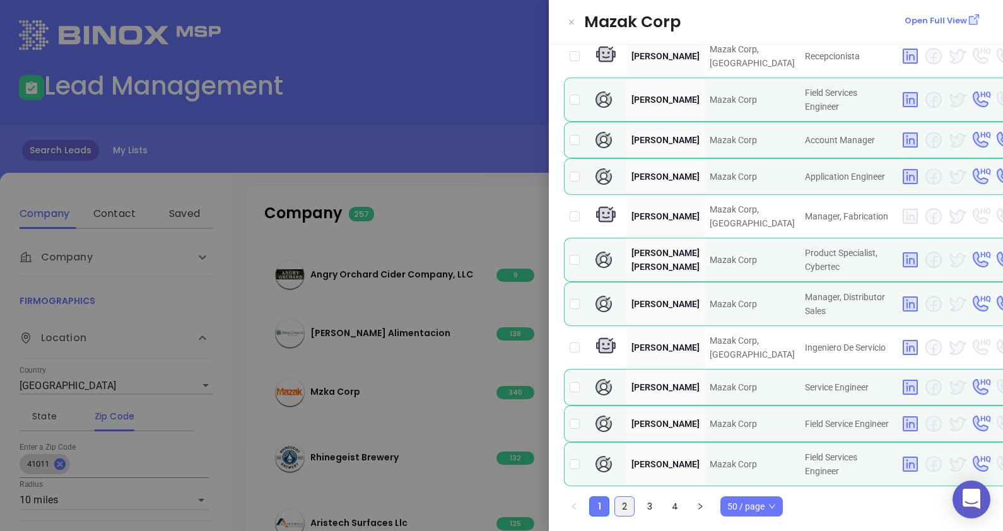
click at [625, 502] on link "2" at bounding box center [624, 506] width 19 height 19
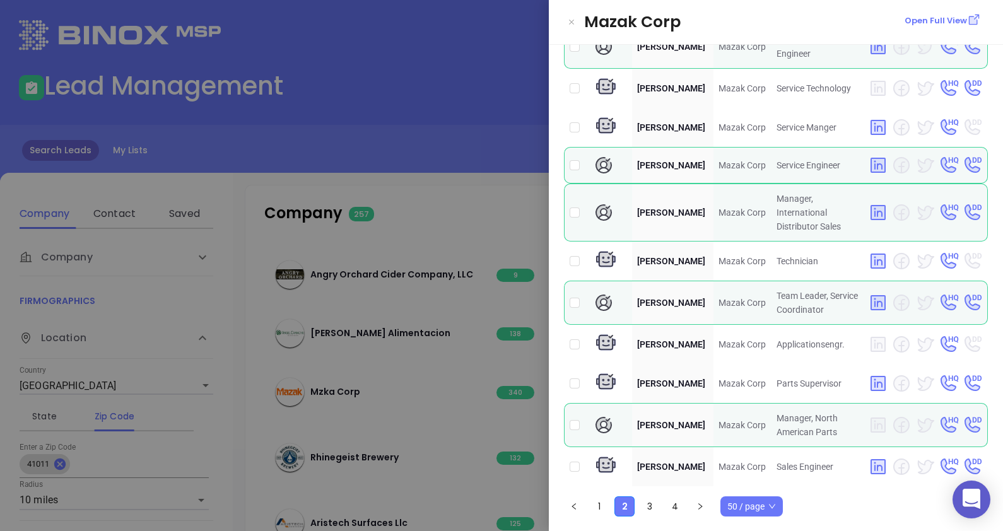
scroll to position [1748, 0]
click at [647, 508] on link "3" at bounding box center [649, 506] width 19 height 19
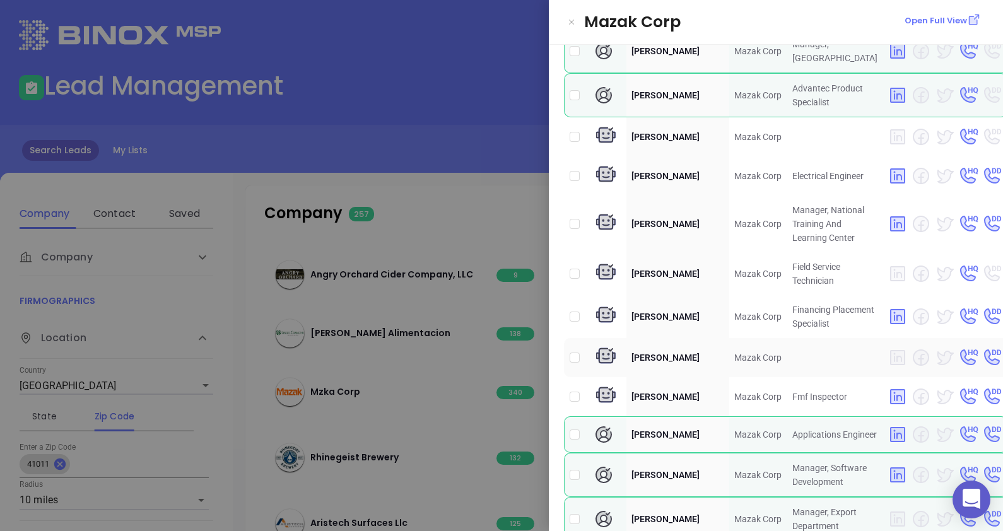
scroll to position [1808, 0]
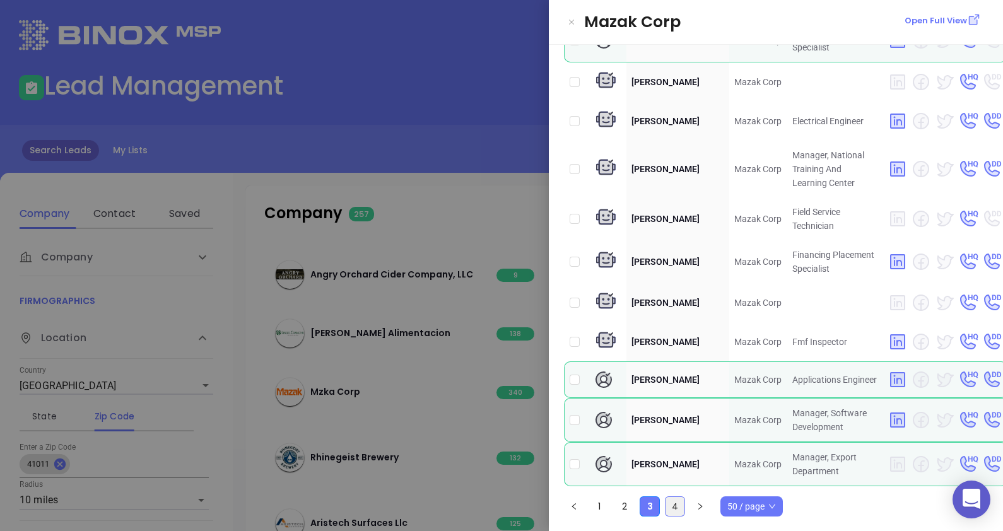
click at [677, 510] on link "4" at bounding box center [675, 506] width 19 height 19
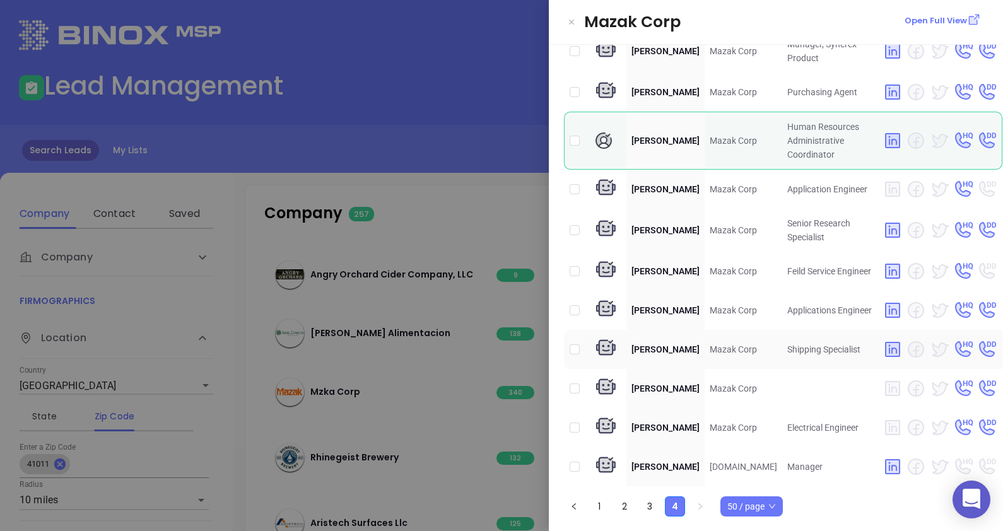
scroll to position [661, 0]
click at [591, 505] on link "1" at bounding box center [599, 506] width 19 height 19
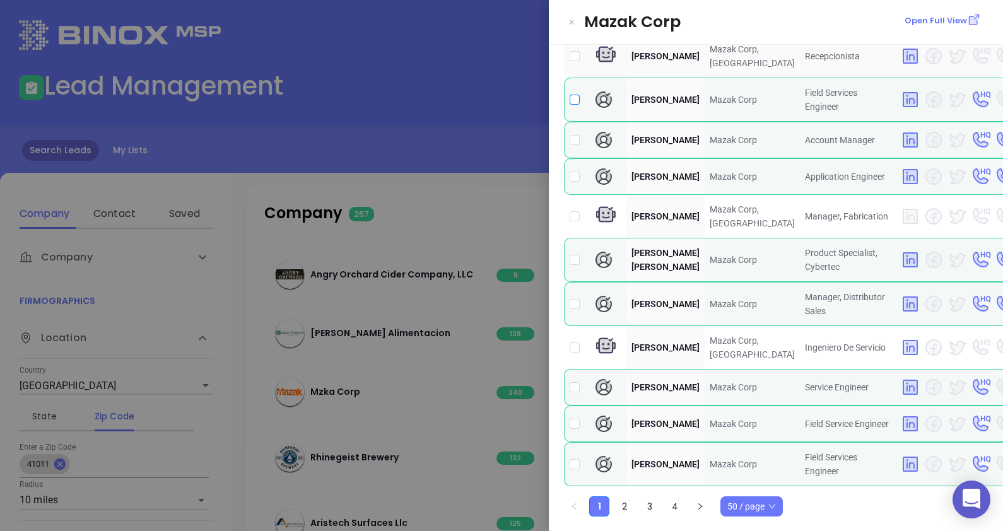
scroll to position [1842, 0]
click at [628, 506] on link "2" at bounding box center [624, 506] width 19 height 19
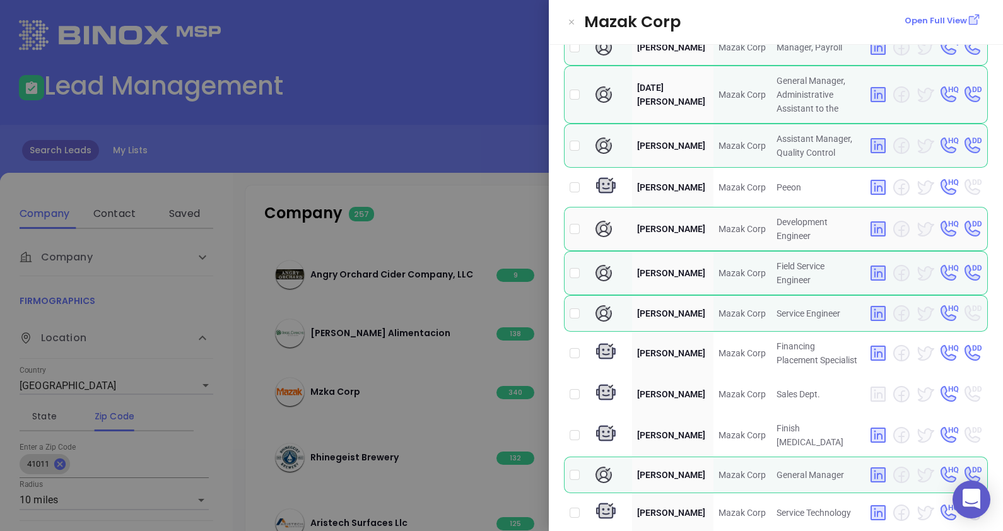
scroll to position [1275, 0]
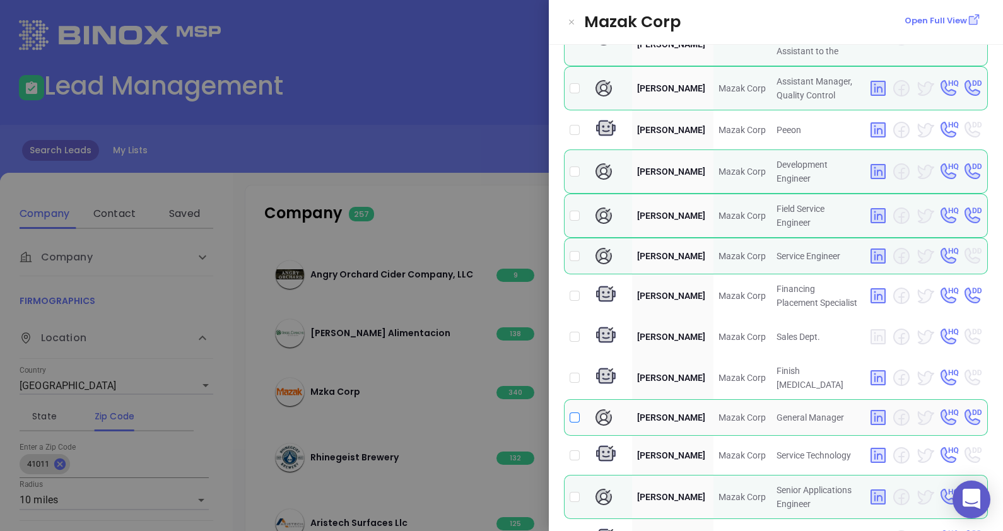
drag, startPoint x: 575, startPoint y: 430, endPoint x: 473, endPoint y: 259, distance: 198.7
click at [575, 423] on input "checkbox" at bounding box center [575, 418] width 10 height 10
checkbox input "true"
click at [447, 142] on div at bounding box center [501, 265] width 1003 height 531
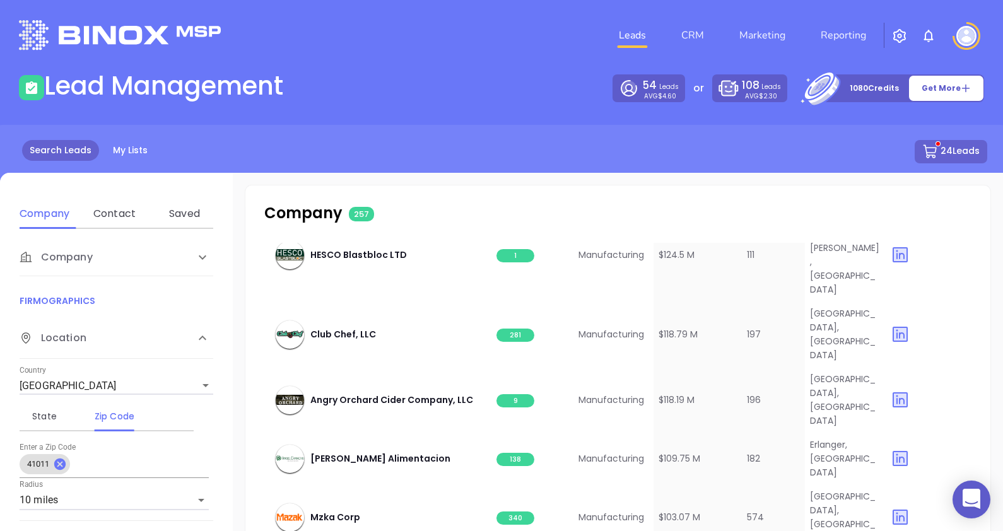
scroll to position [1719, 0]
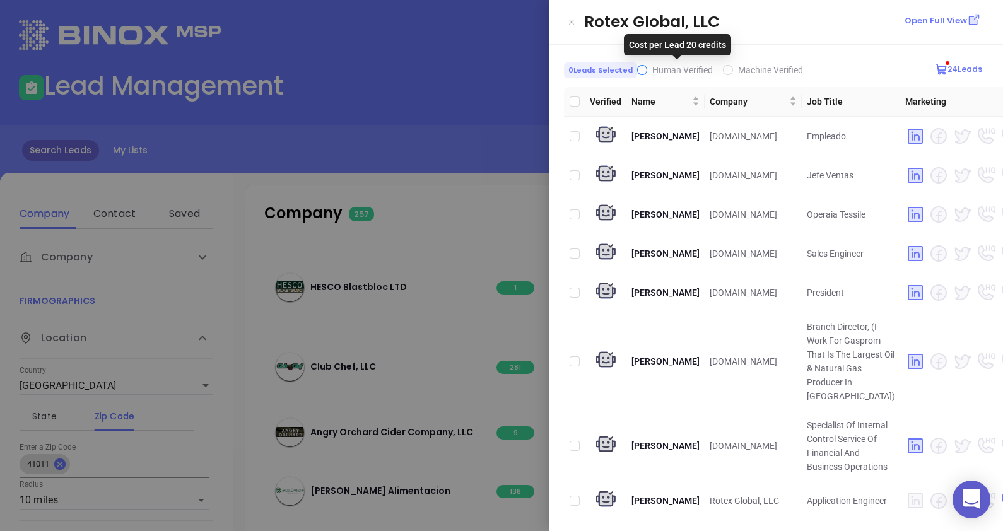
click at [652, 71] on span "Human Verified" at bounding box center [682, 70] width 61 height 10
click at [647, 71] on input "Human Verified" at bounding box center [642, 70] width 10 height 10
checkbox input "true"
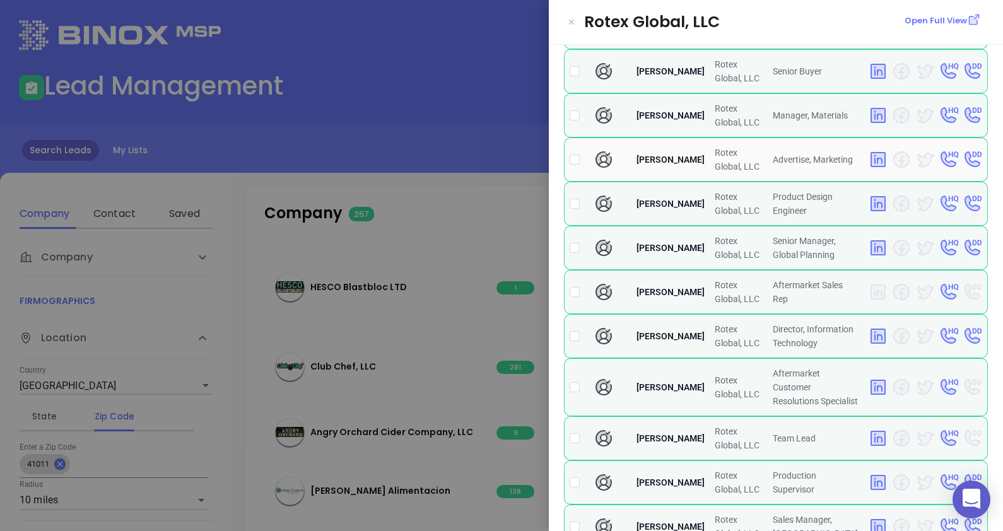
scroll to position [473, 0]
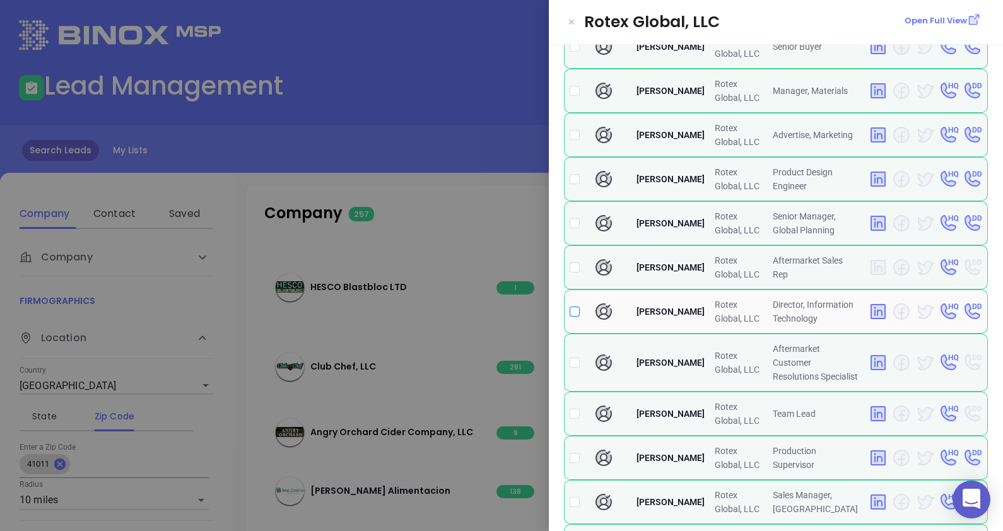
click at [577, 317] on input "checkbox" at bounding box center [575, 312] width 10 height 10
checkbox input "true"
click at [440, 146] on div at bounding box center [501, 265] width 1003 height 531
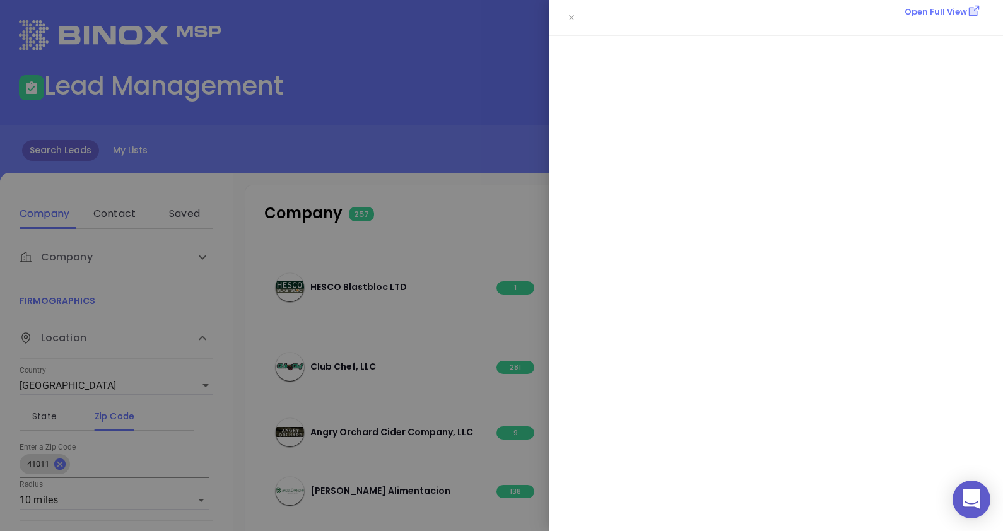
scroll to position [0, 0]
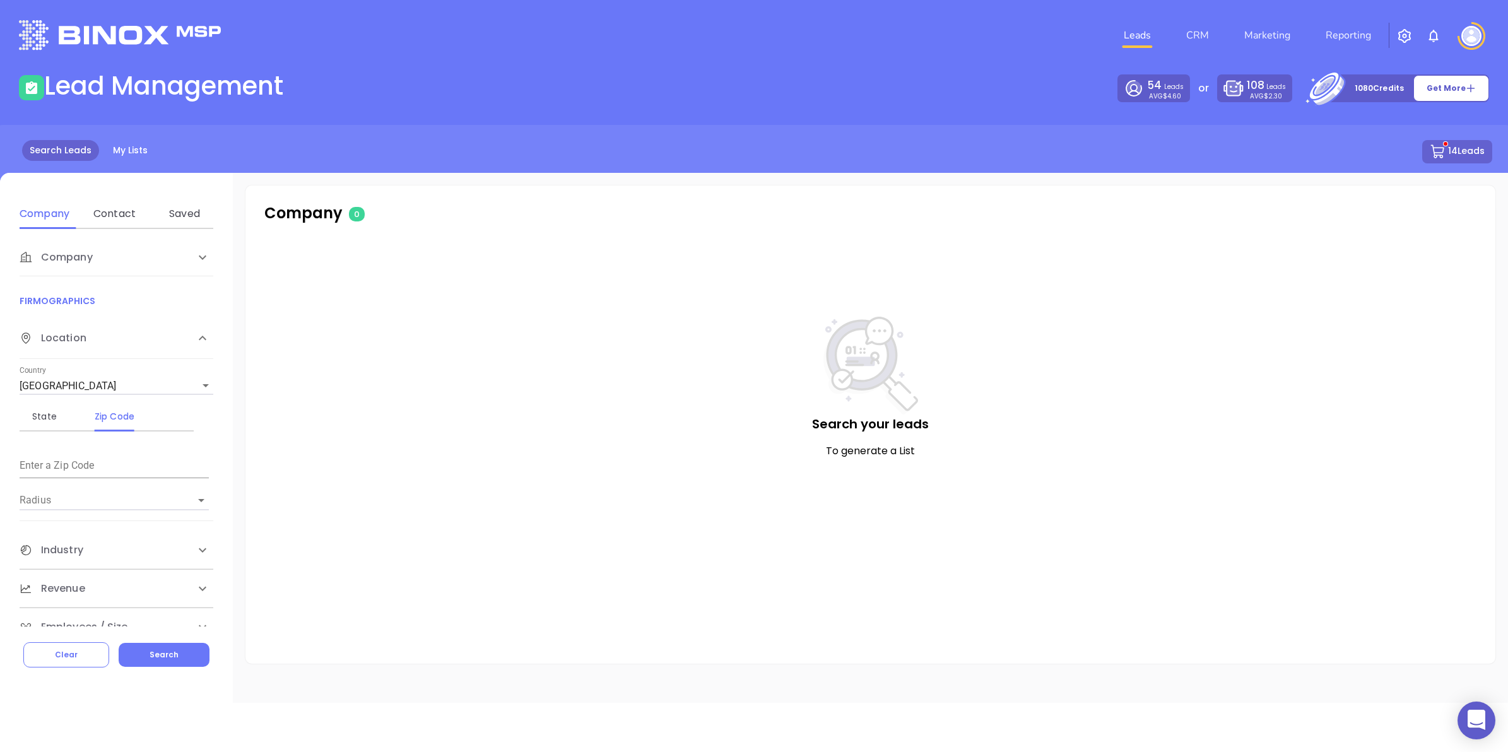
click at [159, 254] on div "Company" at bounding box center [104, 257] width 168 height 15
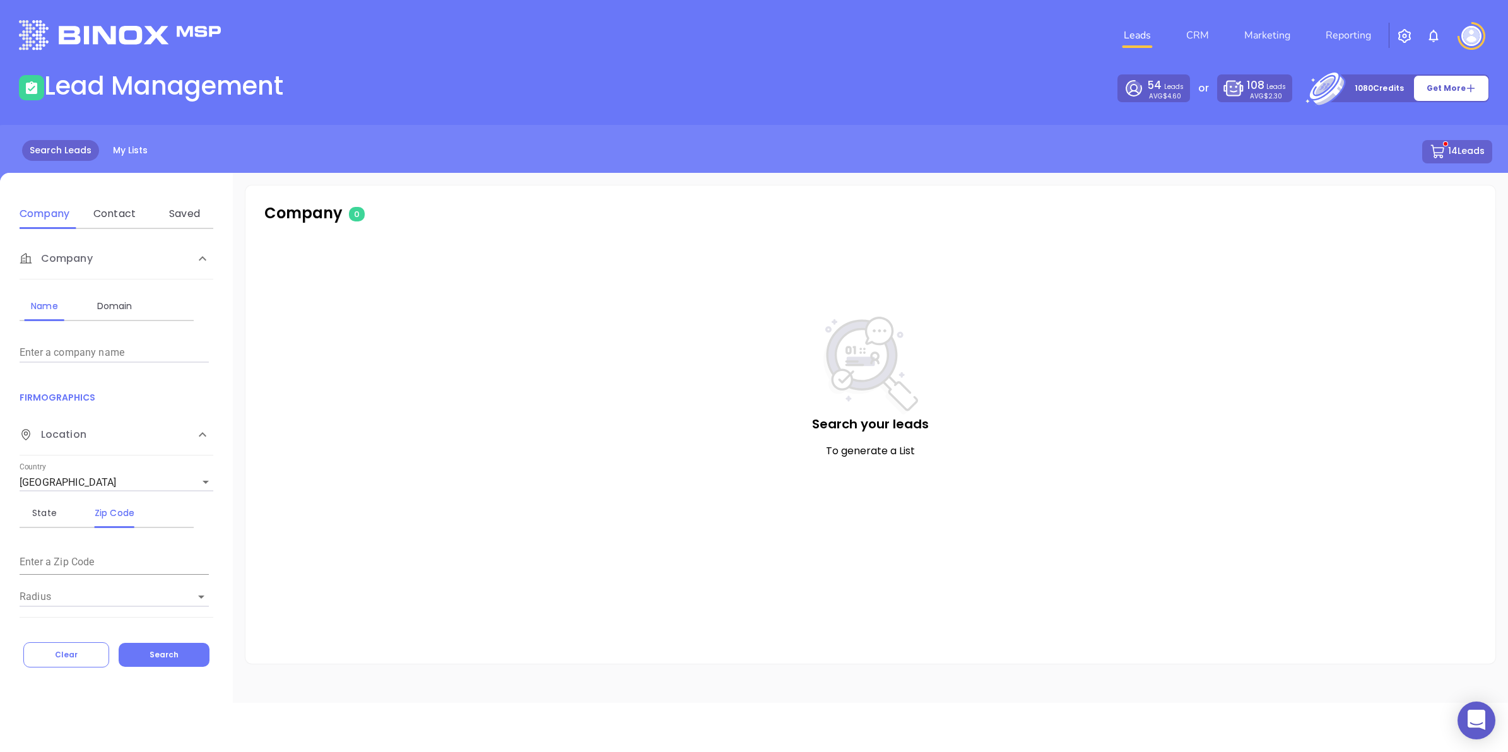
click at [39, 351] on input "Enter a company name" at bounding box center [114, 353] width 189 height 20
type input "eleeo"
